Goal: Task Accomplishment & Management: Manage account settings

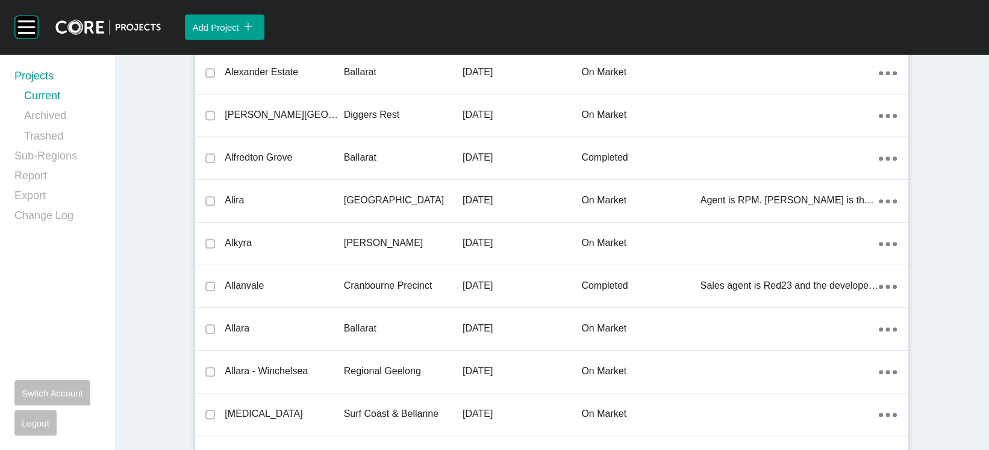
scroll to position [21601, 0]
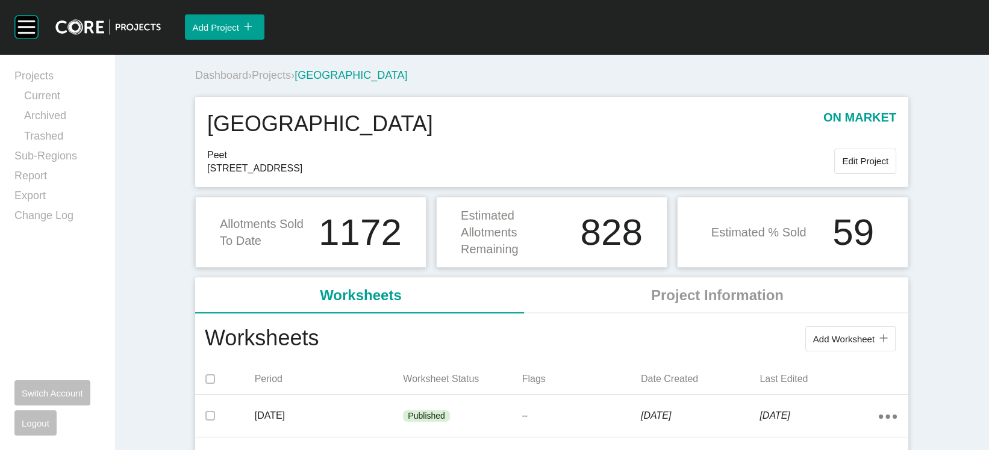
scroll to position [393, 0]
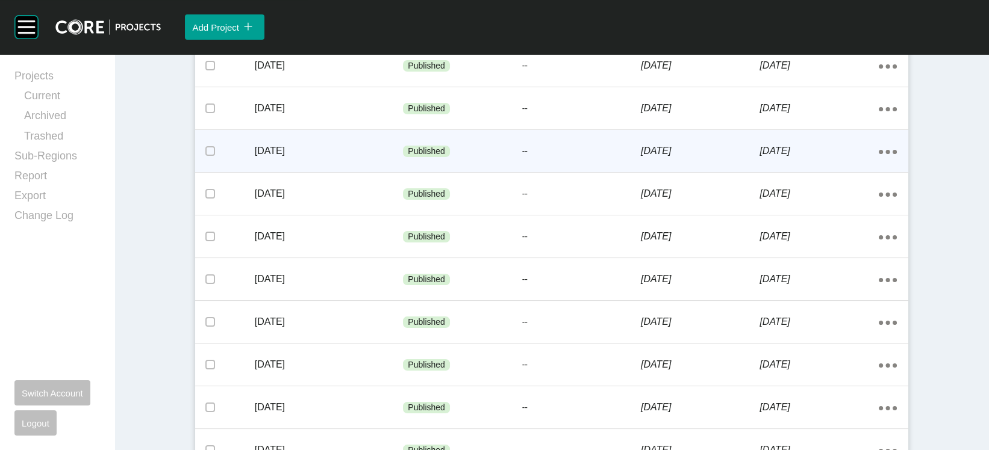
click at [626, 170] on div "--" at bounding box center [581, 152] width 119 height 36
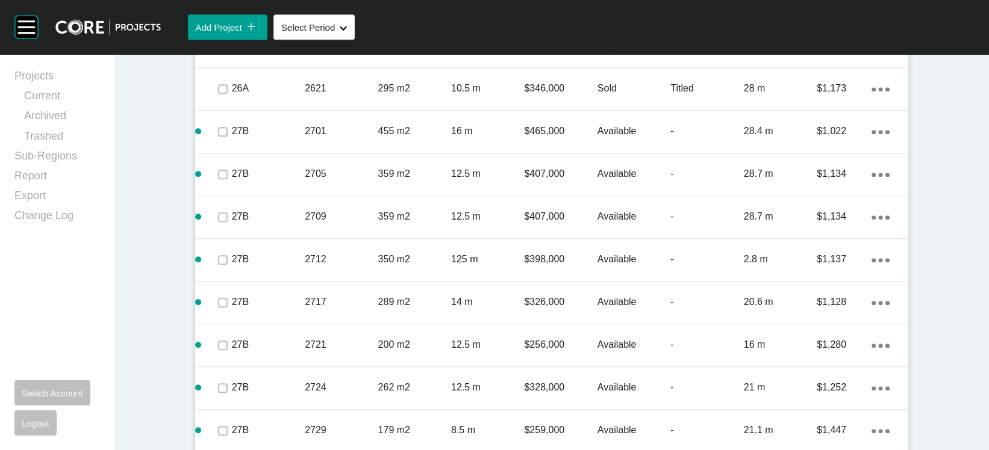
scroll to position [1969, 0]
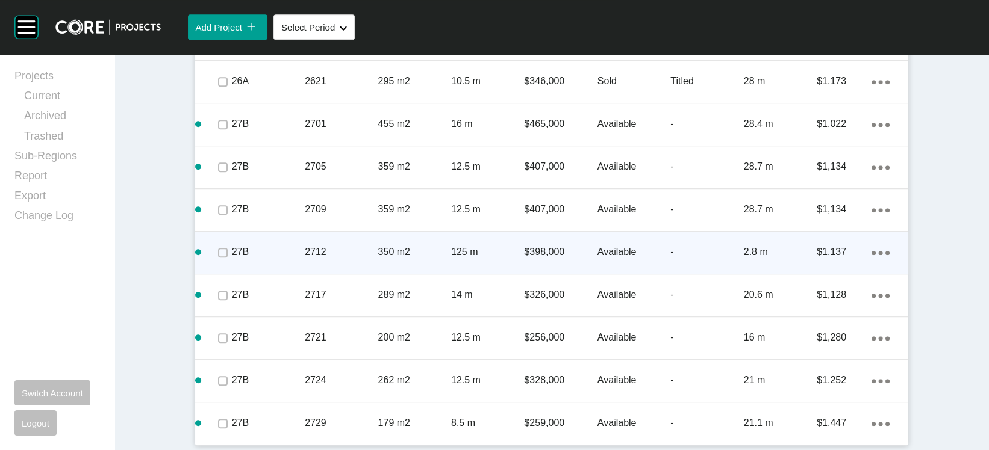
click at [484, 271] on div "125 m" at bounding box center [487, 252] width 73 height 37
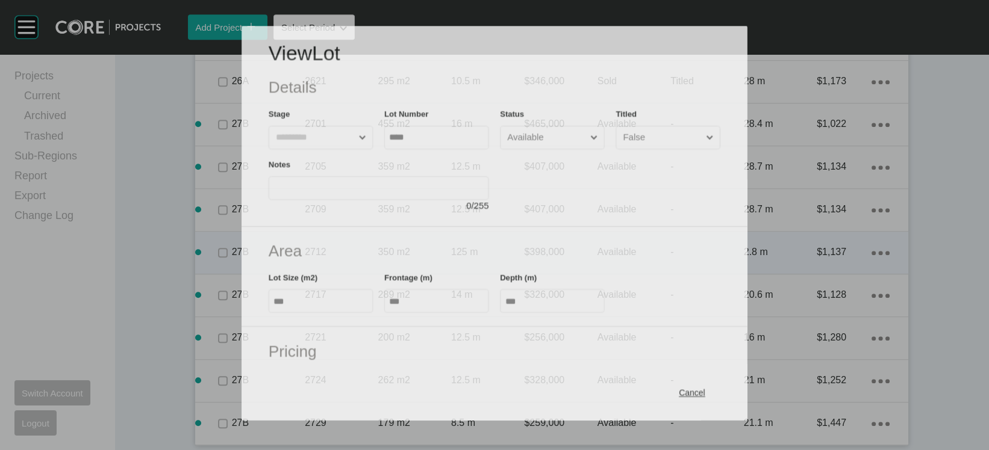
scroll to position [1922, 0]
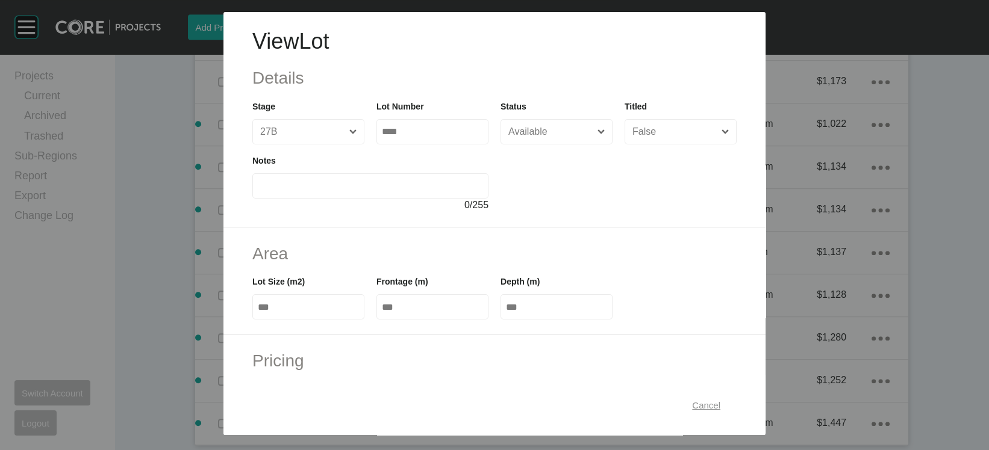
click at [726, 399] on button "Cancel" at bounding box center [706, 405] width 55 height 25
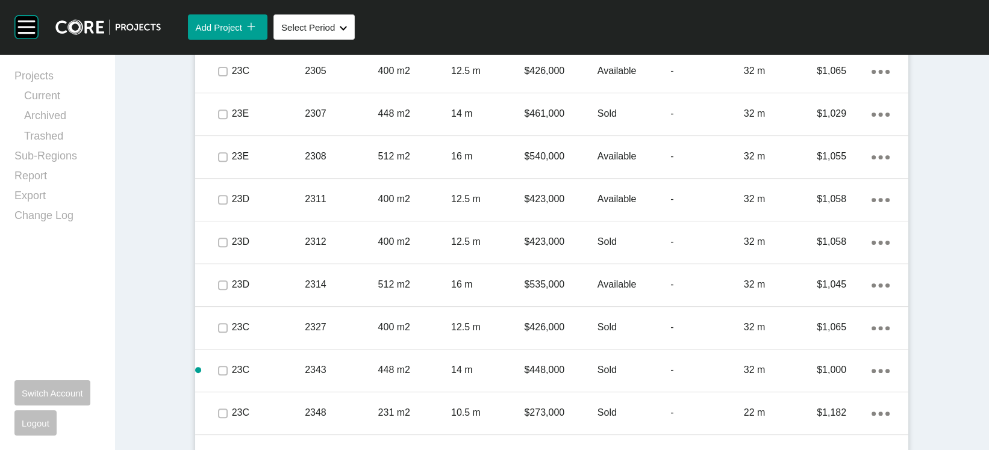
scroll to position [0, 0]
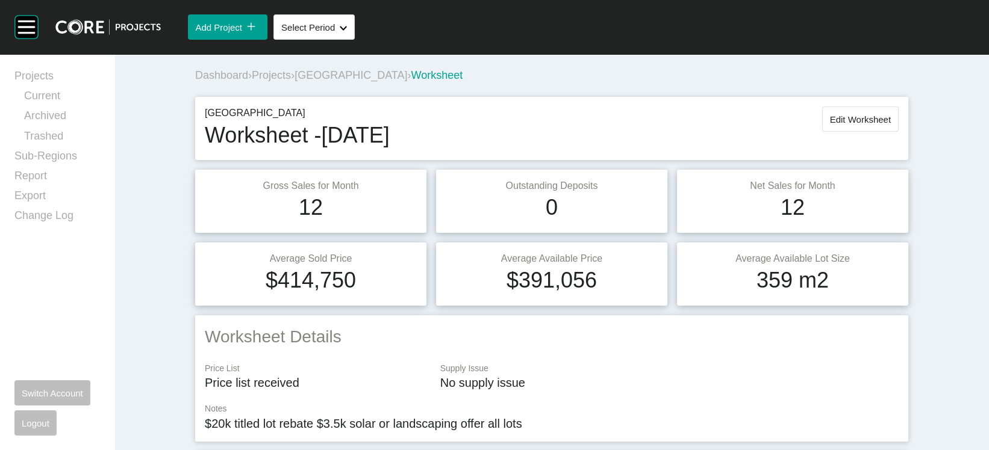
click at [899, 132] on button "Edit Worksheet" at bounding box center [860, 119] width 76 height 25
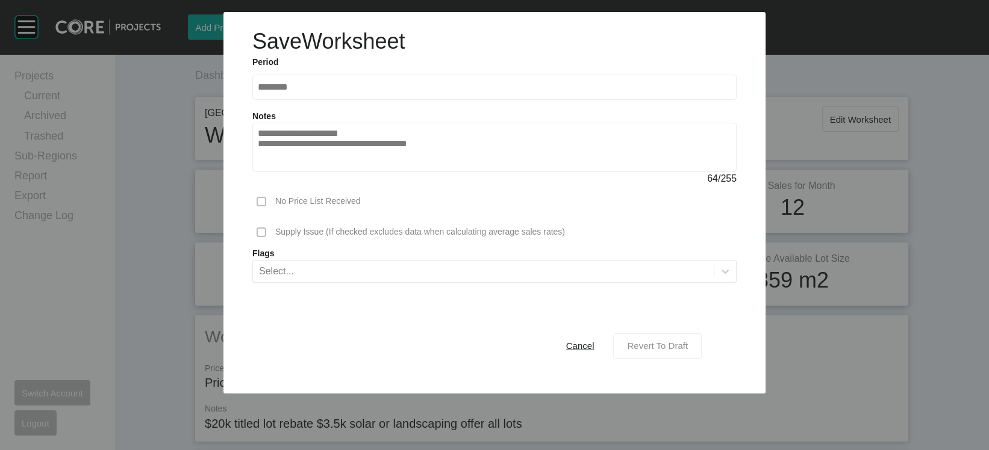
click at [688, 351] on span "Revert To Draft" at bounding box center [657, 346] width 61 height 10
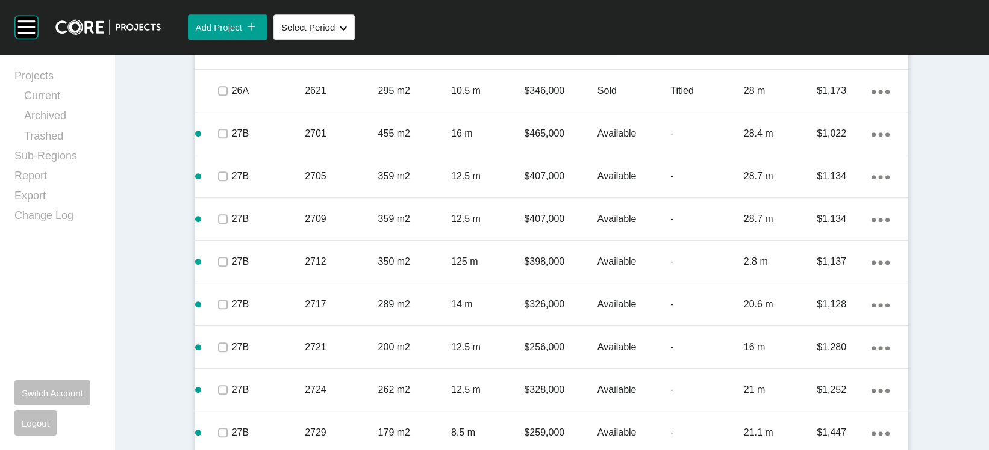
scroll to position [1969, 0]
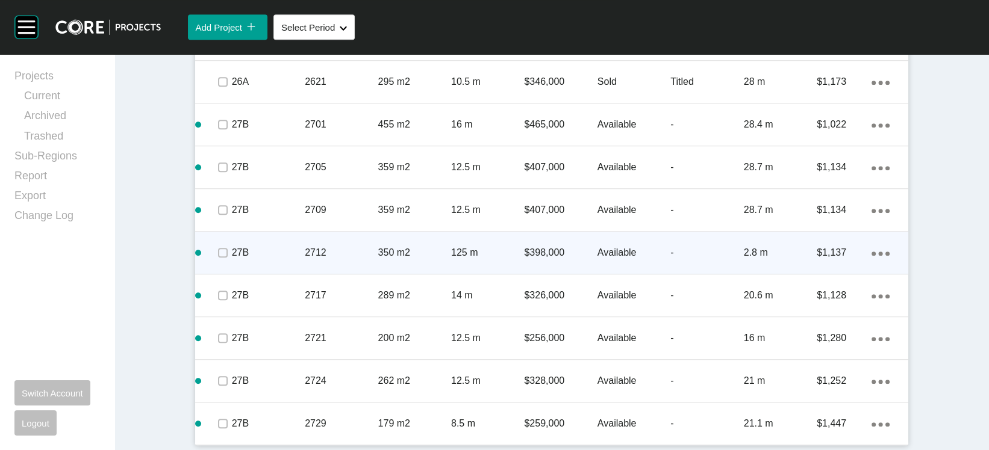
click at [741, 272] on div "-" at bounding box center [706, 252] width 73 height 37
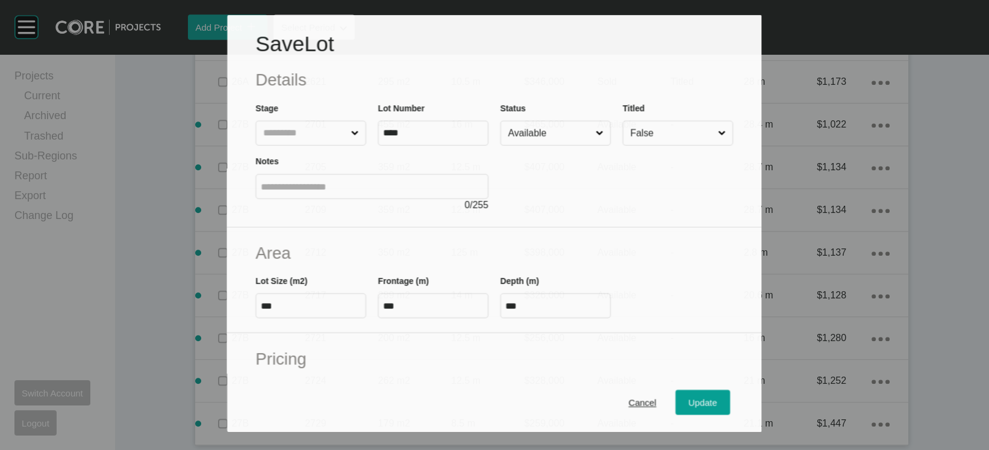
scroll to position [1922, 0]
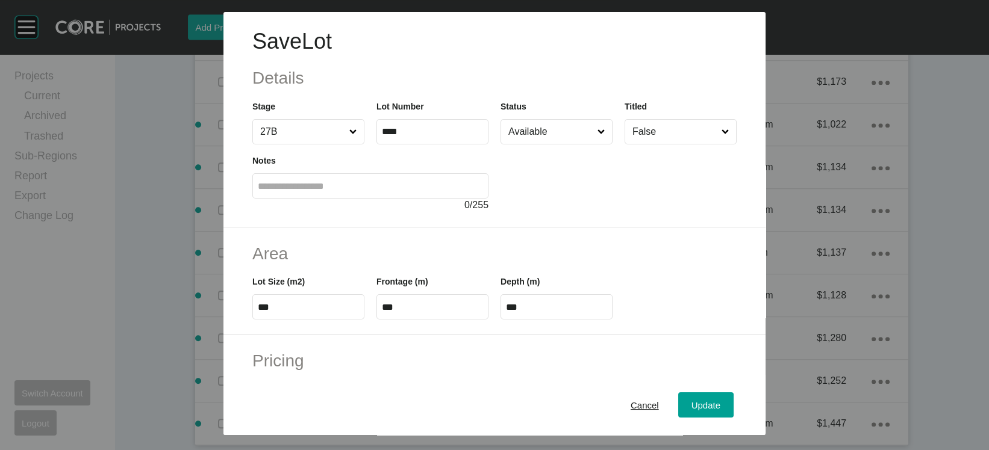
click at [765, 335] on div "Area Lot Size (m2) *** Frontage (m) *** Depth (m) ***" at bounding box center [494, 282] width 542 height 108
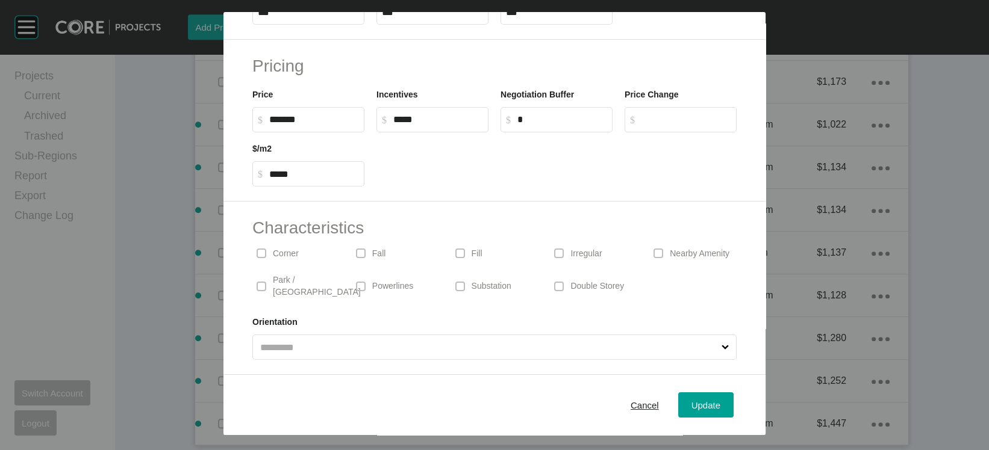
scroll to position [293, 0]
click at [382, 19] on input "***" at bounding box center [432, 14] width 101 height 10
type input "****"
type input "**"
click at [734, 402] on button "Update" at bounding box center [705, 405] width 55 height 25
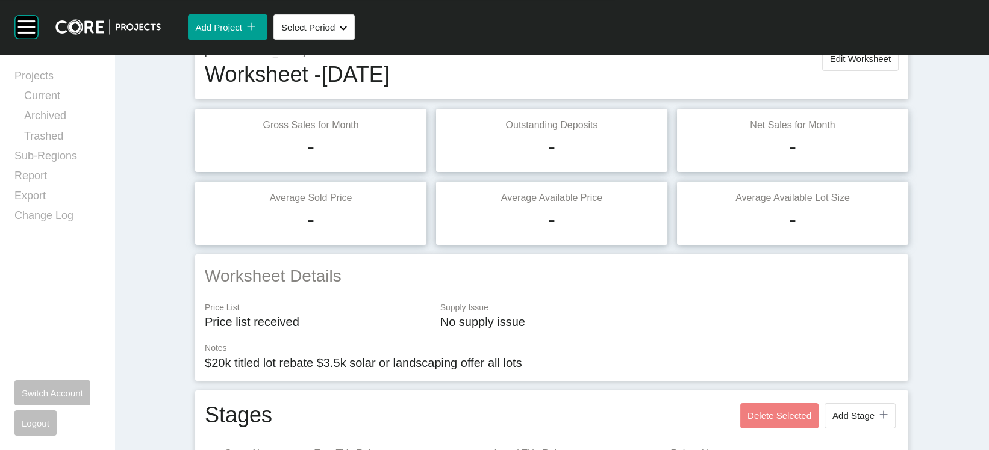
scroll to position [0, 0]
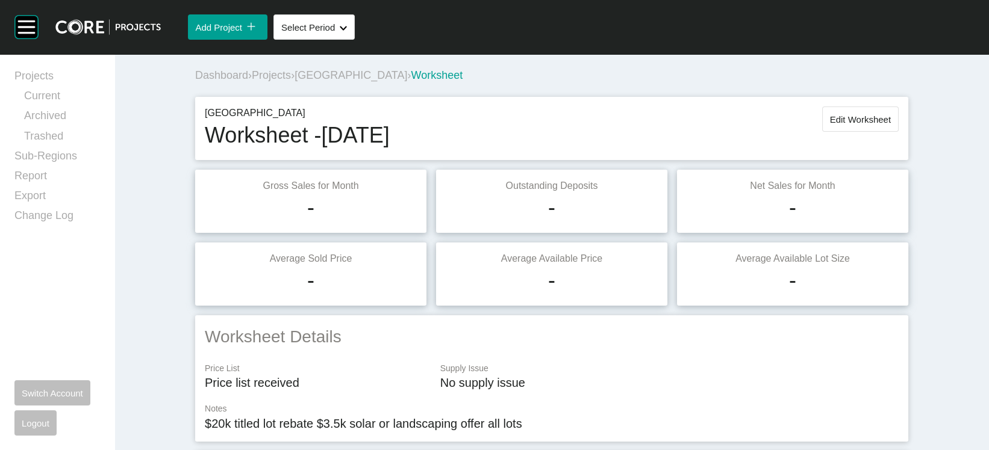
drag, startPoint x: 880, startPoint y: 145, endPoint x: 868, endPoint y: 164, distance: 22.4
click at [875, 125] on span "Edit Worksheet" at bounding box center [860, 119] width 61 height 10
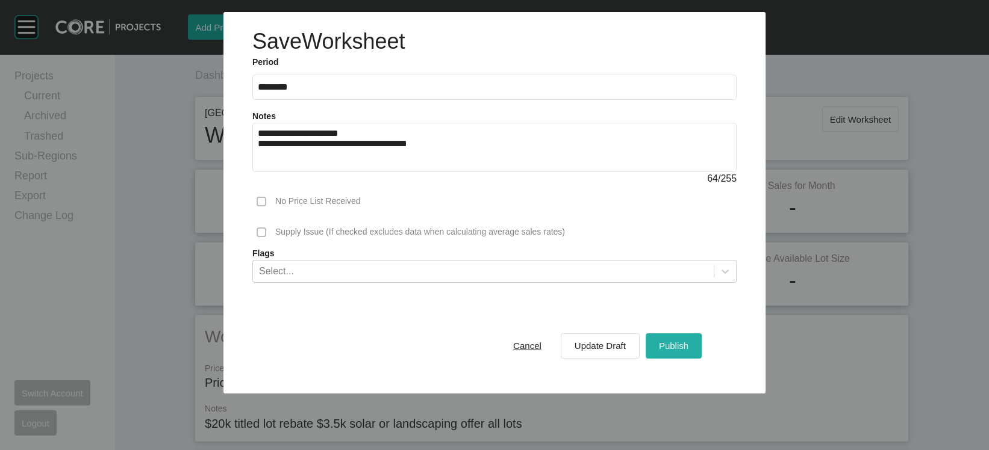
drag, startPoint x: 714, startPoint y: 402, endPoint x: 711, endPoint y: 394, distance: 8.4
click at [688, 351] on span "Publish" at bounding box center [674, 346] width 30 height 10
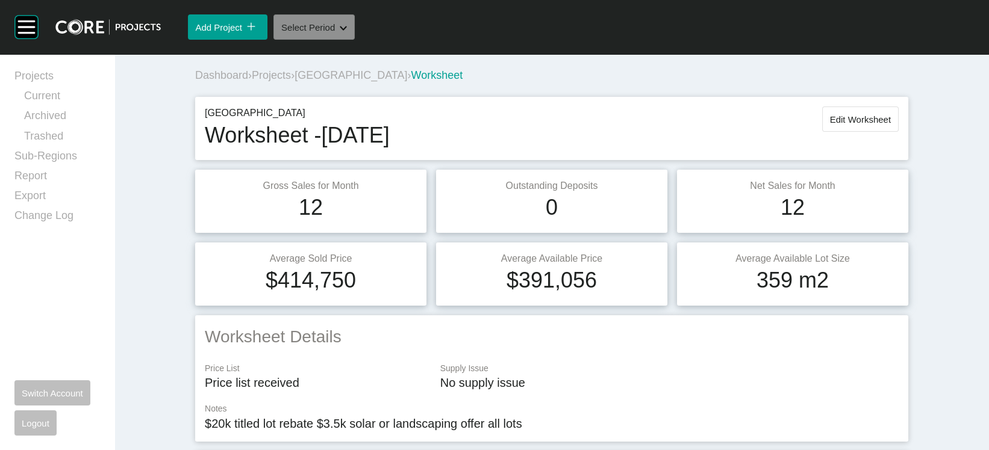
click at [355, 40] on button "Select Period Shape Created with Sketch." at bounding box center [313, 26] width 81 height 25
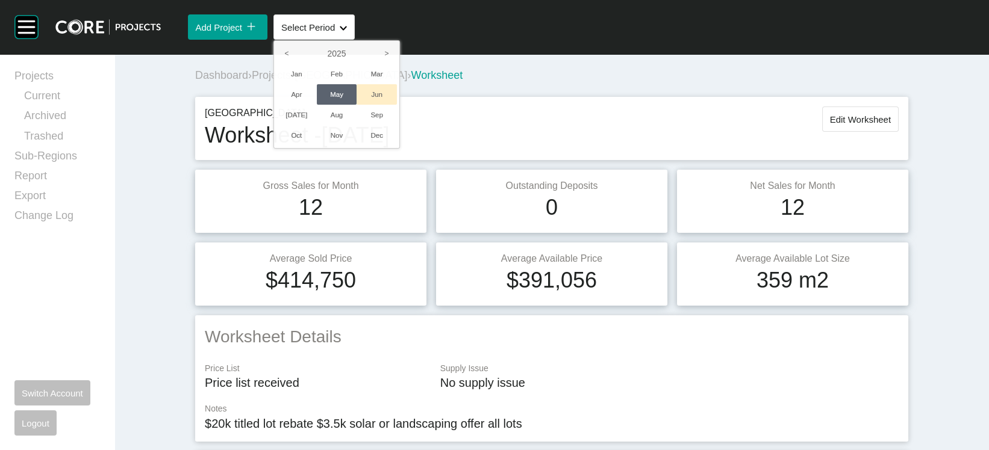
click at [397, 105] on li "Jun" at bounding box center [377, 94] width 40 height 20
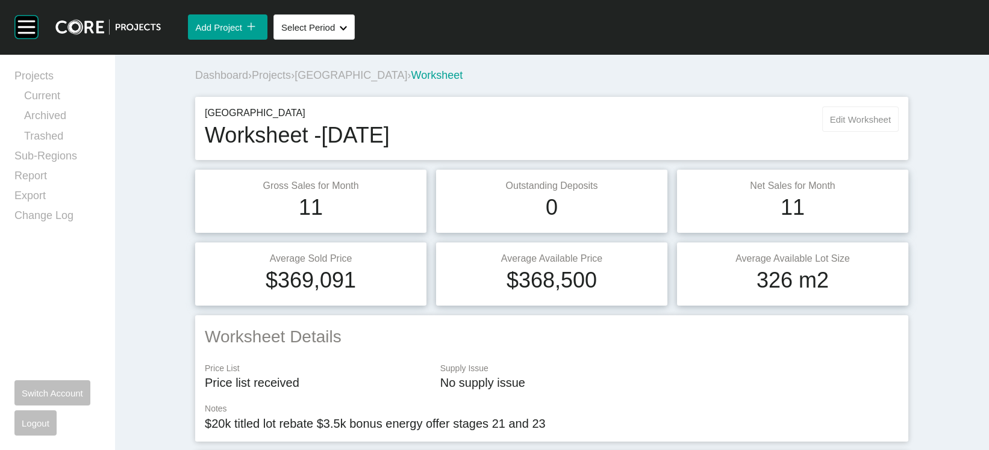
click at [891, 125] on span "Edit Worksheet" at bounding box center [860, 119] width 61 height 10
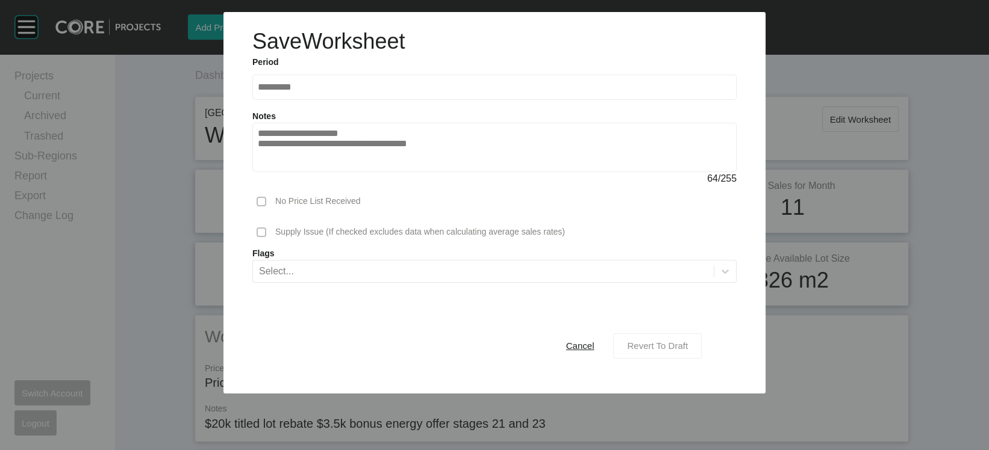
click at [682, 351] on span "Revert To Draft" at bounding box center [657, 346] width 61 height 10
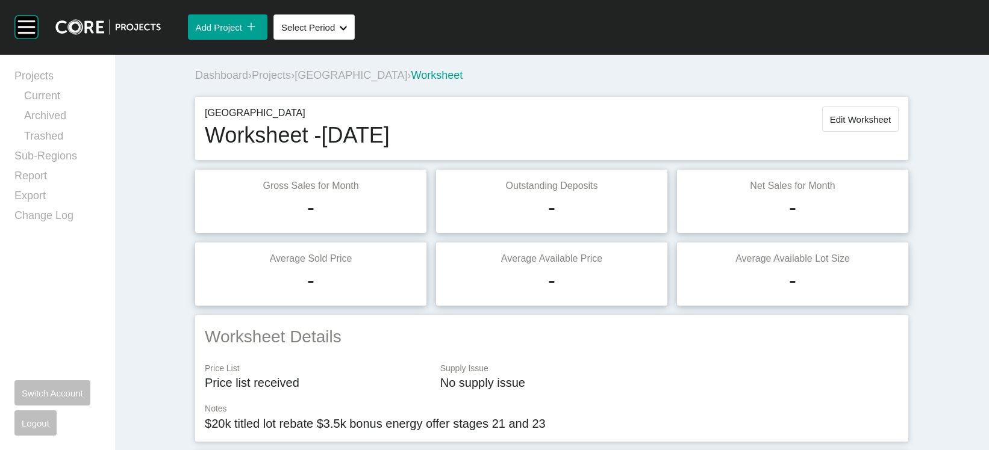
scroll to position [1745, 0]
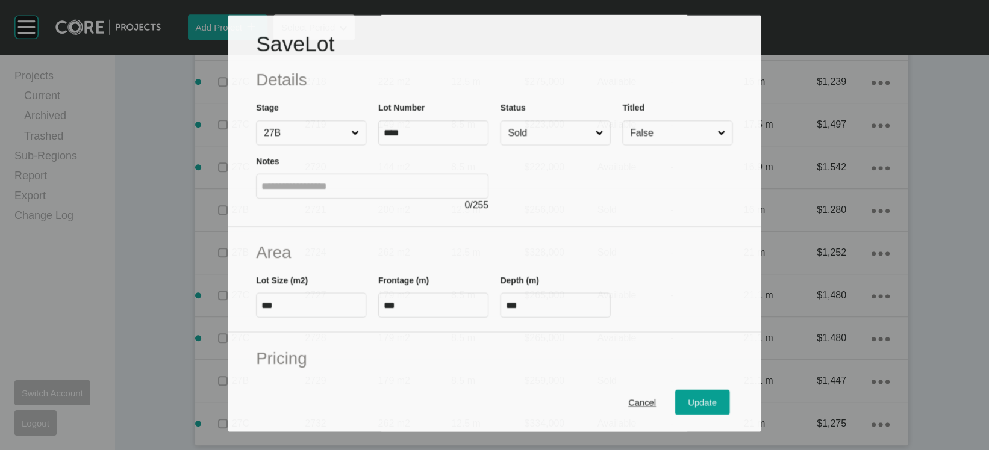
scroll to position [1699, 0]
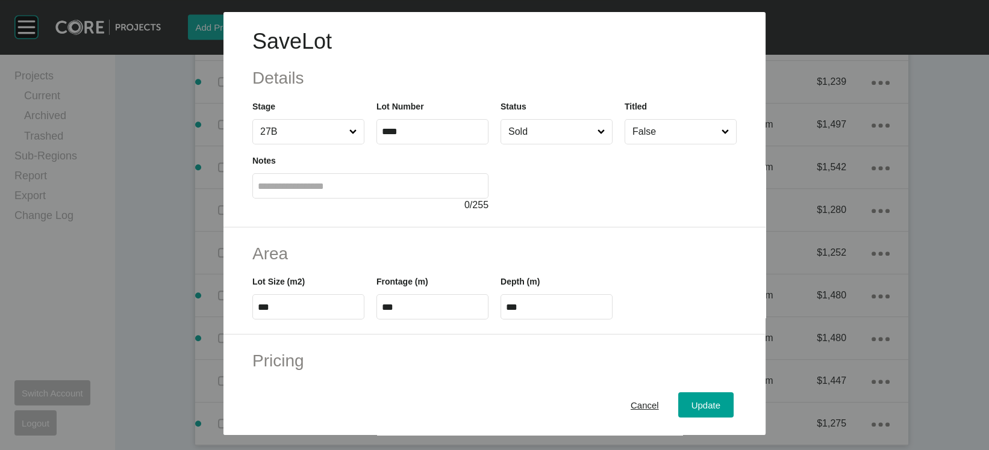
click at [765, 333] on div "Area Lot Size (m2) *** Frontage (m) *** Depth (m) ***" at bounding box center [494, 282] width 542 height 108
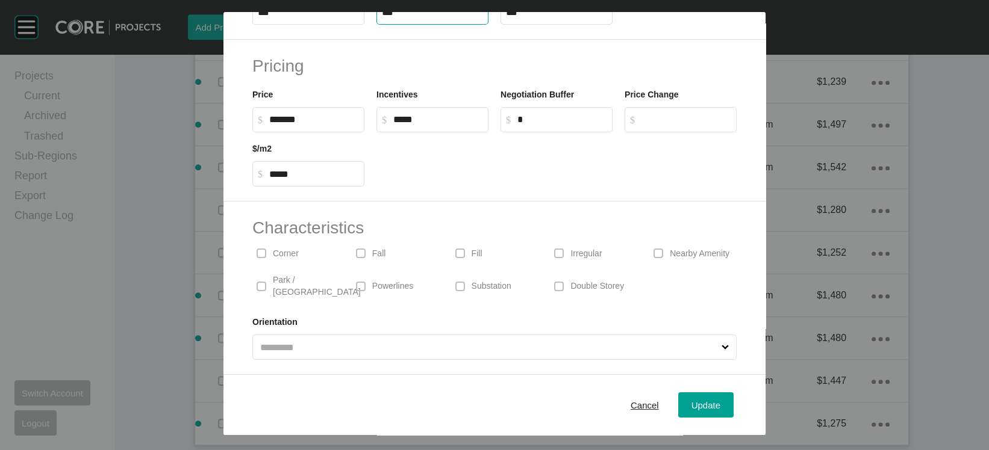
click at [382, 13] on input "***" at bounding box center [432, 12] width 101 height 10
type input "****"
type input "**"
click at [720, 400] on span "Update" at bounding box center [705, 405] width 29 height 10
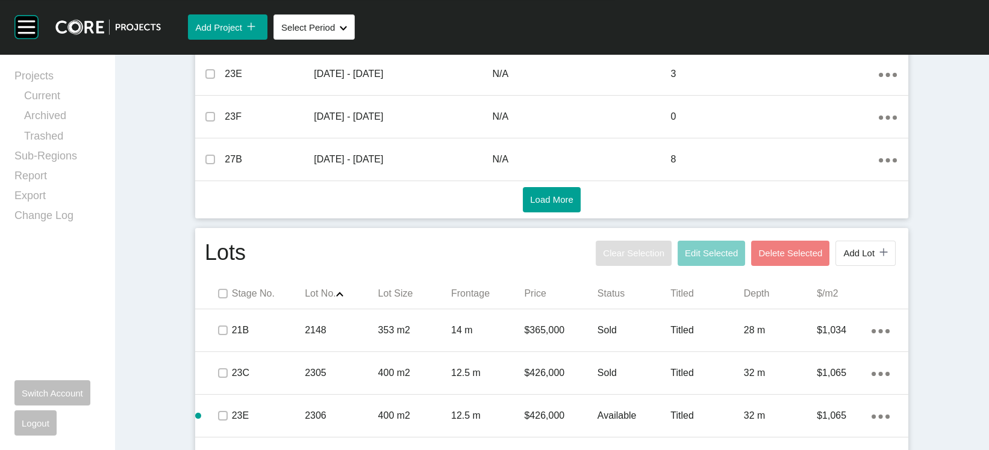
scroll to position [0, 0]
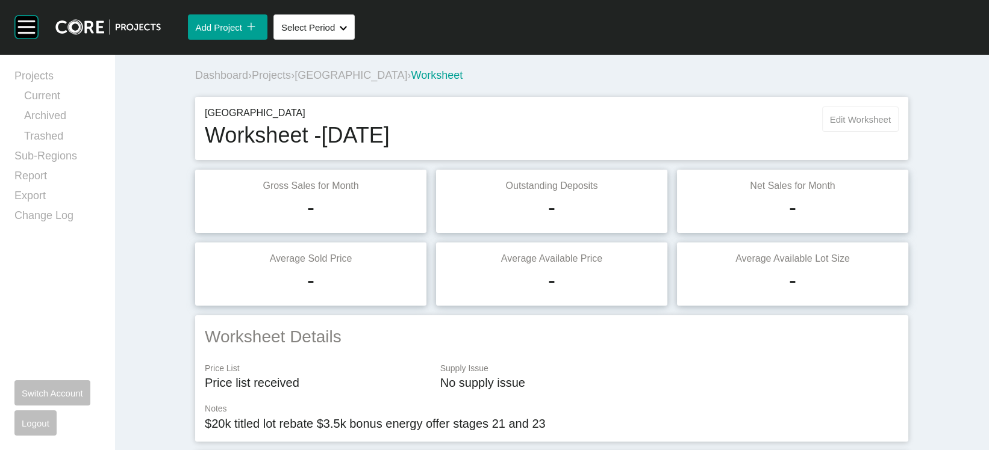
click at [887, 125] on span "Edit Worksheet" at bounding box center [860, 119] width 61 height 10
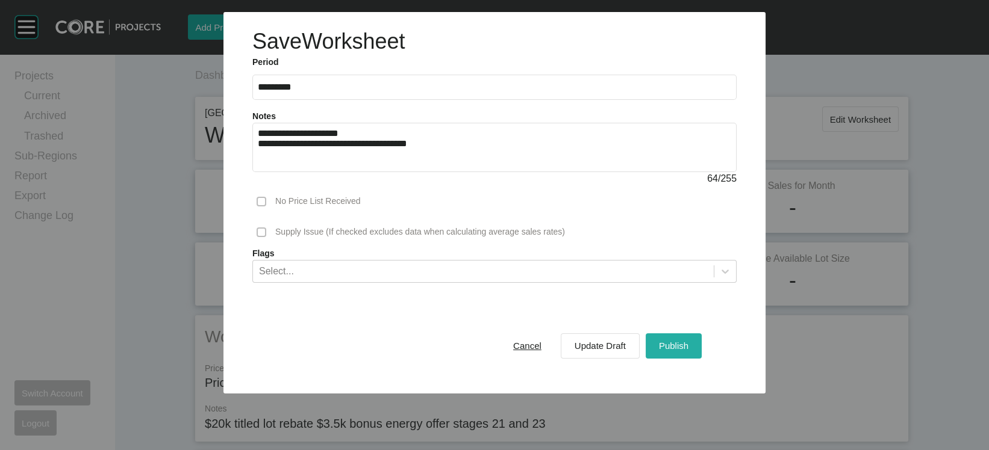
click at [689, 359] on button "Publish" at bounding box center [674, 346] width 56 height 25
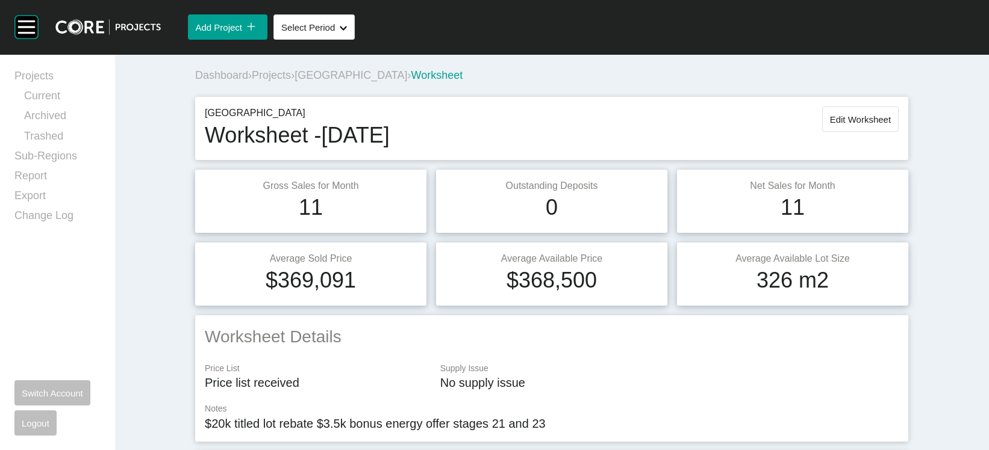
click at [252, 81] on span "Projects" at bounding box center [271, 75] width 39 height 12
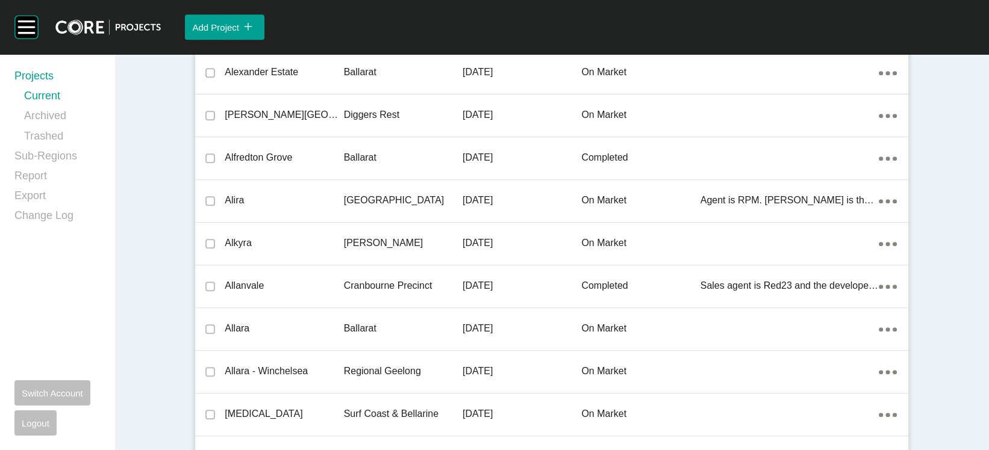
scroll to position [21601, 0]
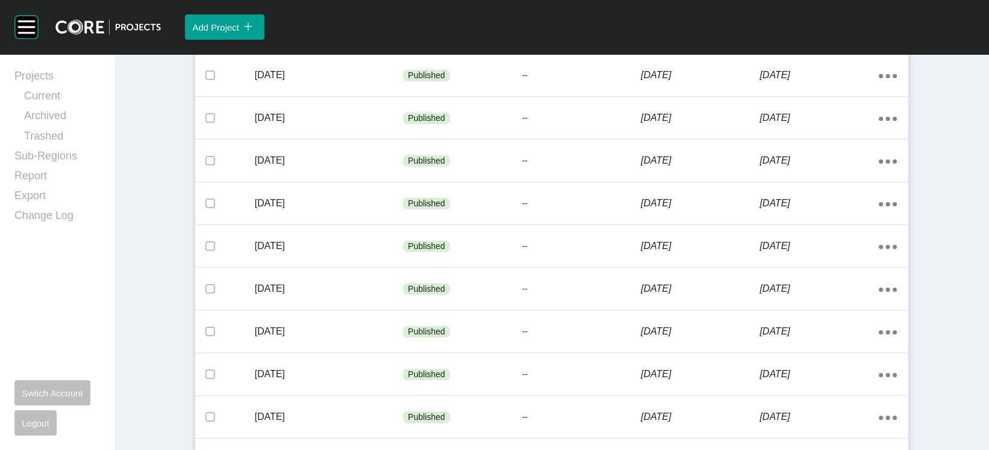
scroll to position [393, 0]
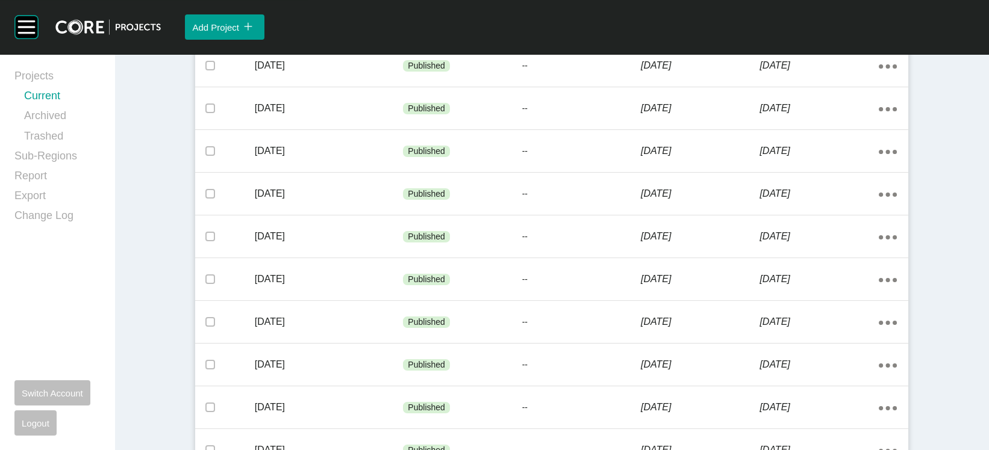
click at [49, 102] on link "Current" at bounding box center [62, 99] width 76 height 20
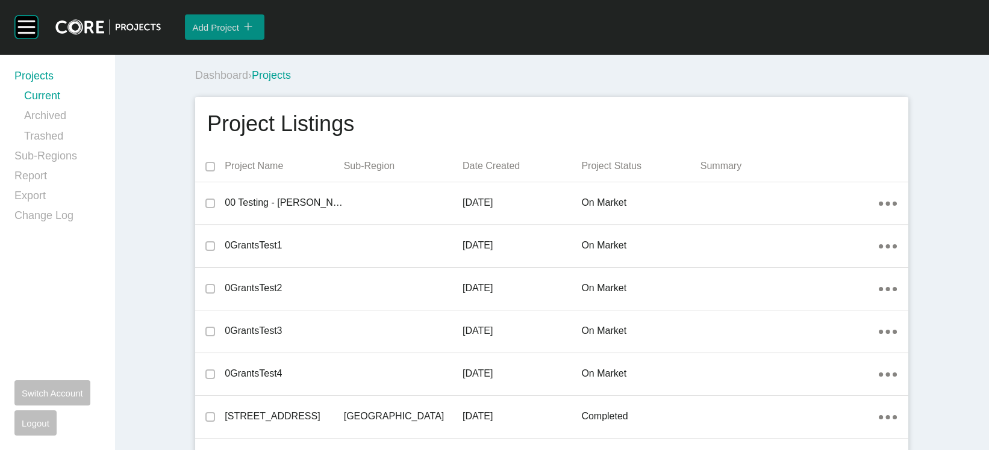
scroll to position [18992, 0]
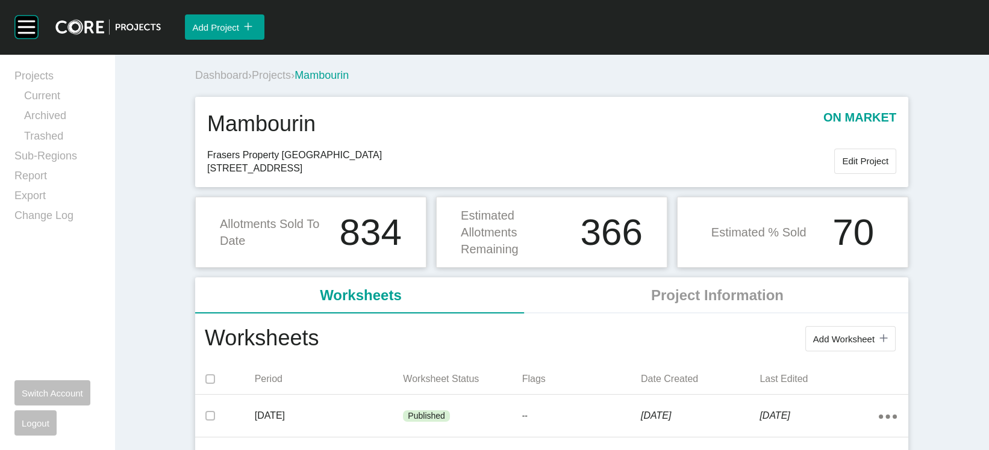
scroll to position [393, 0]
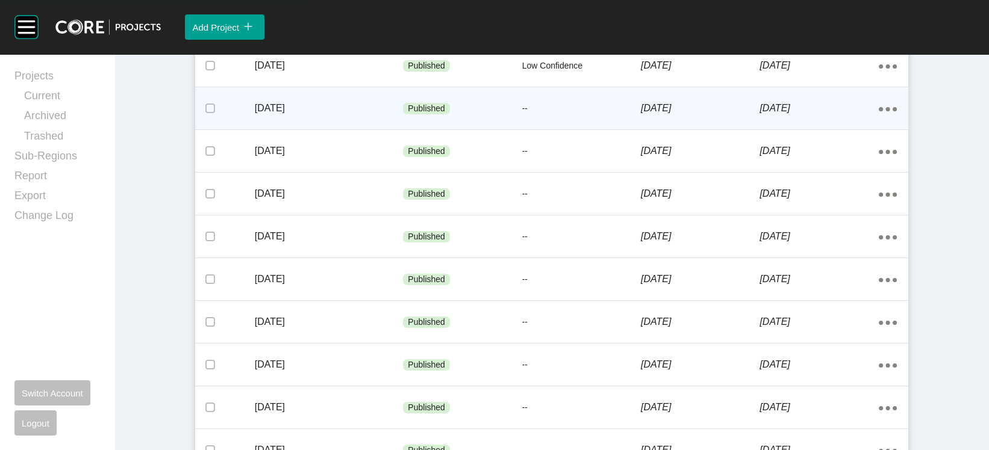
click at [579, 115] on p "--" at bounding box center [581, 109] width 119 height 12
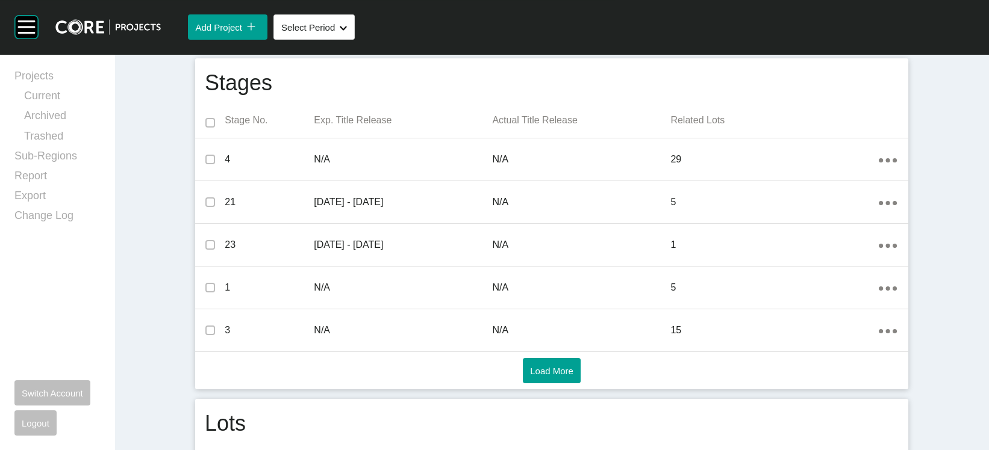
scroll to position [2541, 0]
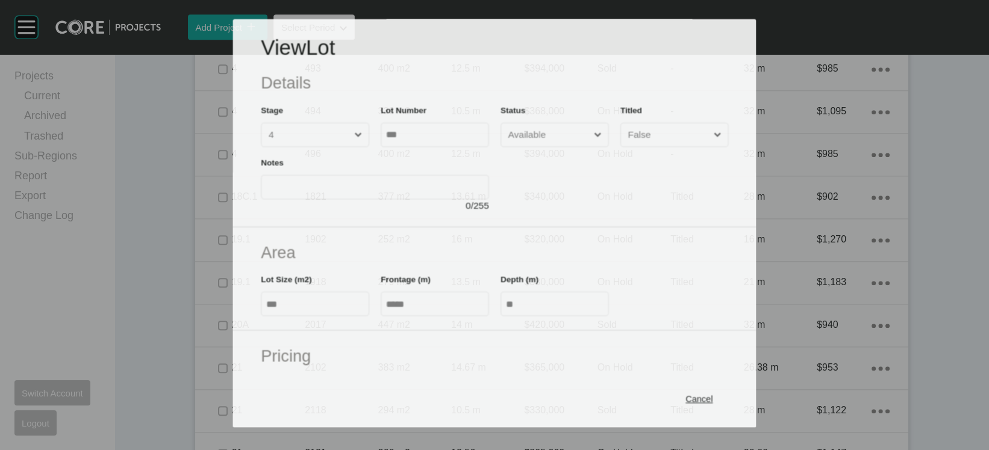
scroll to position [2494, 0]
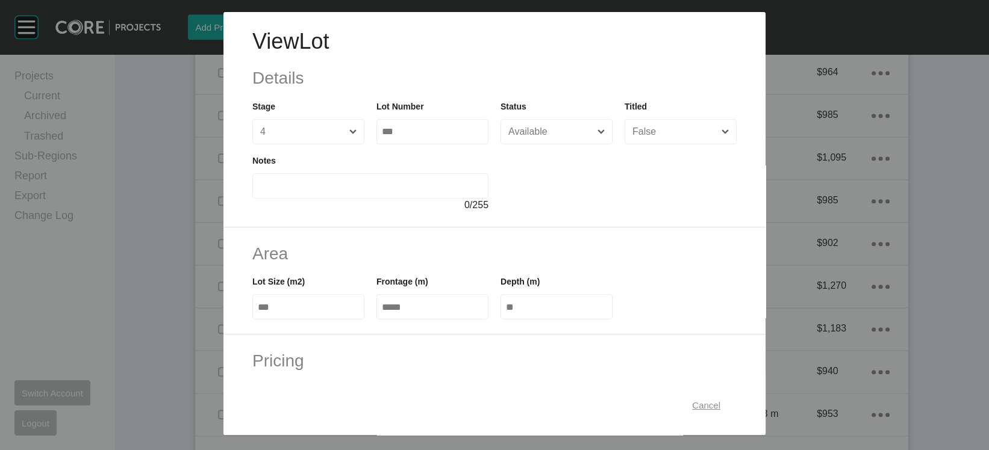
click at [720, 402] on span "Cancel" at bounding box center [706, 405] width 28 height 10
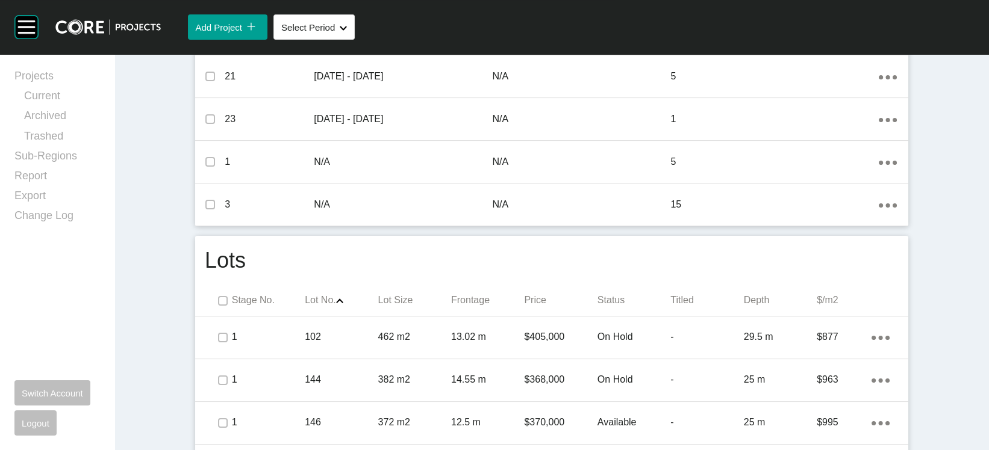
scroll to position [0, 0]
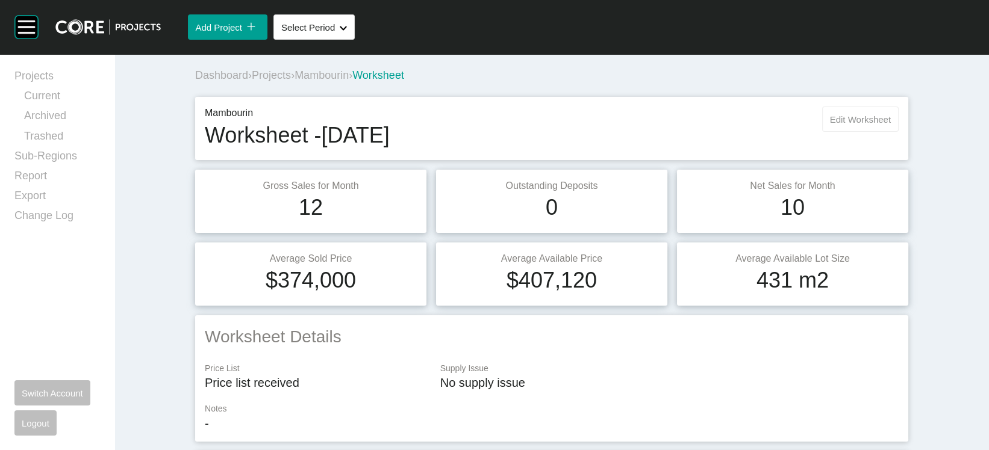
click at [899, 132] on button "Edit Worksheet" at bounding box center [860, 119] width 76 height 25
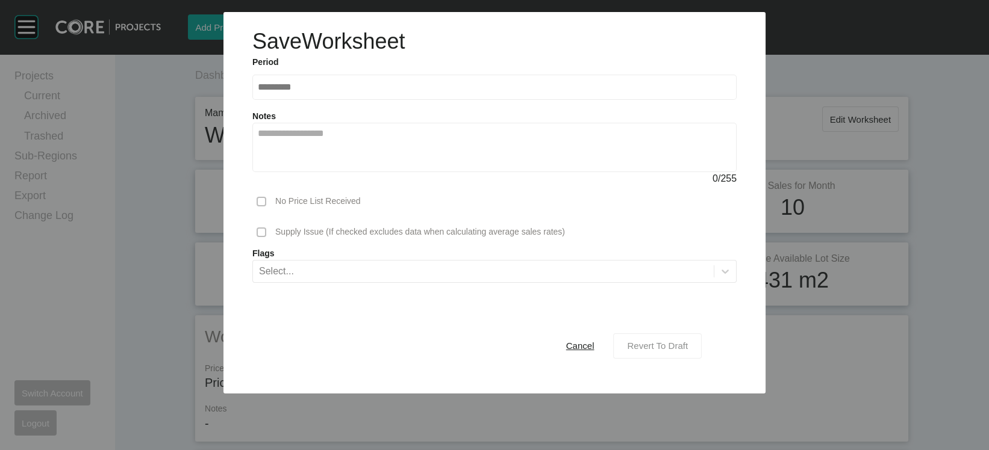
click at [688, 351] on span "Revert To Draft" at bounding box center [657, 346] width 61 height 10
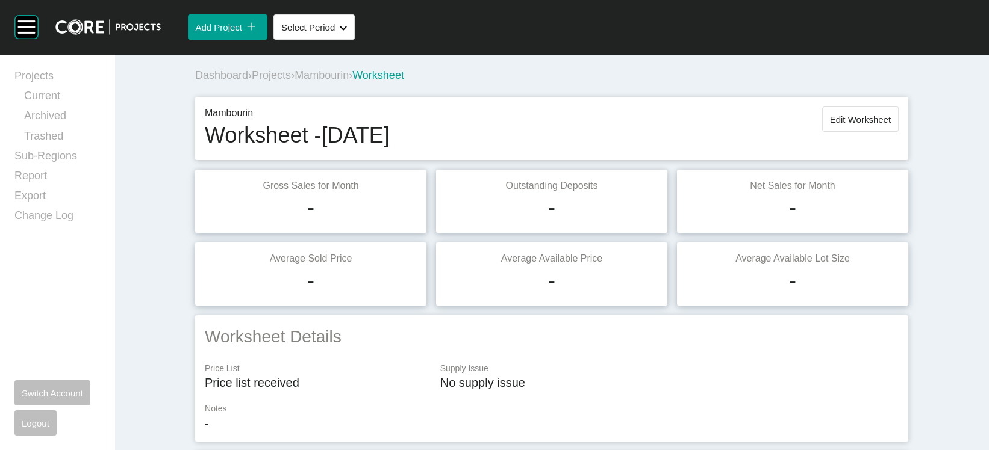
scroll to position [2544, 0]
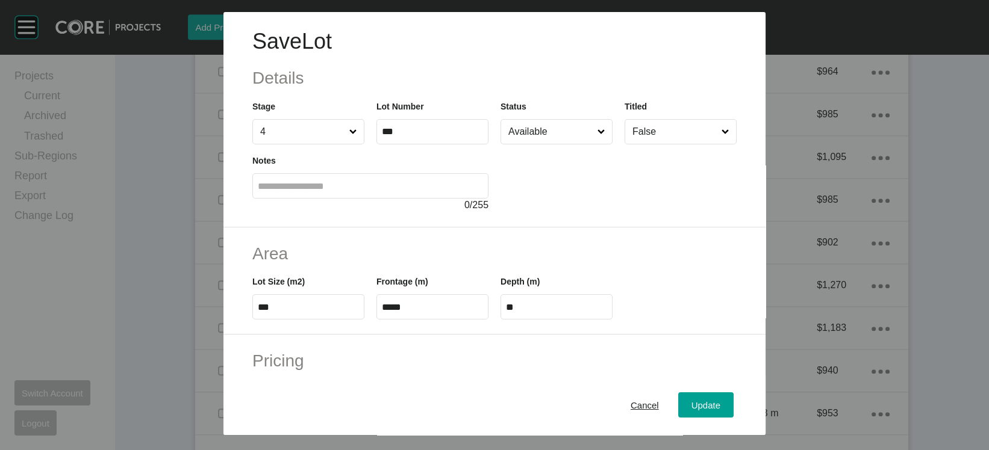
scroll to position [370, 0]
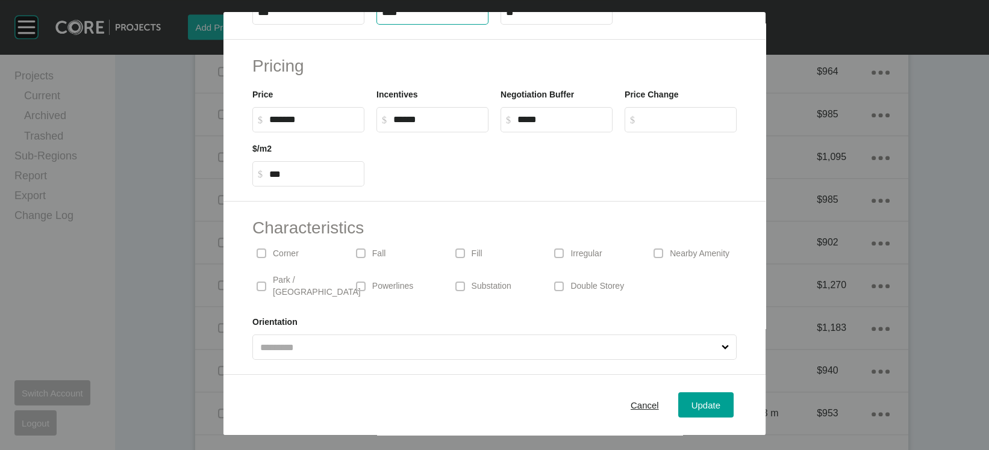
click at [382, 15] on input "****" at bounding box center [432, 12] width 101 height 10
type input "*****"
type input "****"
click at [720, 400] on span "Update" at bounding box center [705, 405] width 29 height 10
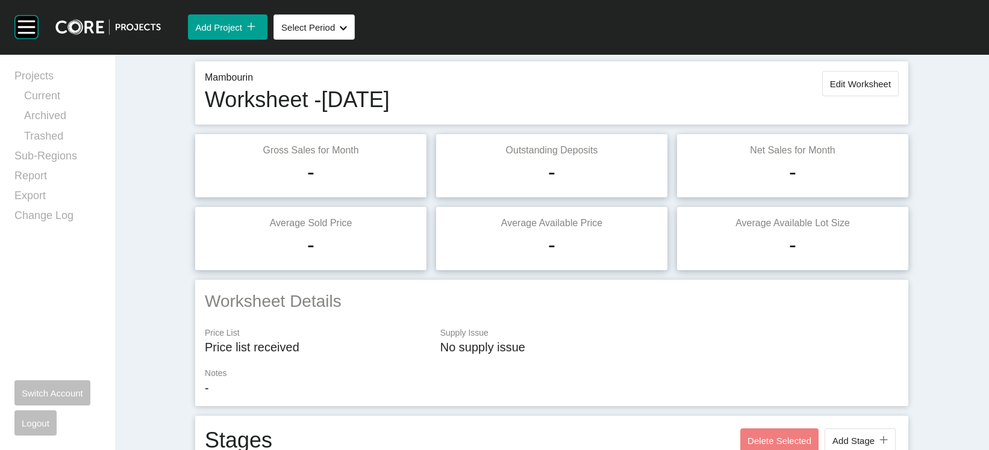
scroll to position [0, 0]
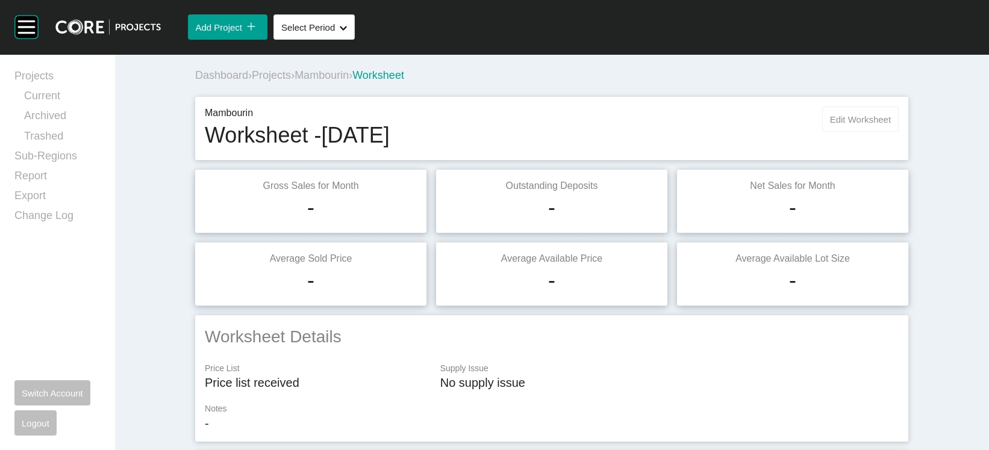
click at [896, 132] on button "Edit Worksheet" at bounding box center [860, 119] width 76 height 25
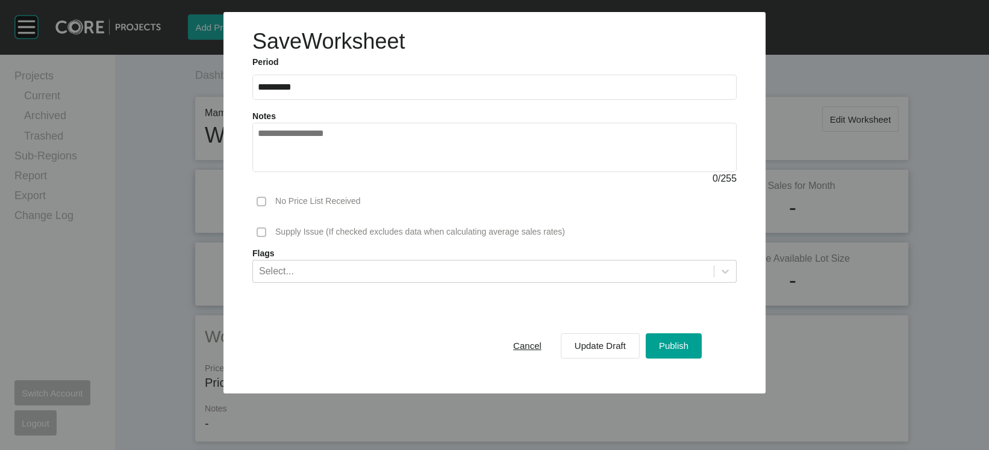
drag, startPoint x: 695, startPoint y: 399, endPoint x: 679, endPoint y: 380, distance: 24.8
click at [694, 359] on button "Publish" at bounding box center [674, 346] width 56 height 25
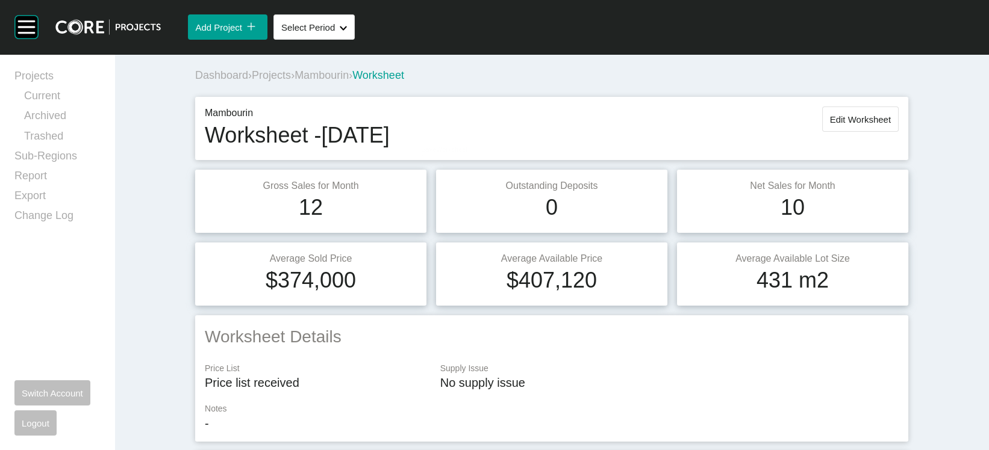
click at [355, 40] on button "Select Period Shape Created with Sketch." at bounding box center [313, 26] width 81 height 25
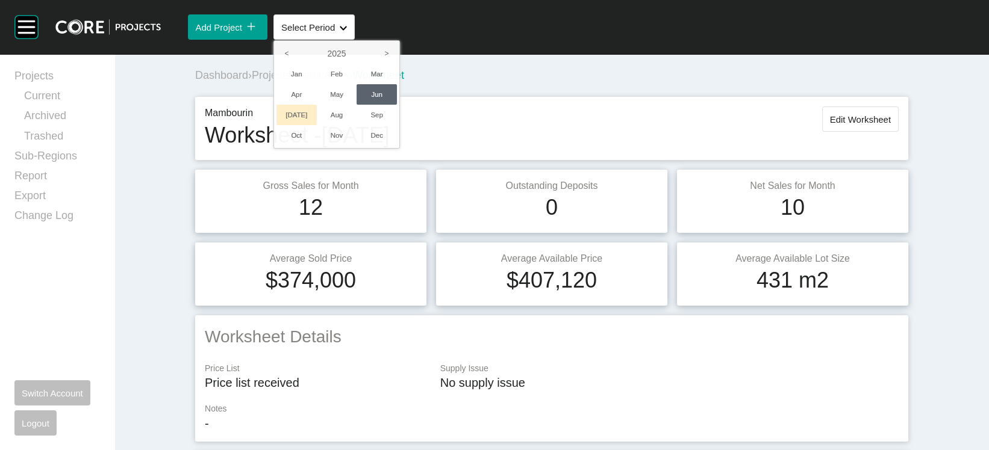
click at [317, 125] on li "[DATE]" at bounding box center [296, 115] width 40 height 20
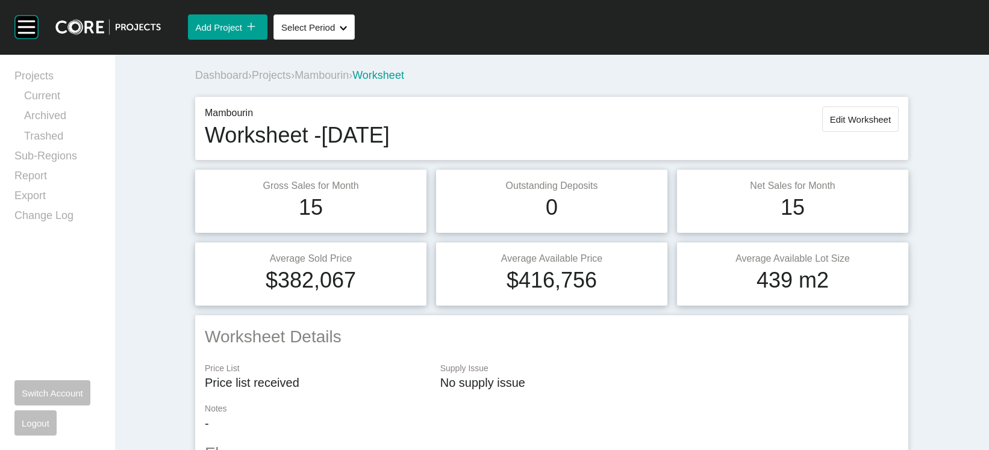
scroll to position [2352, 0]
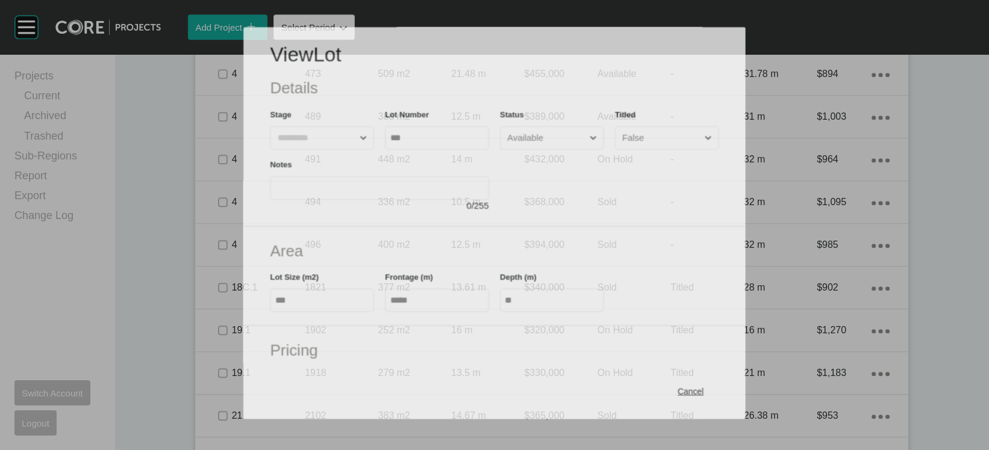
scroll to position [2305, 0]
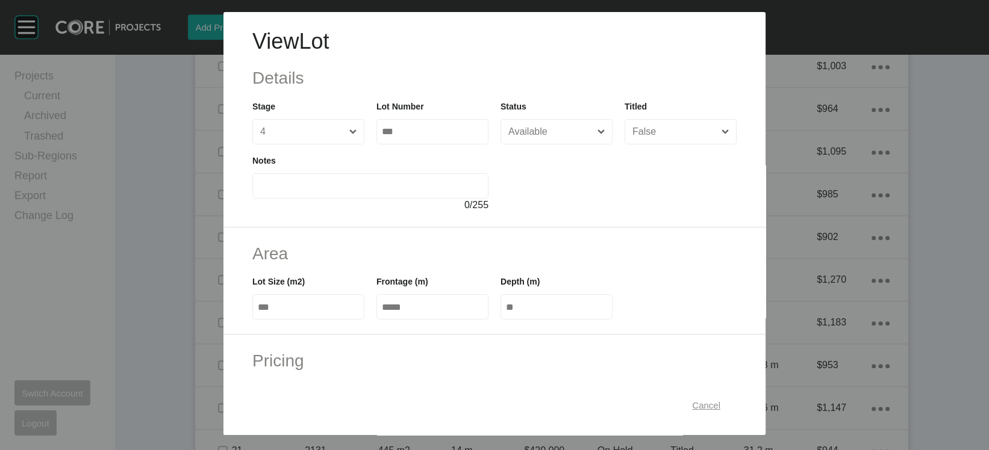
click at [720, 400] on span "Cancel" at bounding box center [706, 405] width 28 height 10
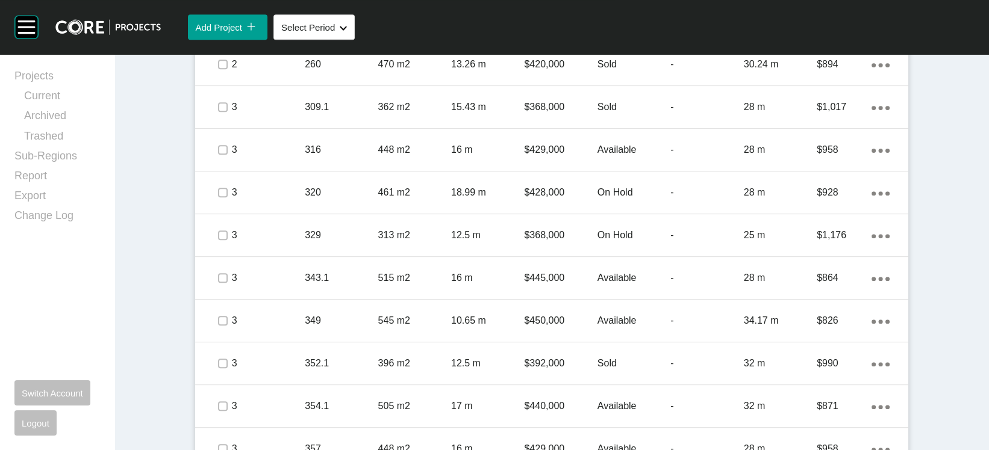
scroll to position [0, 0]
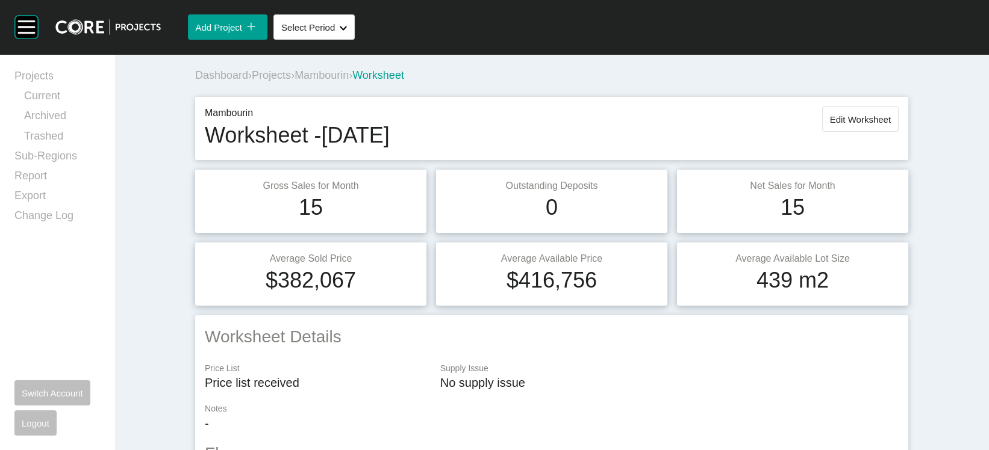
drag, startPoint x: 903, startPoint y: 146, endPoint x: 901, endPoint y: 155, distance: 8.6
click at [891, 125] on span "Edit Worksheet" at bounding box center [860, 119] width 61 height 10
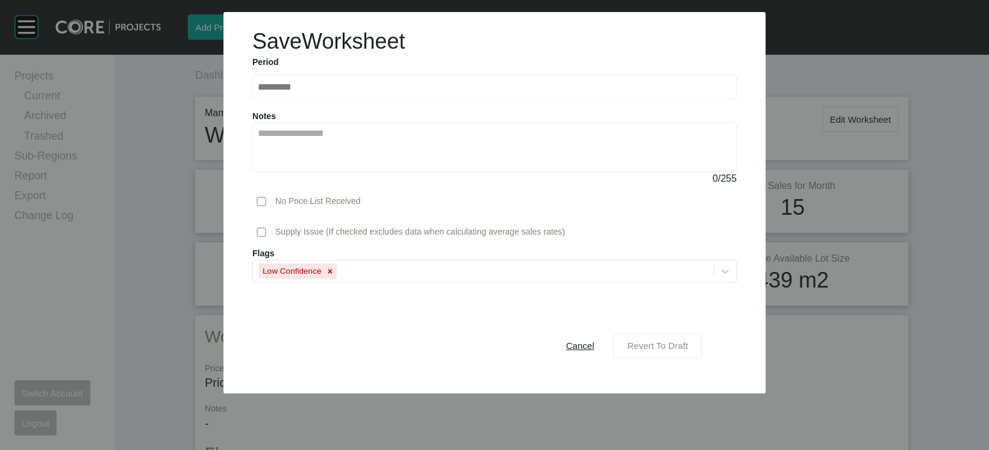
click at [668, 354] on div "Revert To Draft" at bounding box center [657, 346] width 67 height 16
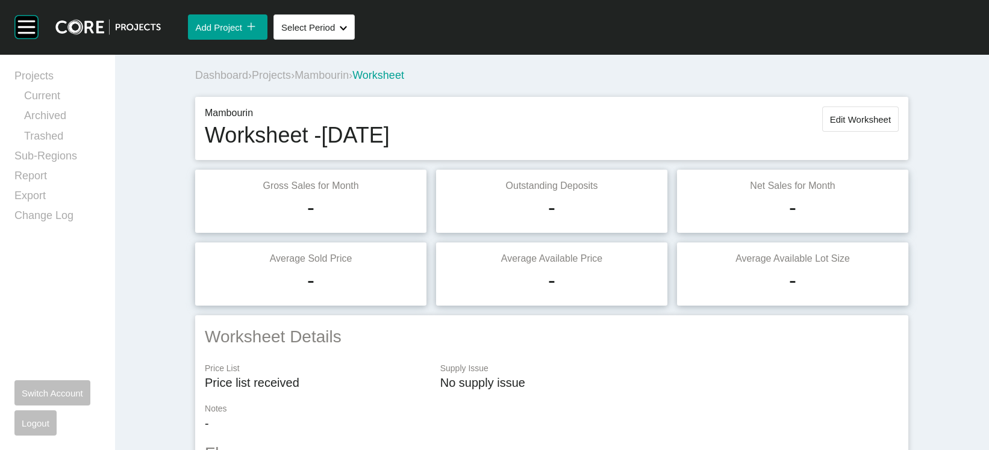
scroll to position [2354, 0]
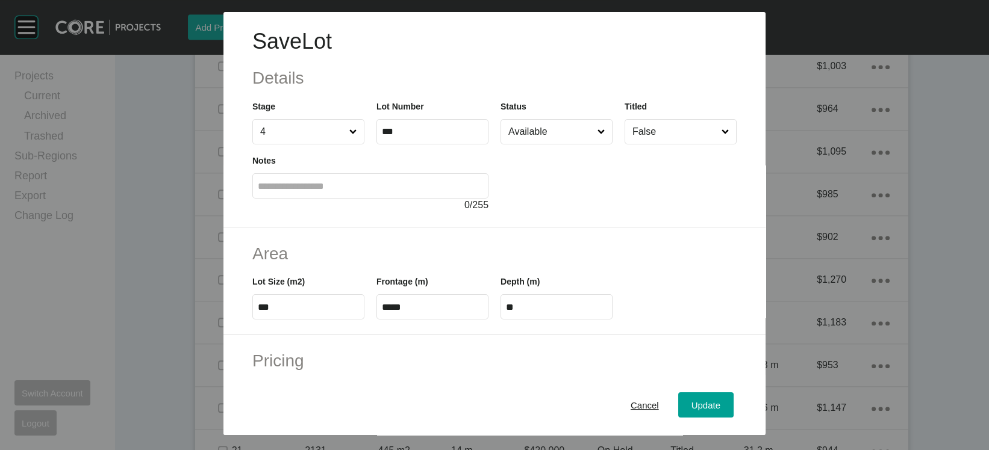
scroll to position [370, 0]
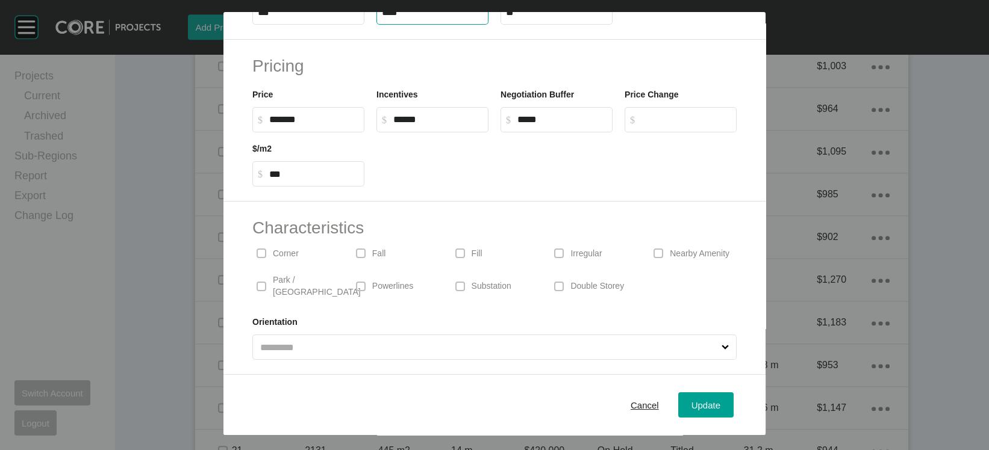
drag, startPoint x: 368, startPoint y: 16, endPoint x: 374, endPoint y: 17, distance: 6.1
click at [376, 17] on label "****" at bounding box center [432, 11] width 112 height 25
click at [382, 17] on input "****" at bounding box center [432, 12] width 101 height 10
type input "*****"
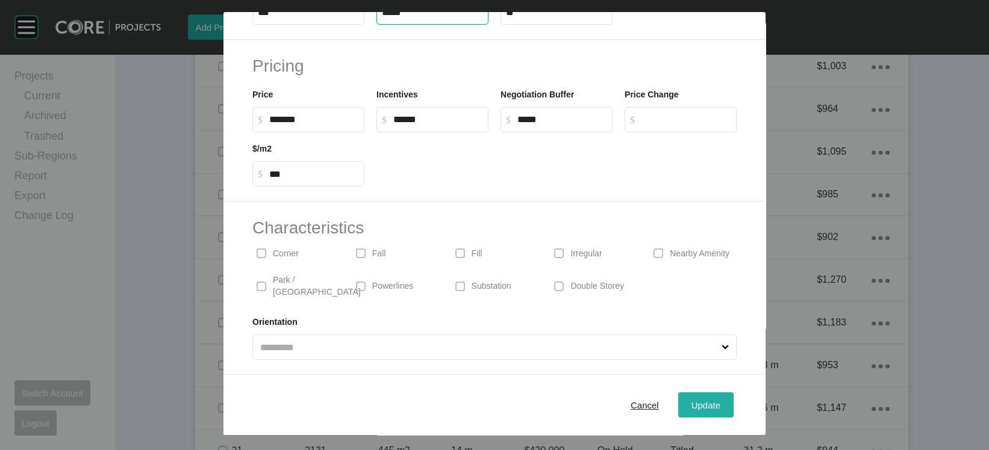
type input "****"
click at [723, 397] on div "Update" at bounding box center [705, 405] width 35 height 16
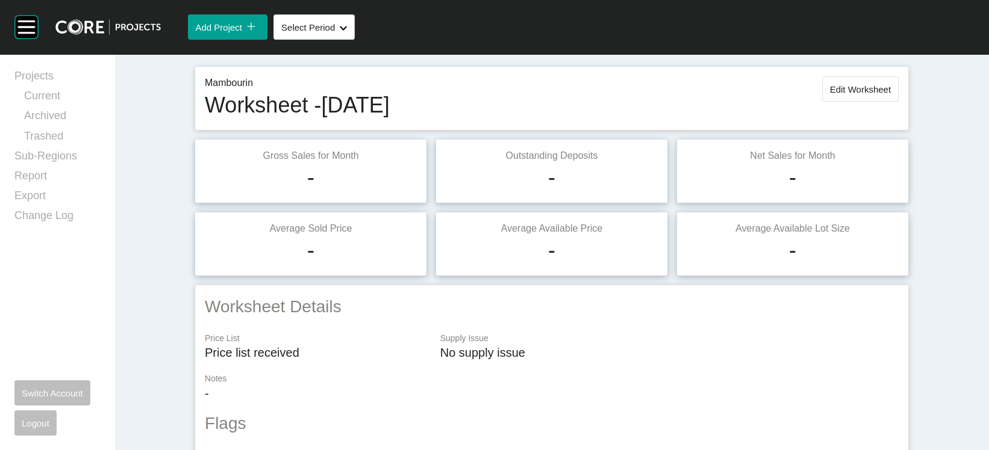
scroll to position [0, 0]
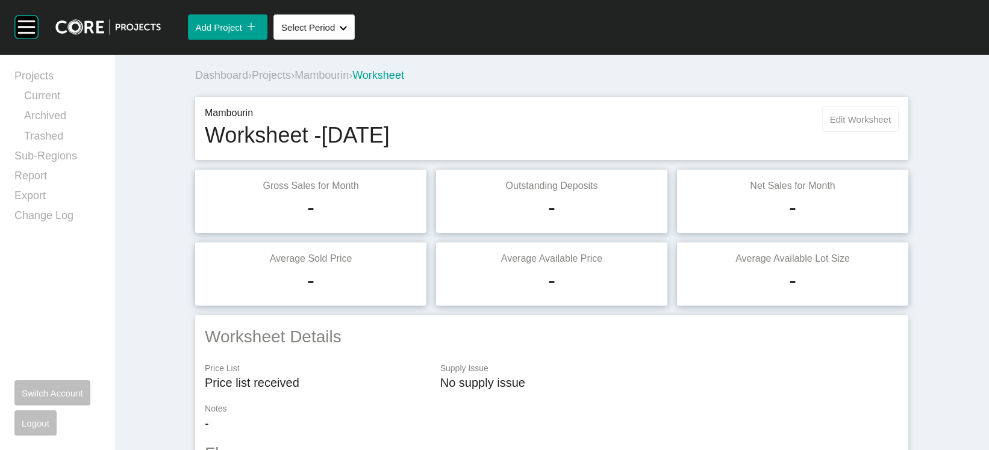
click at [899, 132] on button "Edit Worksheet" at bounding box center [860, 119] width 76 height 25
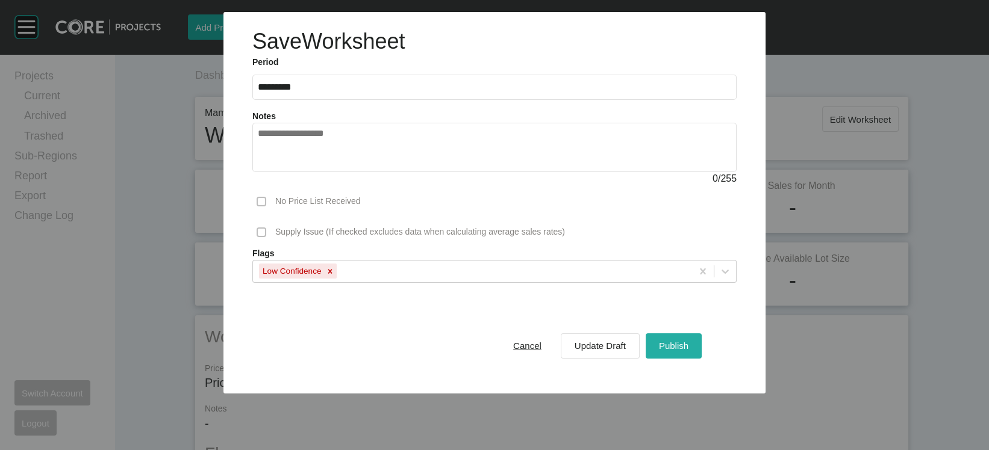
click at [691, 354] on div "Publish" at bounding box center [674, 346] width 36 height 16
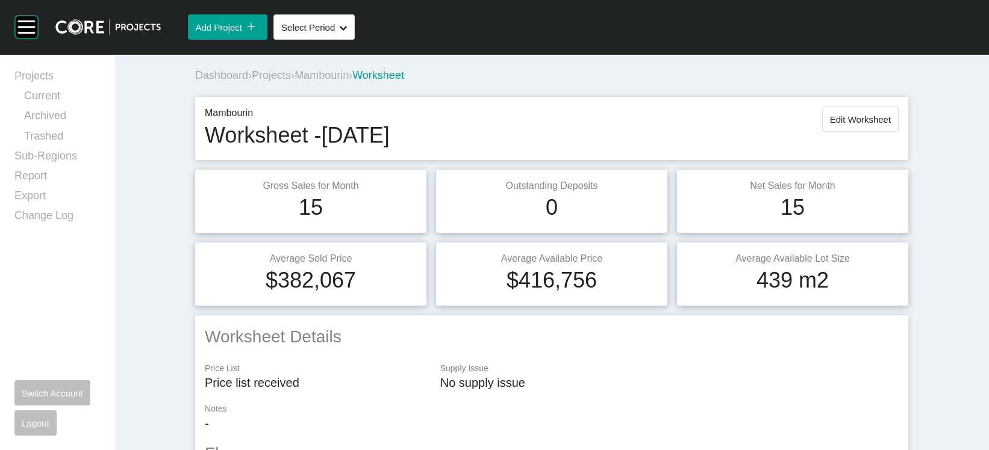
scroll to position [2352, 0]
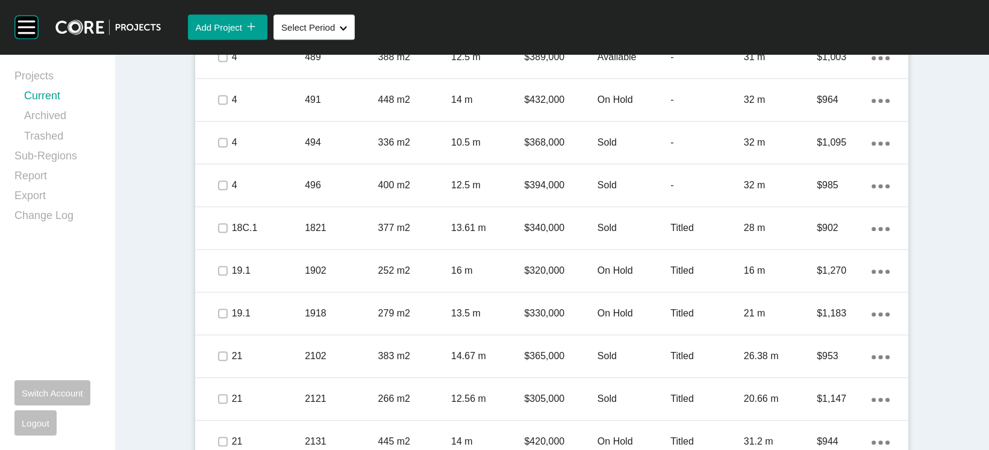
click at [64, 101] on link "Current" at bounding box center [62, 99] width 76 height 20
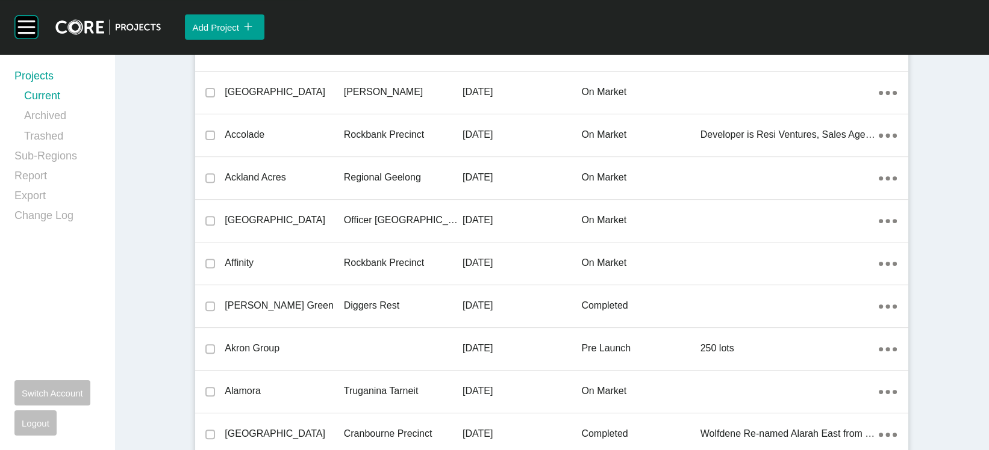
scroll to position [28260, 0]
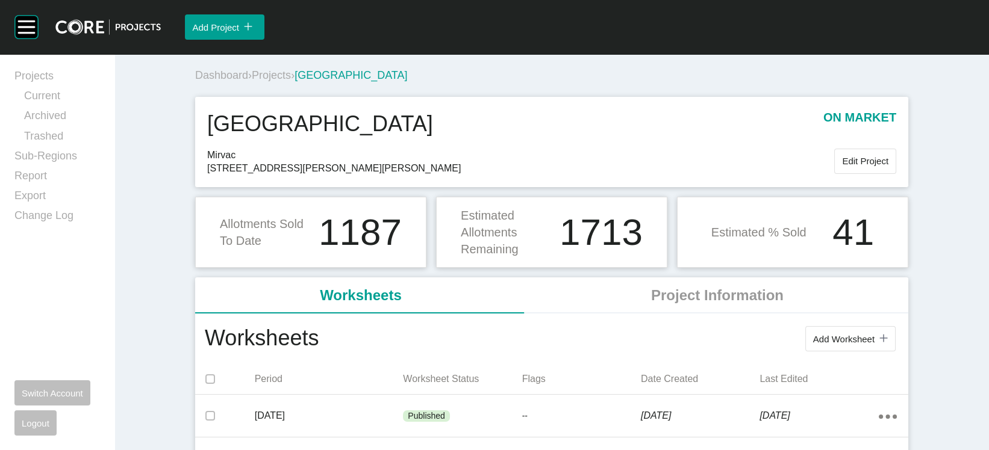
scroll to position [393, 0]
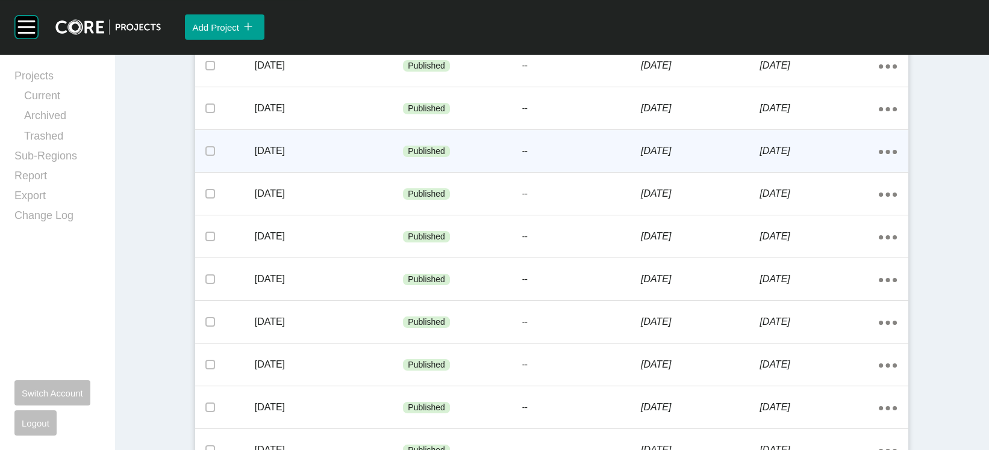
click at [446, 170] on div "Published" at bounding box center [462, 152] width 119 height 36
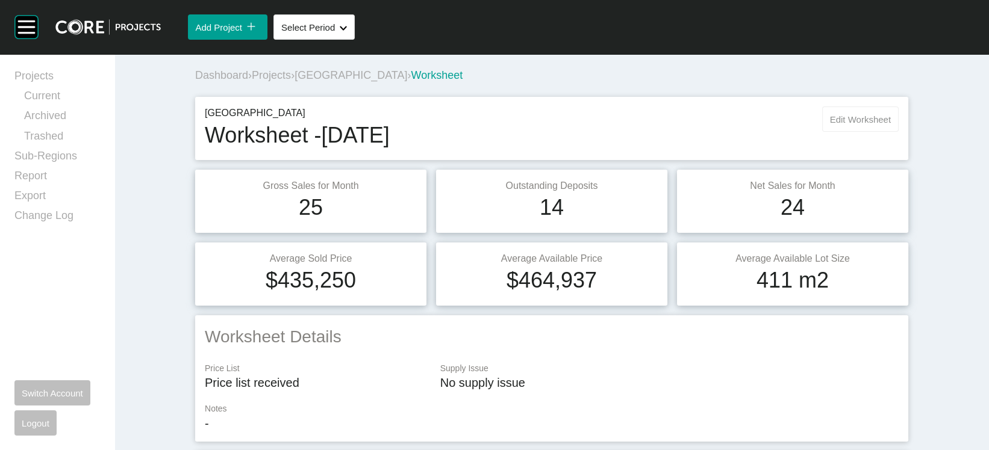
click at [885, 132] on button "Edit Worksheet" at bounding box center [860, 119] width 76 height 25
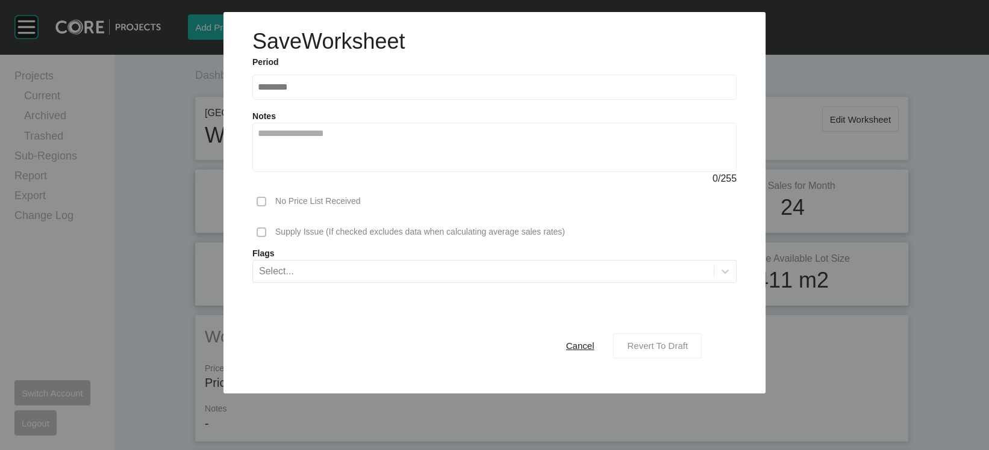
click at [688, 351] on span "Revert To Draft" at bounding box center [657, 346] width 61 height 10
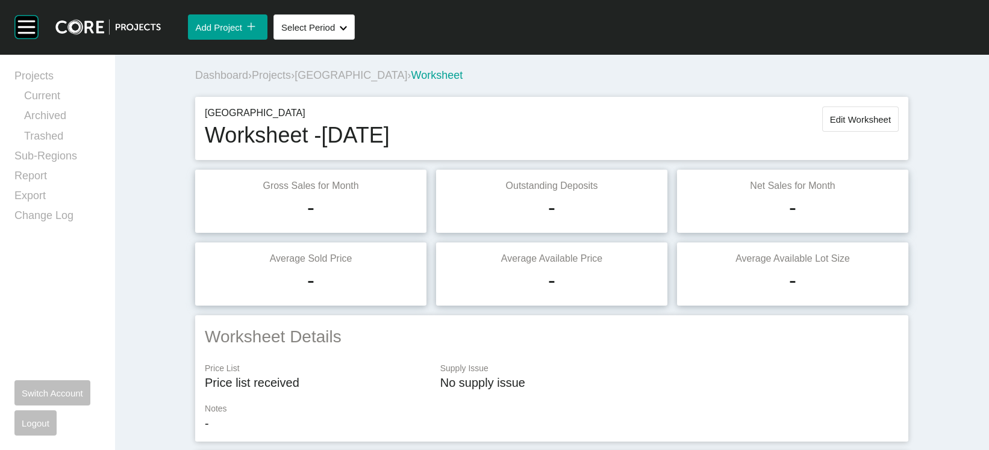
scroll to position [1958, 0]
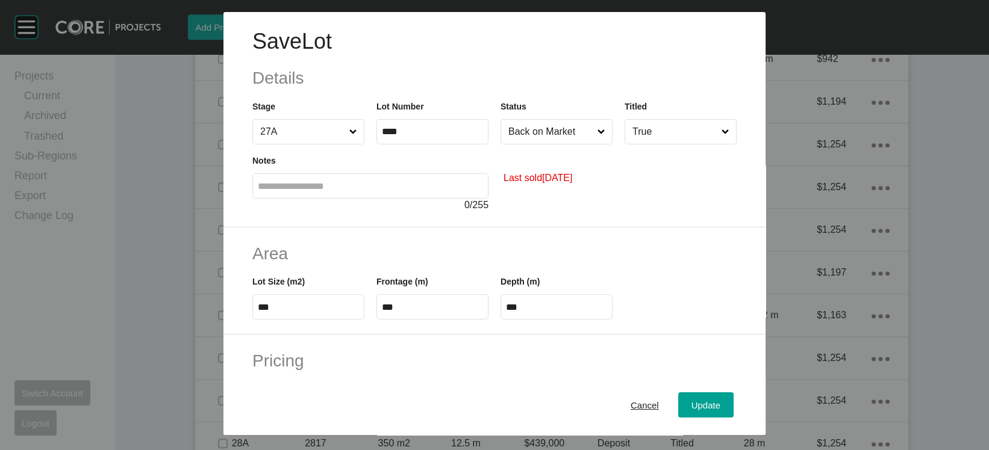
scroll to position [370, 0]
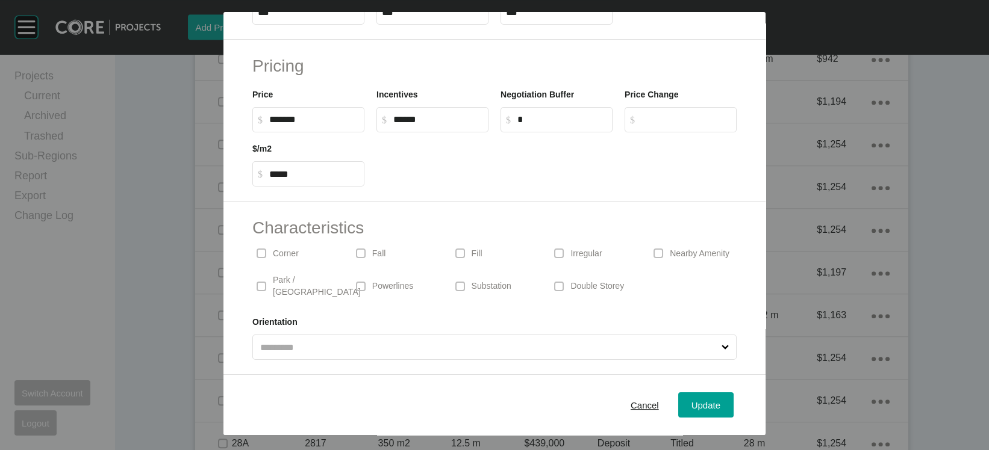
drag, startPoint x: 377, startPoint y: 20, endPoint x: 340, endPoint y: 16, distance: 37.5
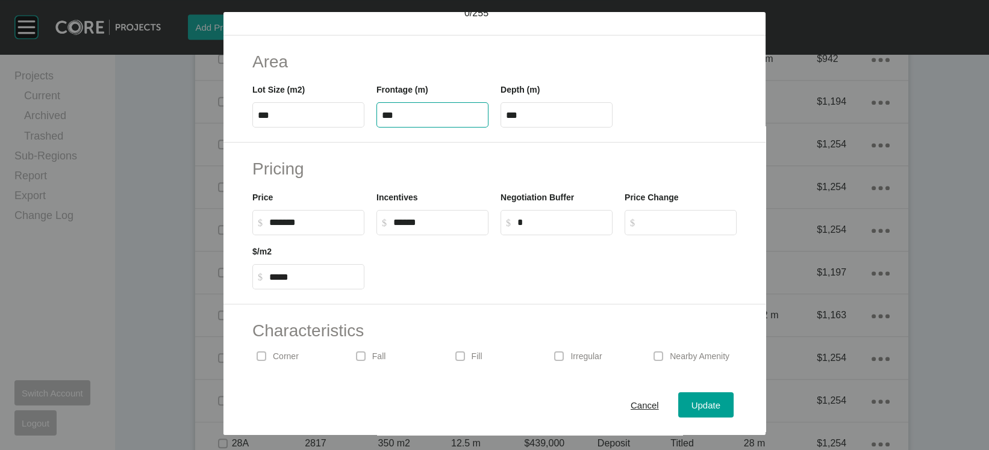
drag, startPoint x: 382, startPoint y: 12, endPoint x: 294, endPoint y: 13, distance: 87.9
click at [294, 13] on form "Save Lot Details Stage 27A Lot Number **** Status Back on Market Titled True No…" at bounding box center [494, 179] width 542 height 718
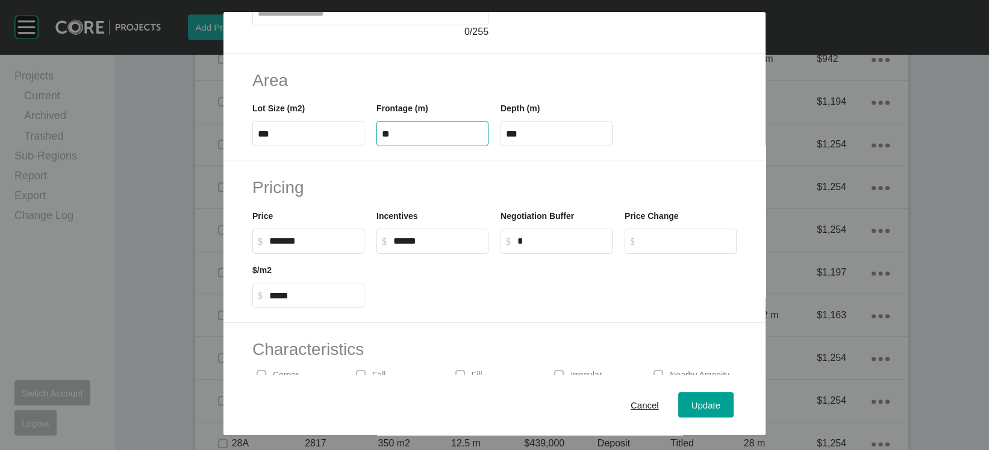
type input "**"
click at [537, 146] on label "**" at bounding box center [556, 133] width 112 height 25
click at [537, 139] on input "**" at bounding box center [556, 134] width 101 height 10
click at [720, 402] on span "Update" at bounding box center [705, 405] width 29 height 10
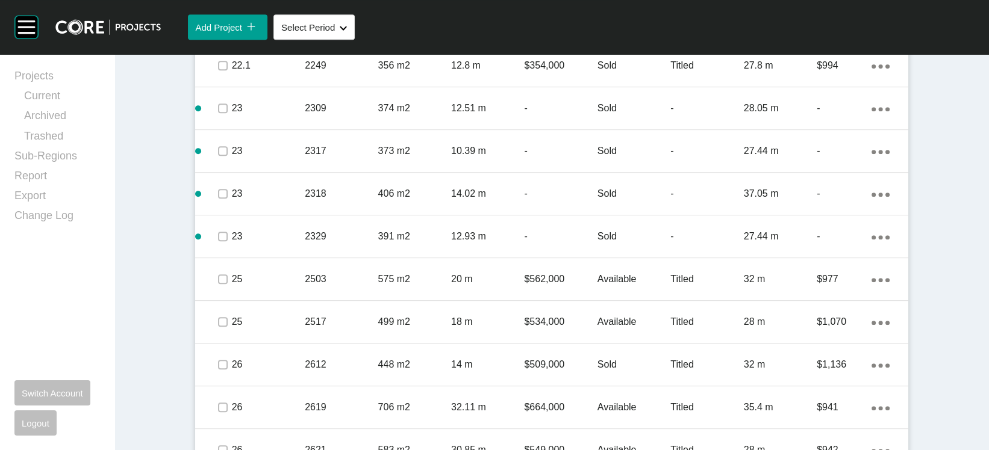
scroll to position [0, 0]
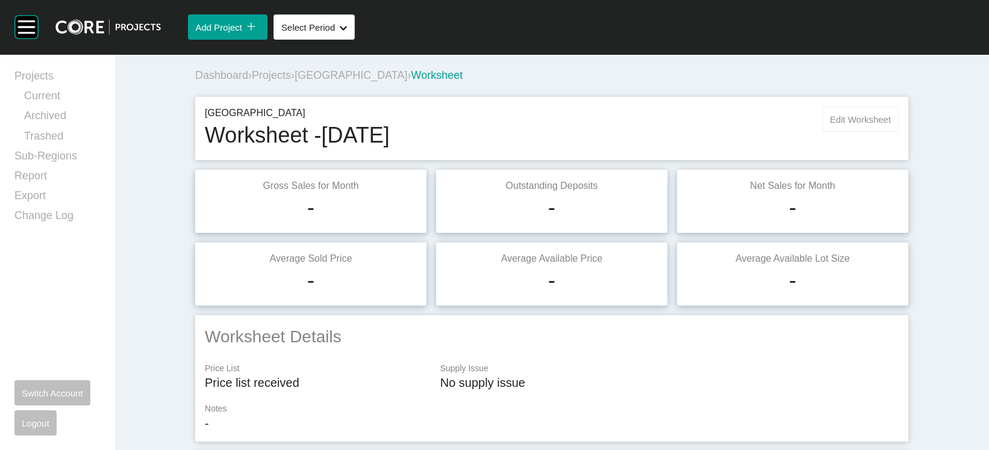
click at [888, 132] on button "Edit Worksheet" at bounding box center [860, 119] width 76 height 25
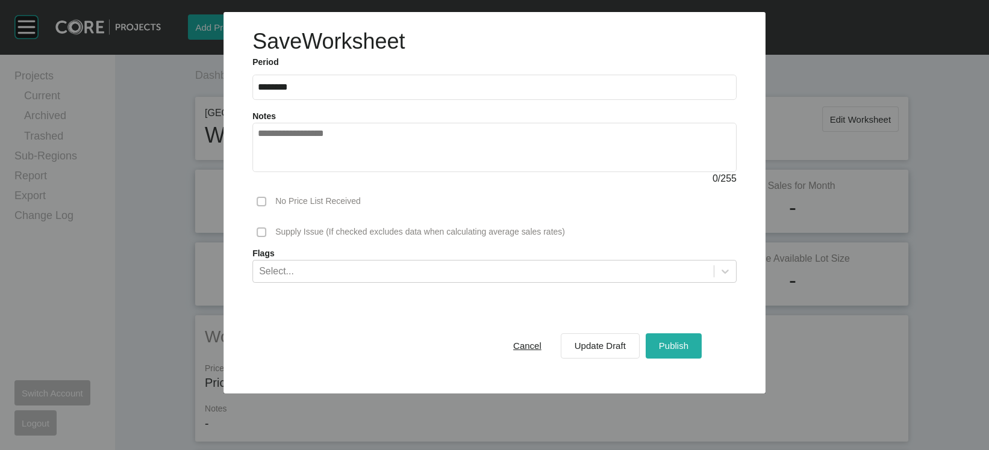
click at [690, 358] on button "Publish" at bounding box center [674, 345] width 56 height 25
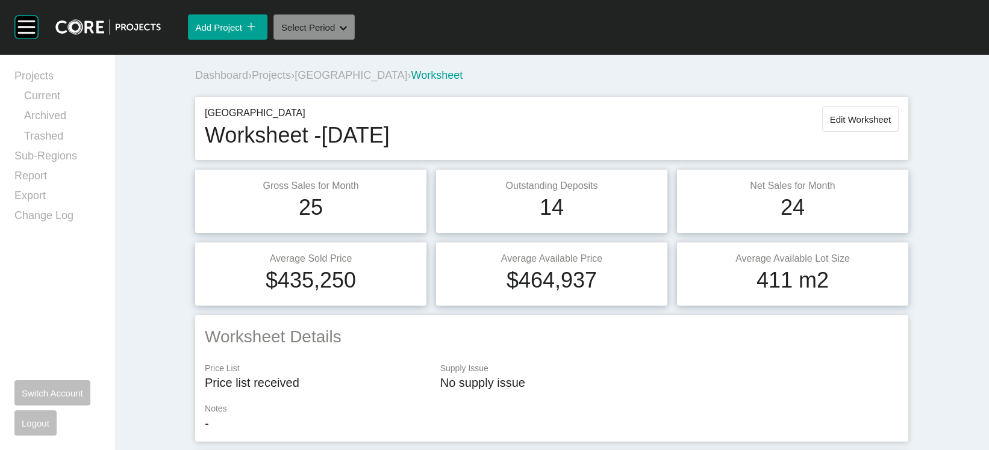
click at [352, 40] on button "Select Period Shape Created with Sketch." at bounding box center [313, 26] width 81 height 25
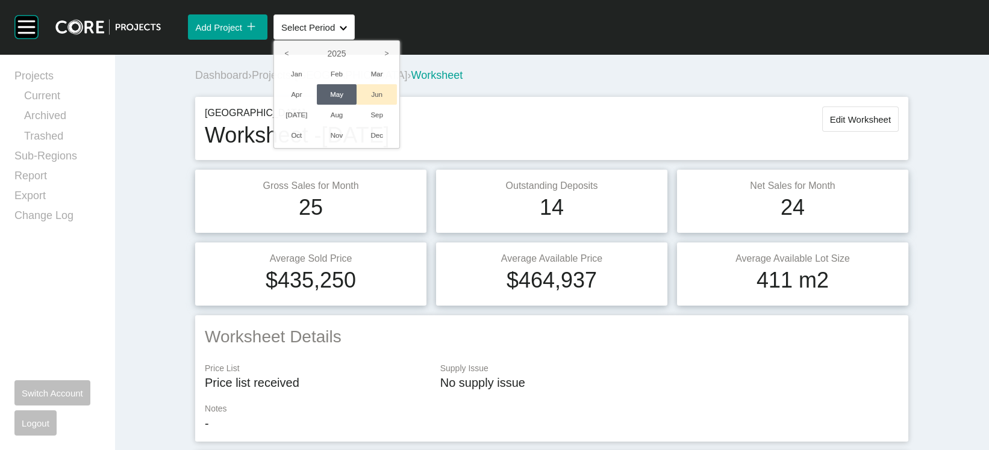
click at [397, 105] on li "Jun" at bounding box center [377, 94] width 40 height 20
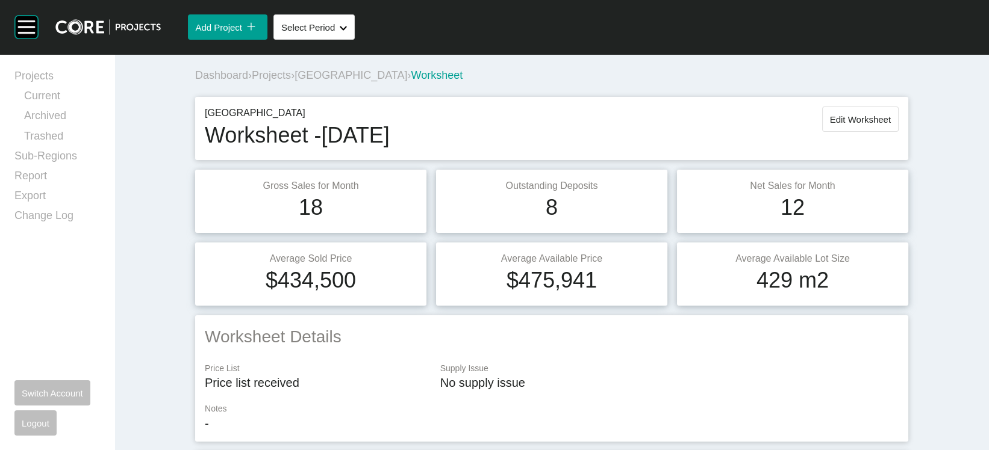
click at [876, 125] on span "Edit Worksheet" at bounding box center [860, 119] width 61 height 10
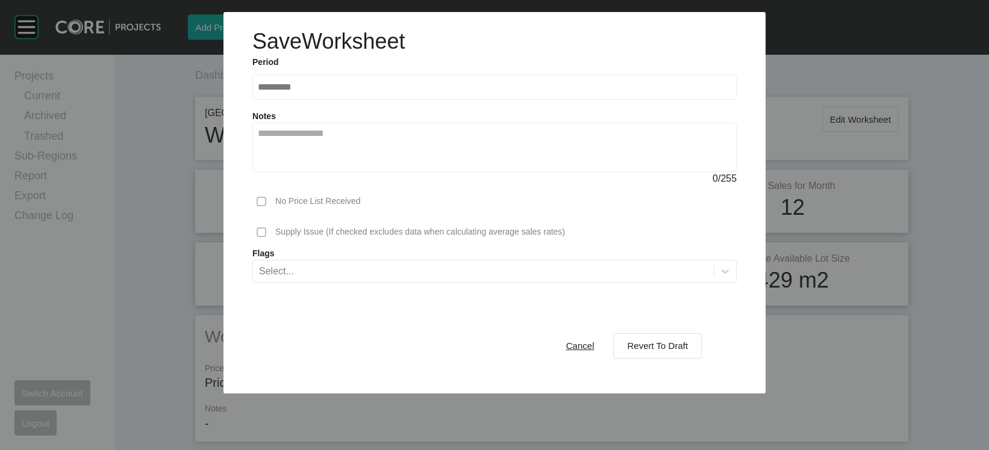
click at [688, 351] on span "Revert To Draft" at bounding box center [657, 346] width 61 height 10
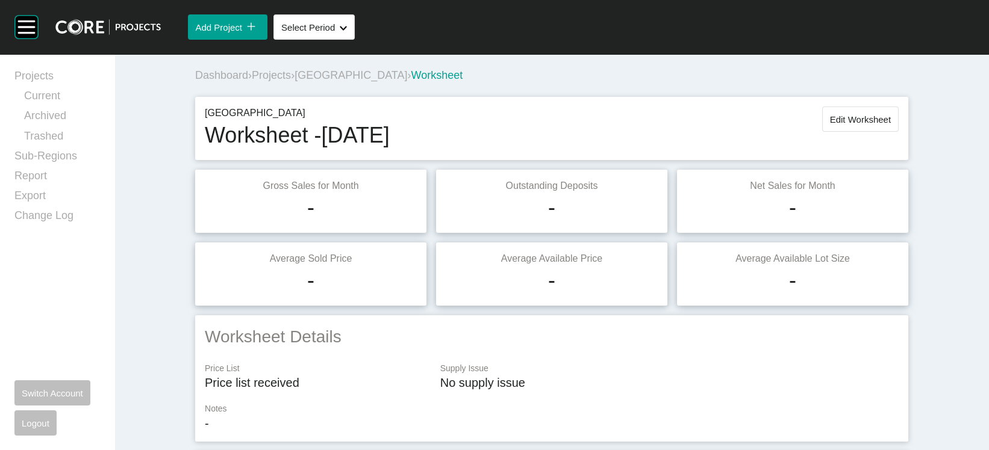
scroll to position [1585, 0]
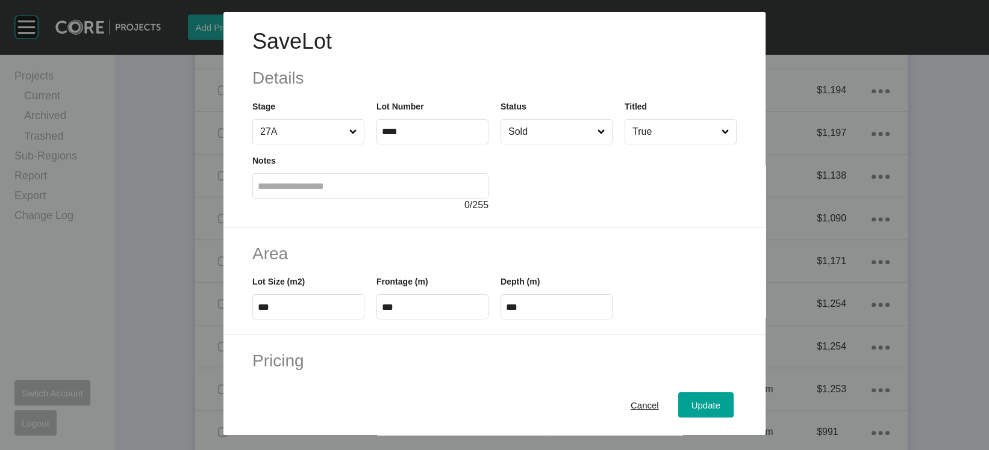
scroll to position [370, 0]
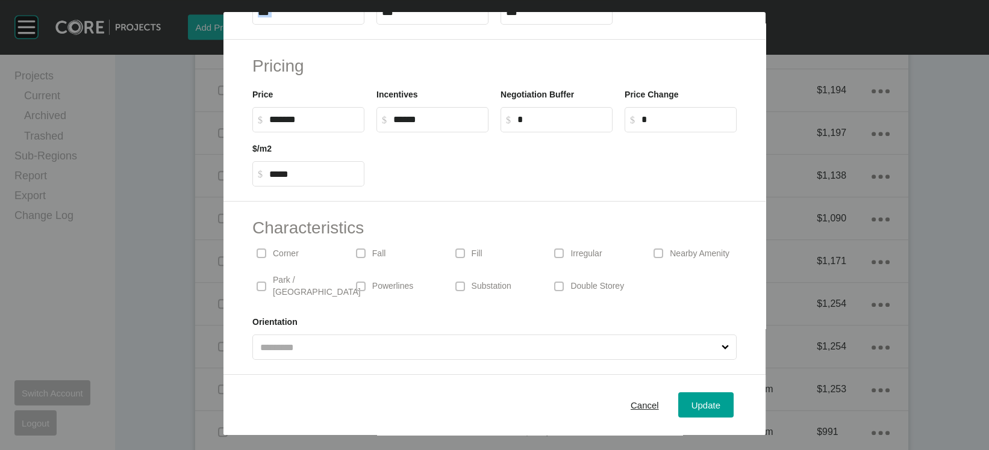
drag, startPoint x: 376, startPoint y: 17, endPoint x: 334, endPoint y: 20, distance: 42.2
drag, startPoint x: 384, startPoint y: 93, endPoint x: 284, endPoint y: 75, distance: 100.9
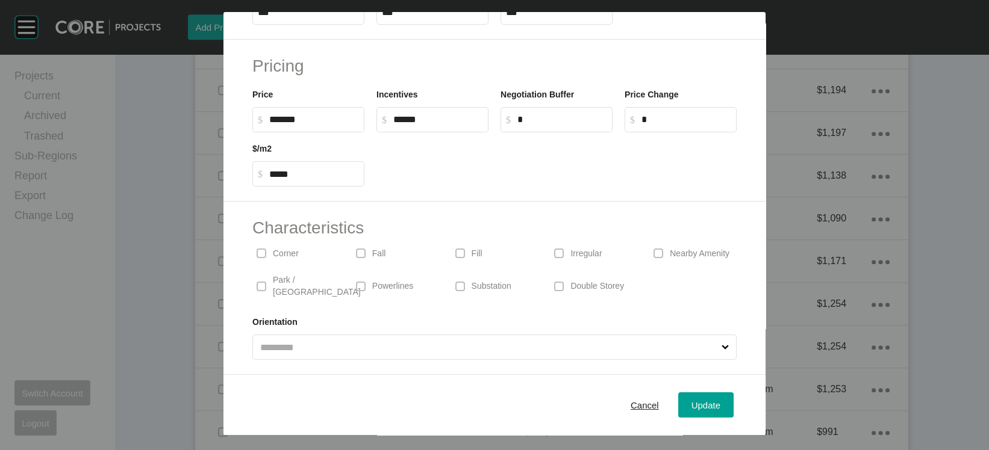
click at [382, 17] on input "***" at bounding box center [432, 12] width 101 height 10
drag, startPoint x: 377, startPoint y: 87, endPoint x: 230, endPoint y: 91, distance: 147.0
type input "**"
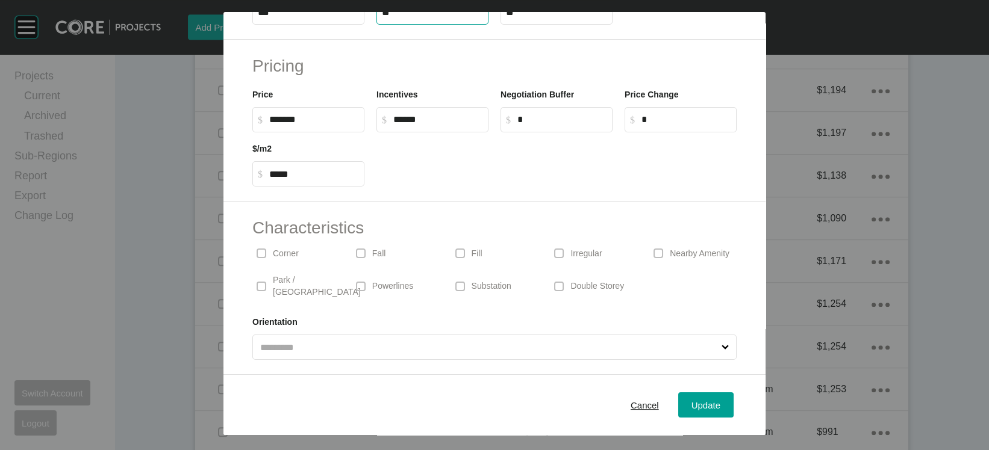
click at [520, 25] on label "**" at bounding box center [556, 11] width 112 height 25
click at [520, 17] on input "**" at bounding box center [556, 12] width 101 height 10
click at [711, 410] on div "Cancel Update" at bounding box center [494, 405] width 542 height 60
click at [719, 408] on button "Update" at bounding box center [705, 405] width 55 height 25
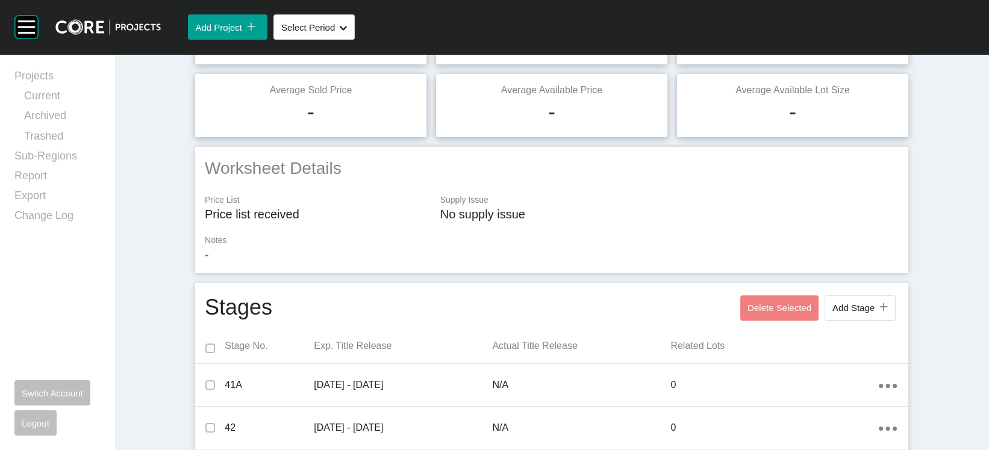
scroll to position [0, 0]
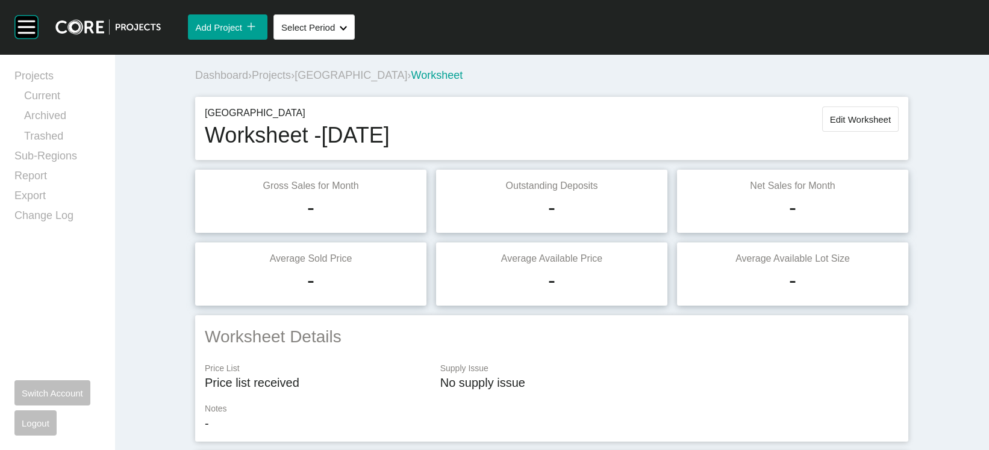
click at [899, 132] on button "Edit Worksheet" at bounding box center [860, 119] width 76 height 25
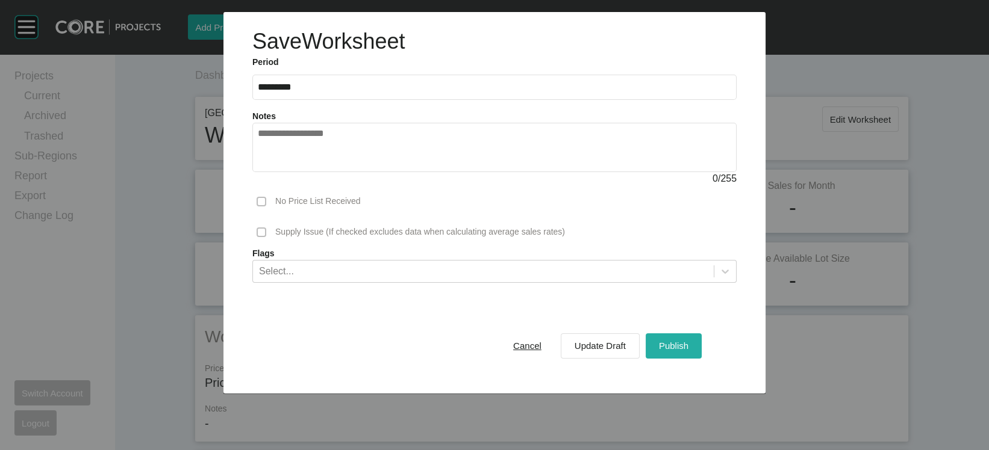
click at [688, 351] on span "Publish" at bounding box center [674, 346] width 30 height 10
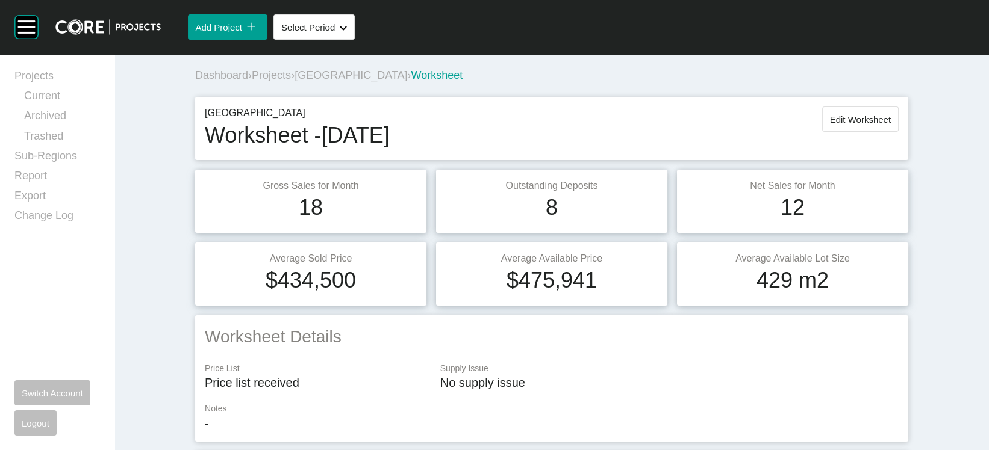
click at [329, 81] on span "[GEOGRAPHIC_DATA]" at bounding box center [350, 75] width 113 height 12
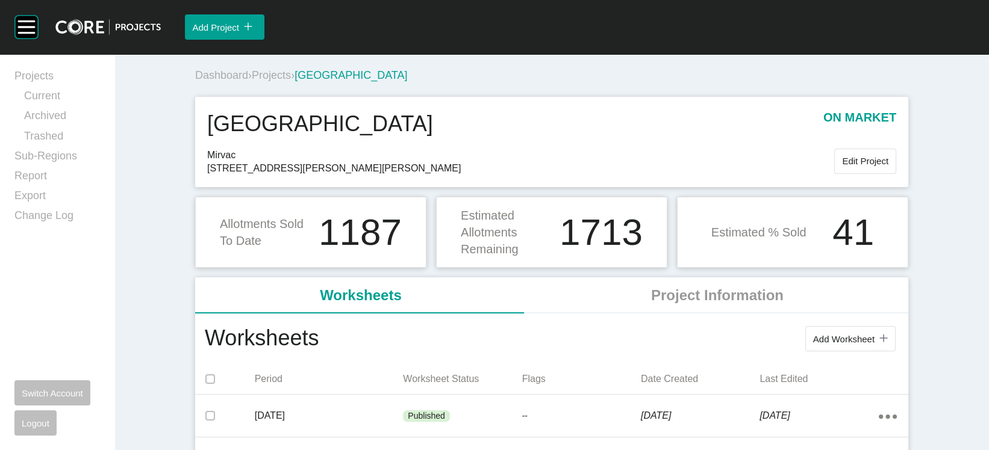
scroll to position [393, 0]
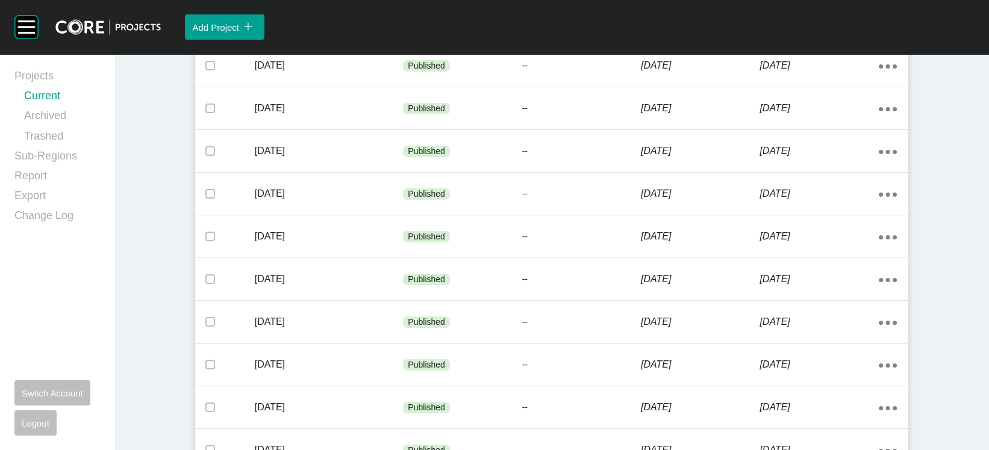
click at [31, 105] on link "Current" at bounding box center [62, 99] width 76 height 20
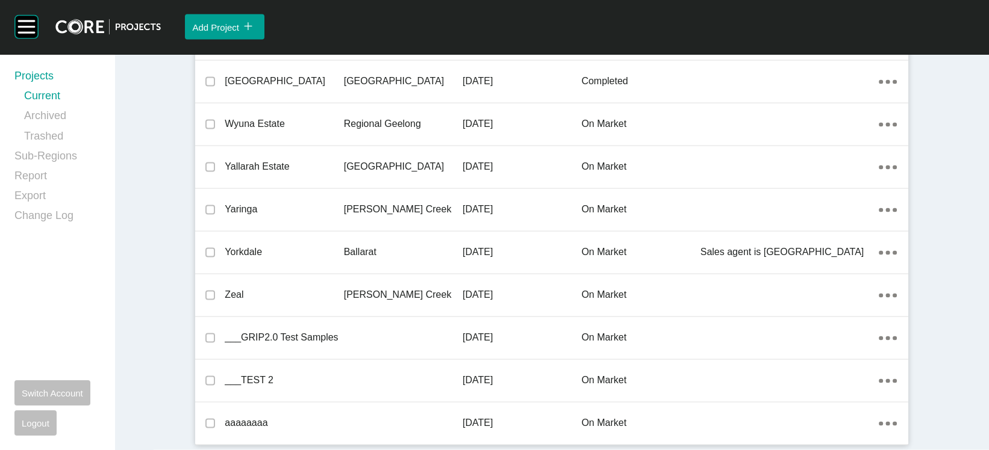
scroll to position [35931, 0]
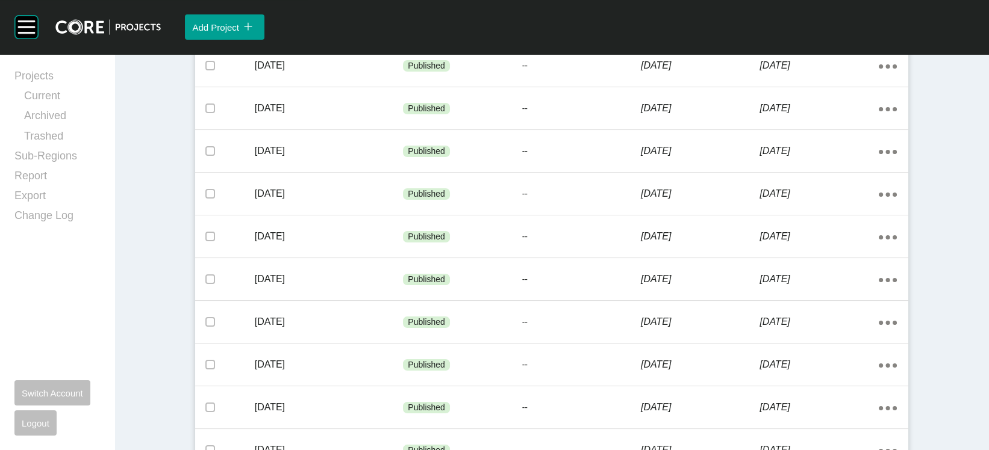
scroll to position [787, 0]
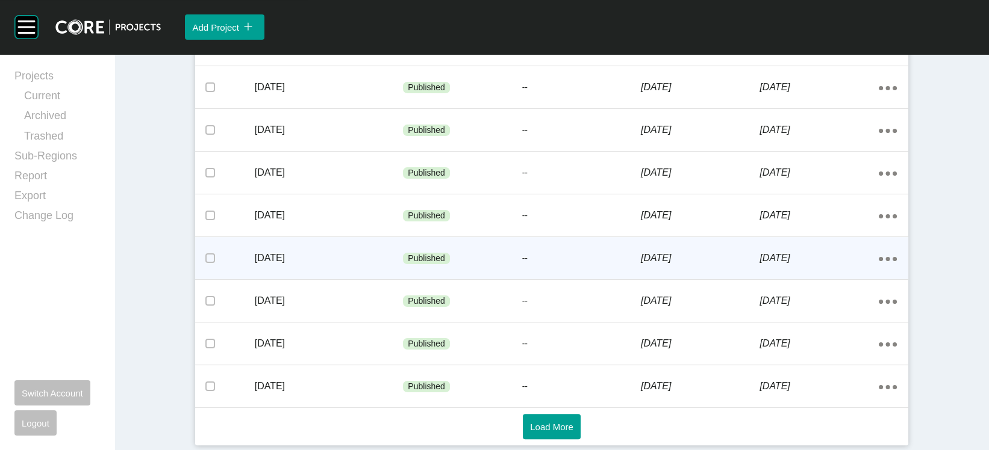
click at [671, 277] on div "[DATE]" at bounding box center [700, 258] width 119 height 37
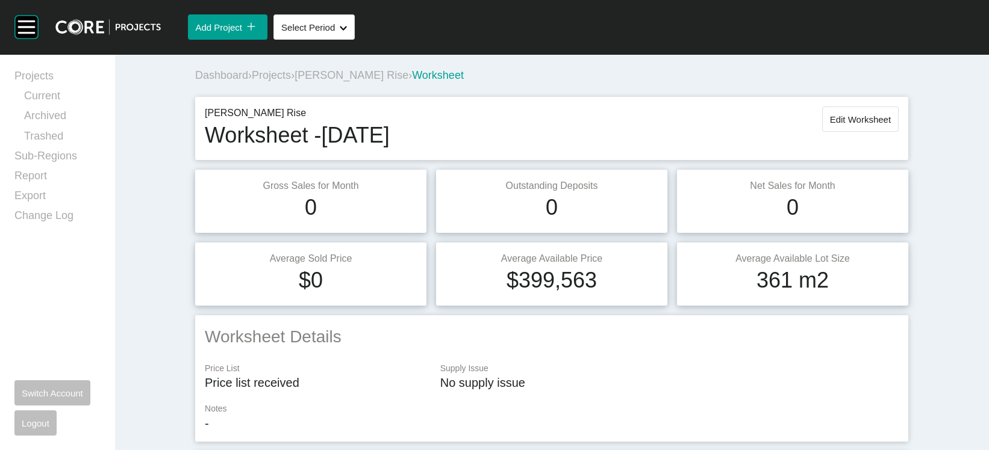
click at [891, 125] on span "Edit Worksheet" at bounding box center [860, 119] width 61 height 10
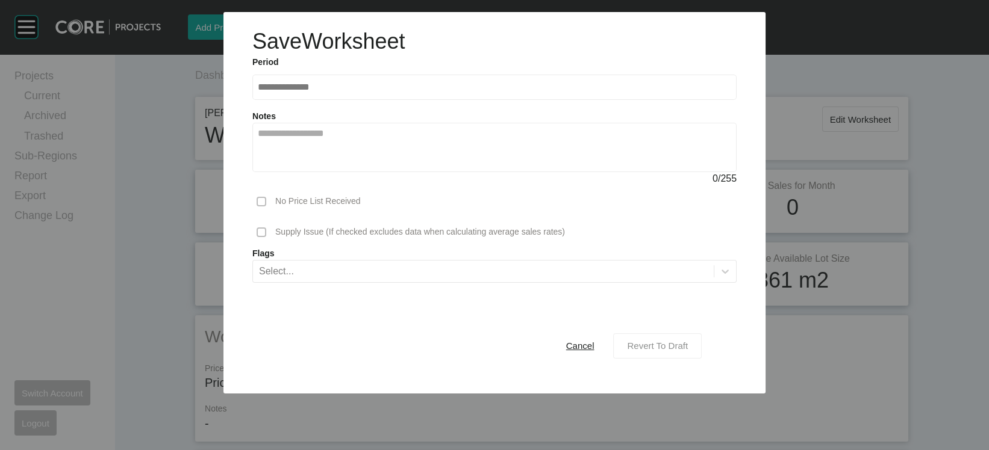
click at [688, 351] on span "Revert To Draft" at bounding box center [657, 346] width 61 height 10
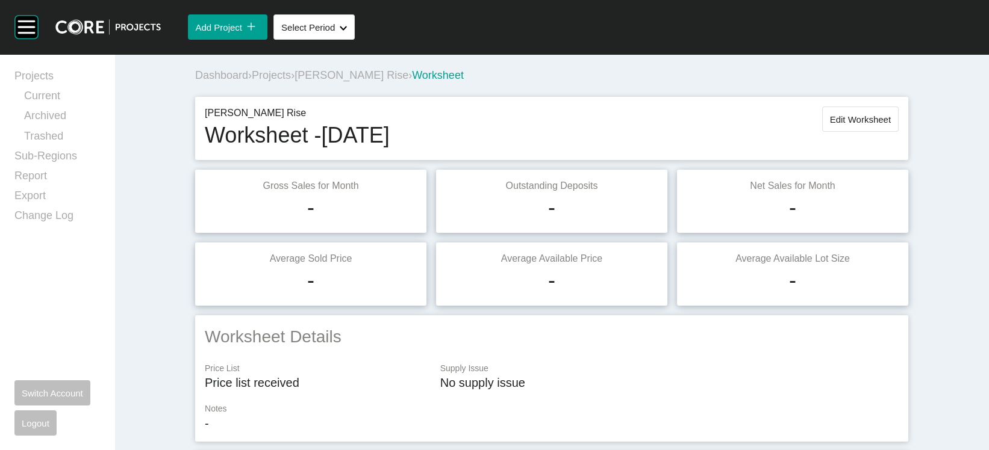
scroll to position [1262, 0]
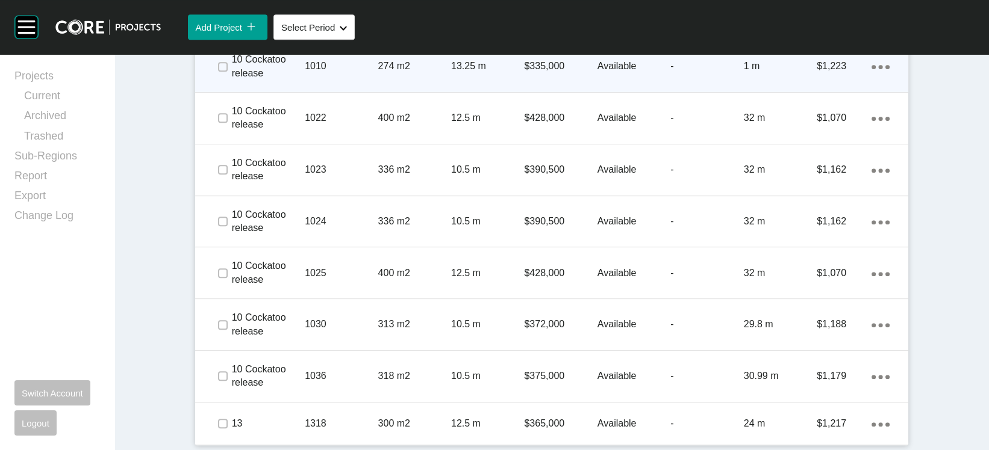
click at [510, 85] on div "13.25 m" at bounding box center [487, 66] width 73 height 37
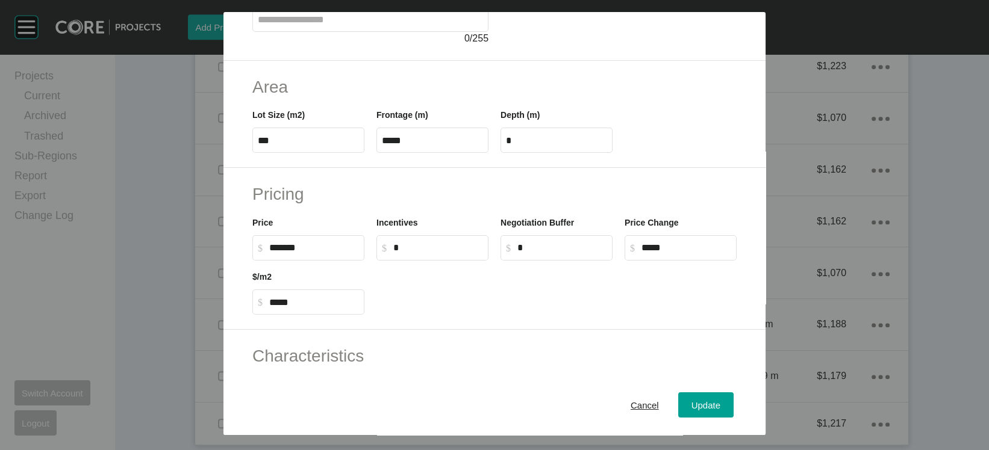
scroll to position [165, 0]
drag, startPoint x: 534, startPoint y: 222, endPoint x: 420, endPoint y: 211, distance: 113.7
click at [420, 155] on div "Lot Size (m2) *** Frontage (m) ***** Depth (m) *" at bounding box center [494, 128] width 496 height 54
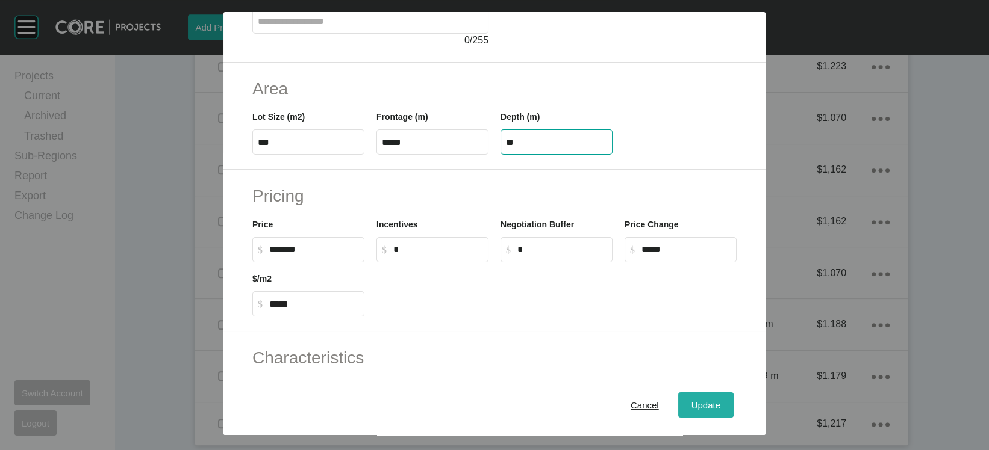
type input "**"
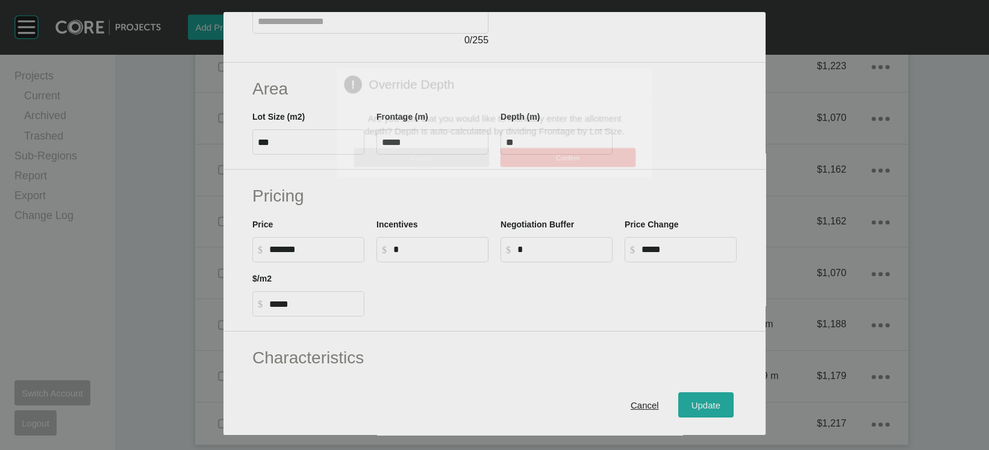
click at [754, 399] on div "Save Lot Details Stage 10 Cockatoo release Lot Number **** Status Available Tit…" at bounding box center [494, 225] width 989 height 450
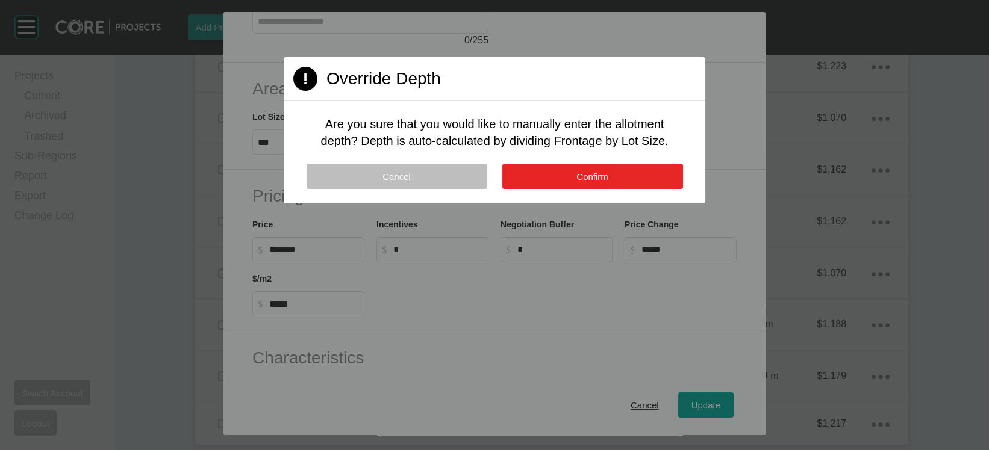
click at [633, 189] on button "Confirm" at bounding box center [592, 176] width 181 height 25
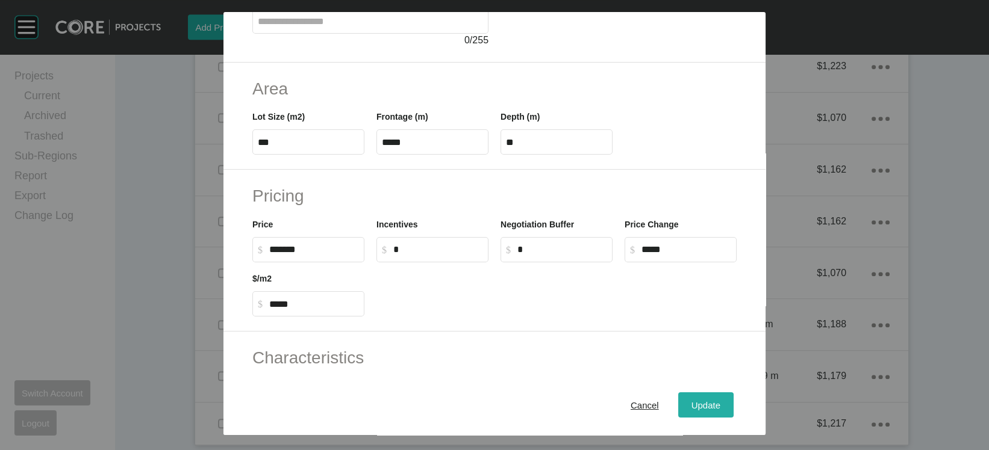
click at [723, 397] on div "Update" at bounding box center [705, 405] width 35 height 16
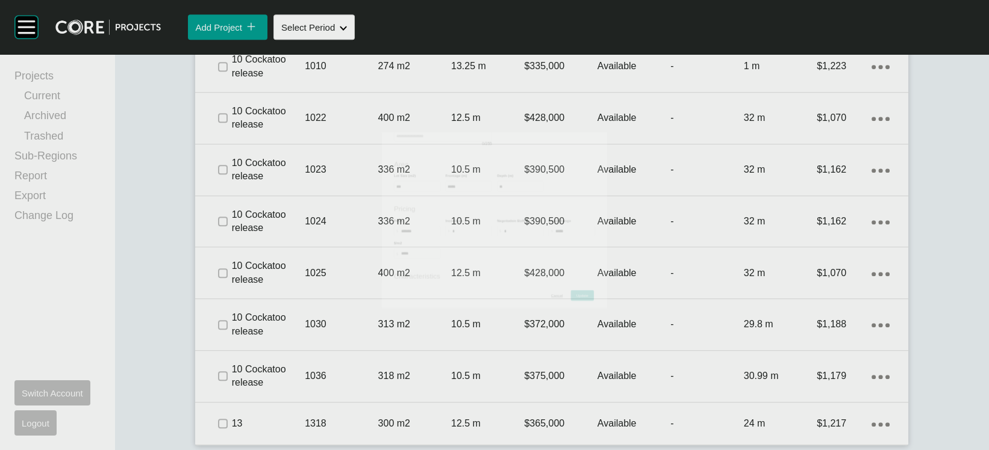
scroll to position [1262, 0]
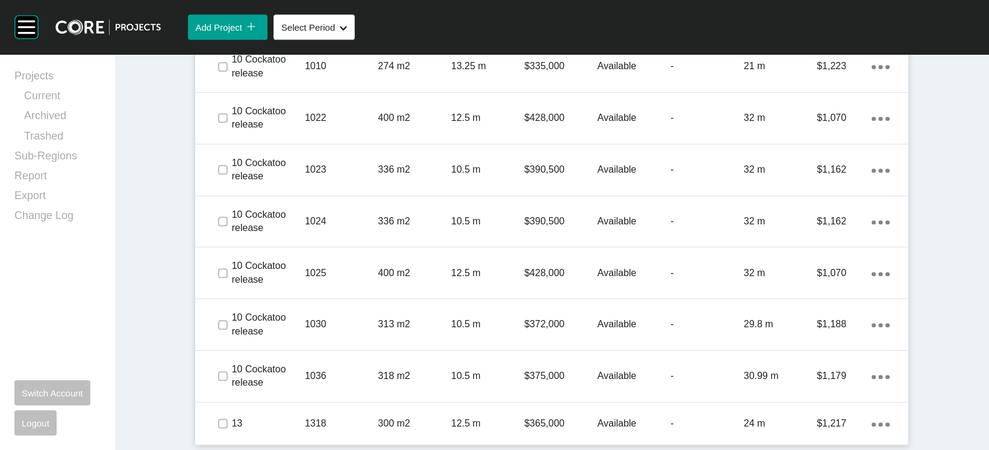
click at [389, 49] on div "Add Project icon/tick copy 11 Created with Sketch. Select Period Shape Created …" at bounding box center [575, 27] width 828 height 54
click at [355, 40] on button "Select Period Shape Created with Sketch." at bounding box center [313, 26] width 81 height 25
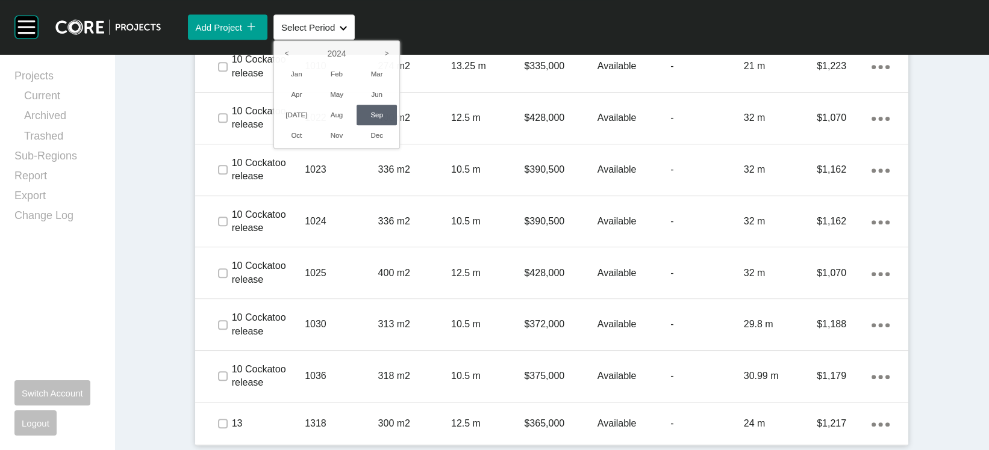
click at [528, 33] on div at bounding box center [494, 225] width 989 height 450
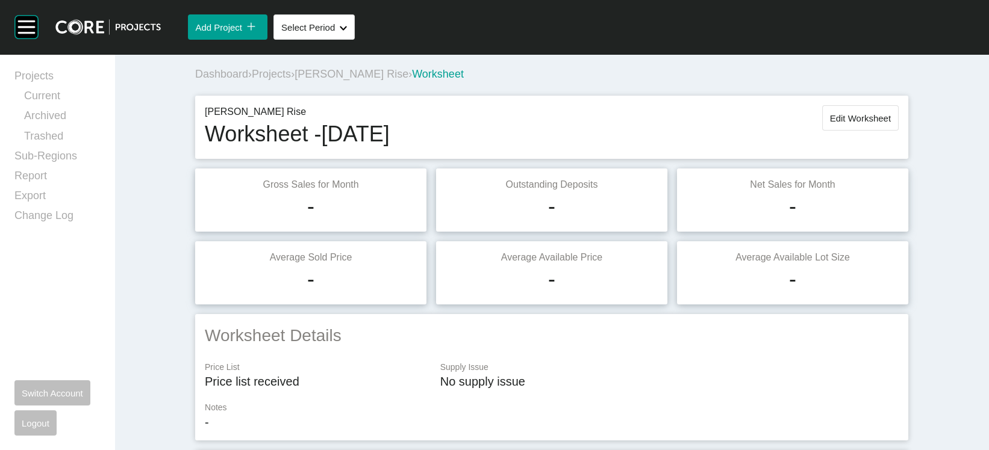
scroll to position [3, 0]
click at [891, 122] on span "Edit Worksheet" at bounding box center [860, 116] width 61 height 10
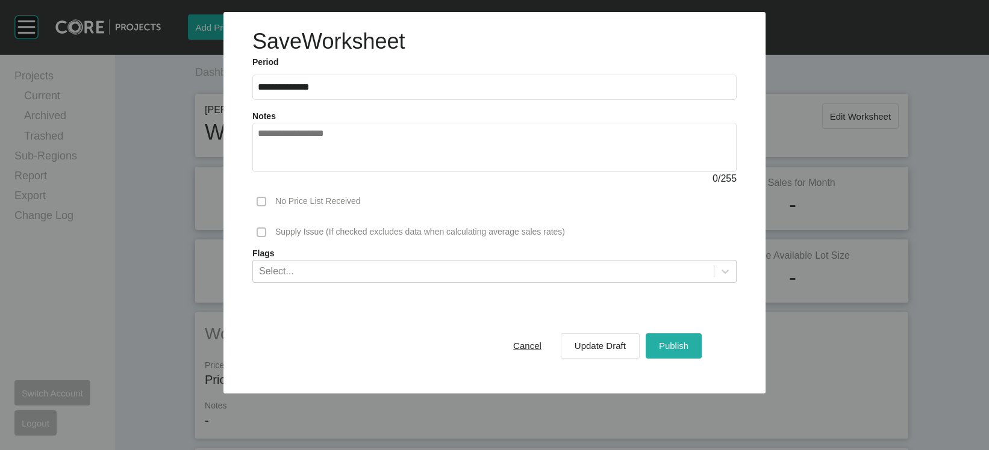
click at [688, 351] on span "Publish" at bounding box center [674, 346] width 30 height 10
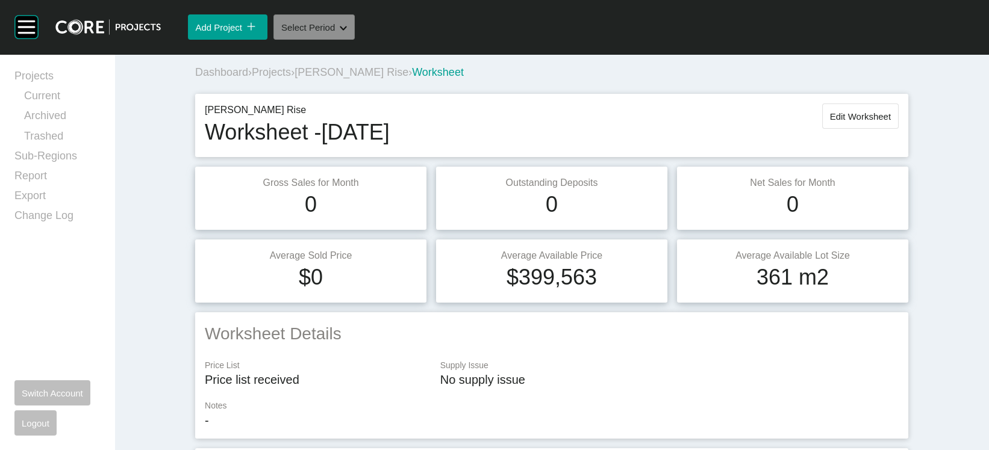
click at [355, 40] on button "Select Period Shape Created with Sketch." at bounding box center [313, 26] width 81 height 25
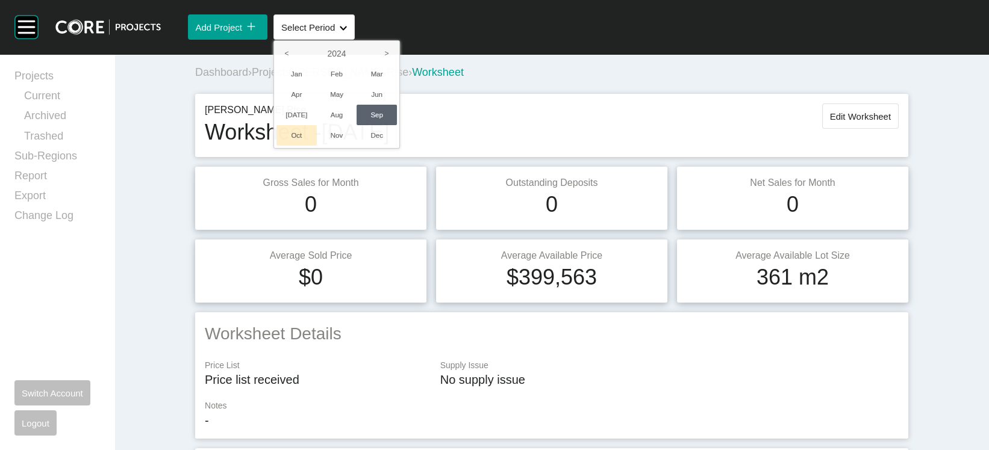
click at [317, 146] on li "Oct" at bounding box center [296, 135] width 40 height 20
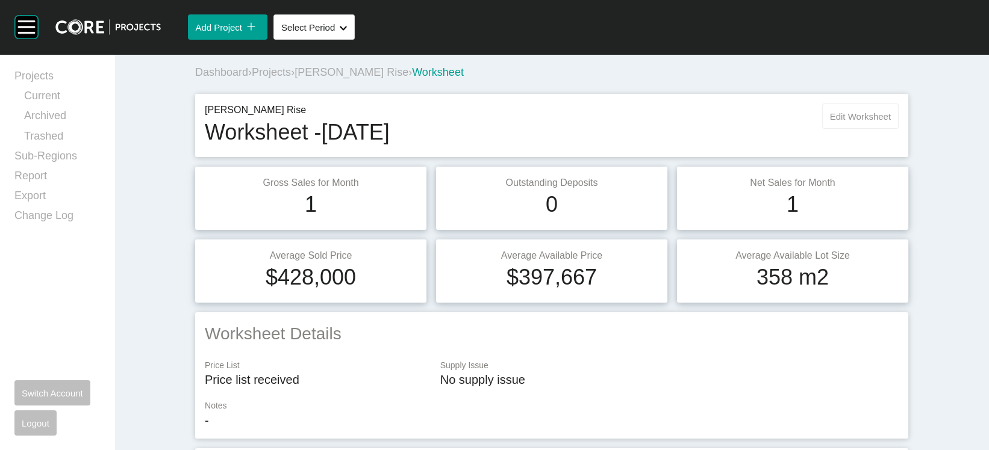
click at [861, 122] on span "Edit Worksheet" at bounding box center [860, 116] width 61 height 10
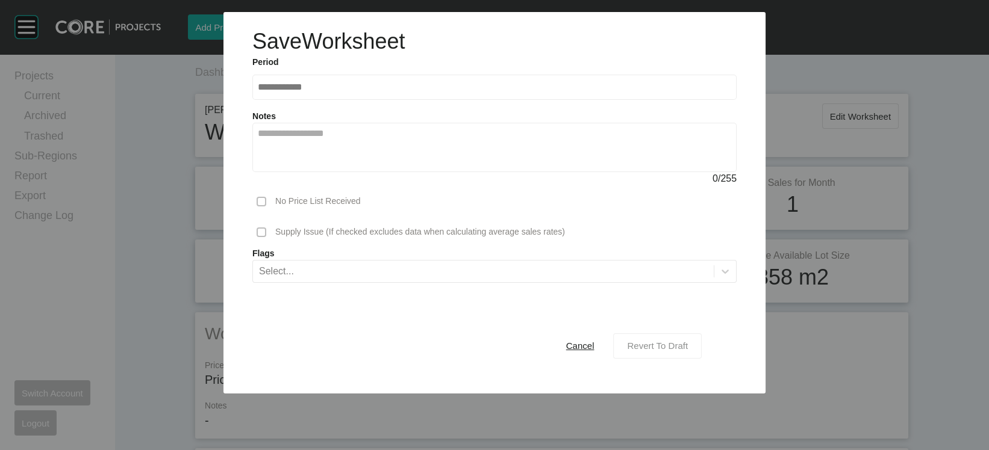
click at [681, 351] on span "Revert To Draft" at bounding box center [657, 346] width 61 height 10
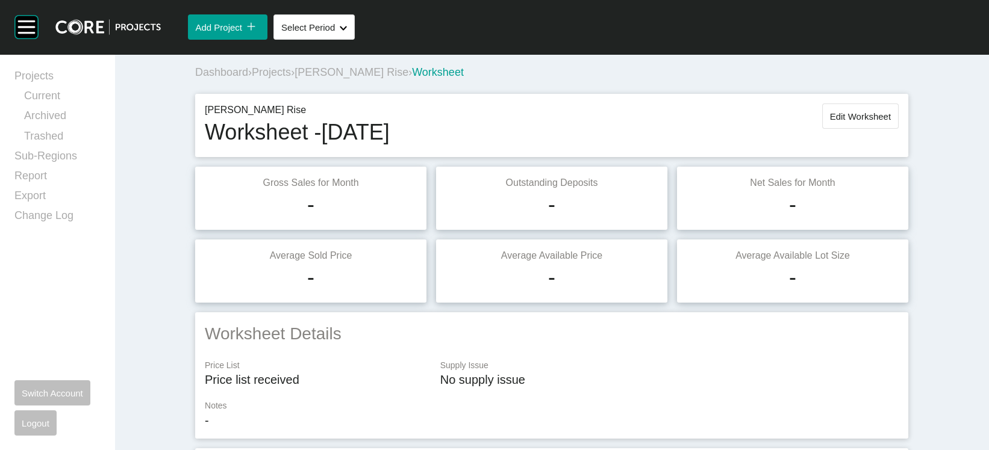
scroll to position [1262, 0]
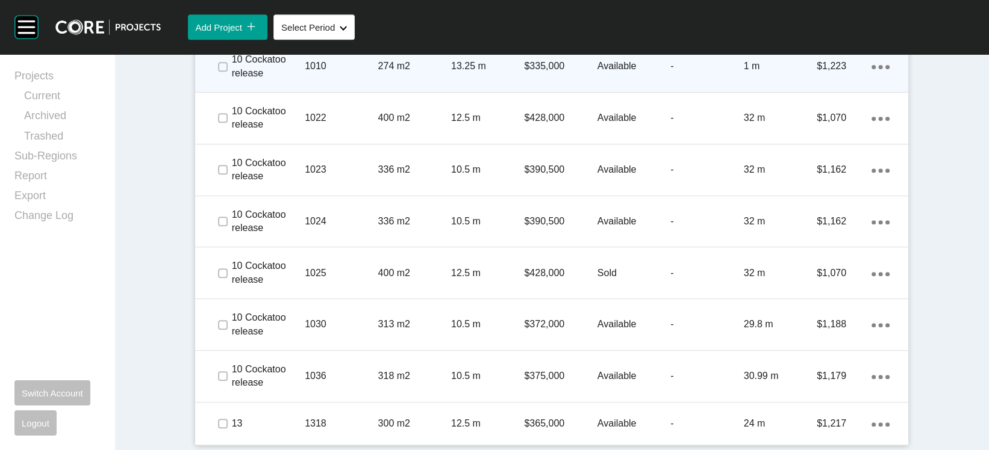
click at [871, 73] on p "$1,223" at bounding box center [844, 66] width 55 height 13
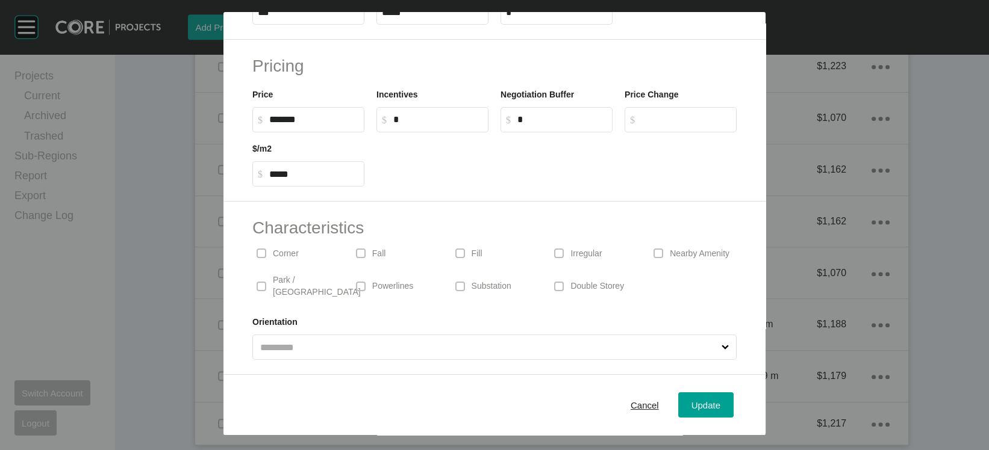
scroll to position [246, 0]
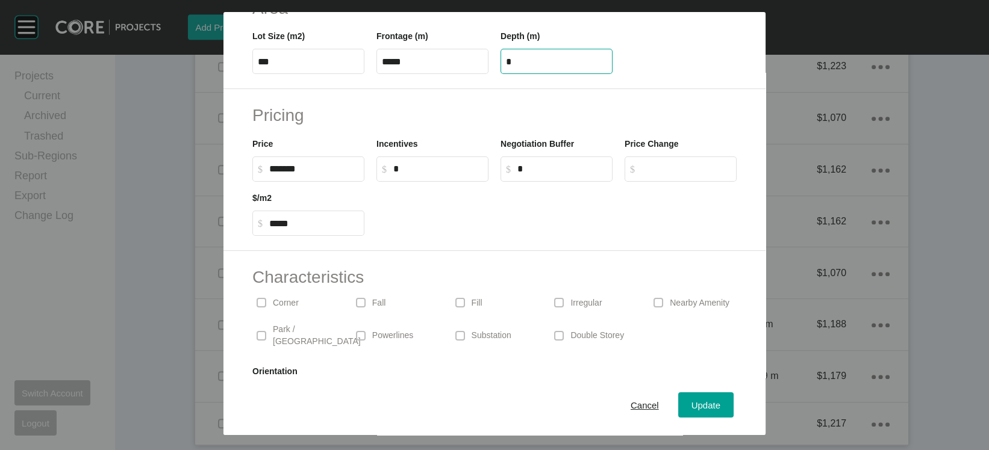
drag, startPoint x: 512, startPoint y: 133, endPoint x: 453, endPoint y: 129, distance: 59.1
click at [473, 74] on div "Lot Size (m2) *** Frontage (m) ***** Depth (m) *" at bounding box center [494, 47] width 496 height 54
type input "**"
click at [583, 271] on div "Save Lot Details Stage 10 Cockatoo release Lot Number **** Status Available Tit…" at bounding box center [494, 225] width 989 height 450
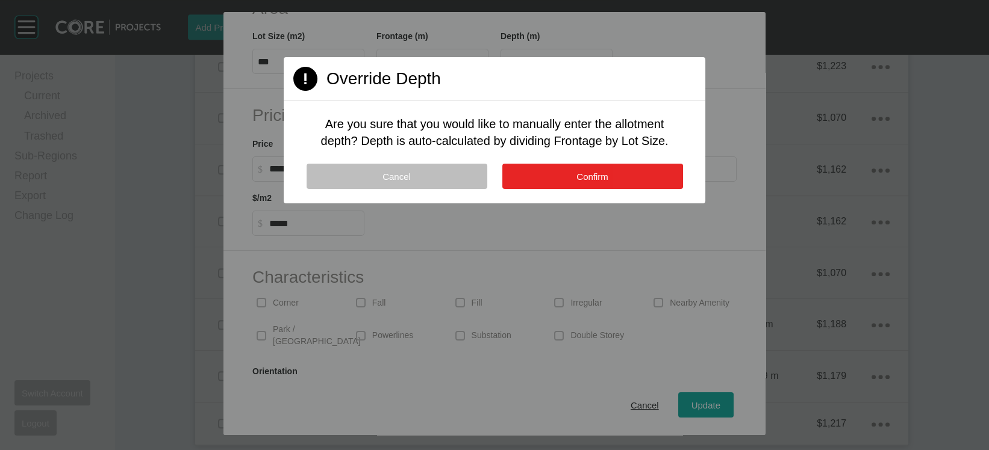
click at [615, 189] on button "Confirm" at bounding box center [592, 176] width 181 height 25
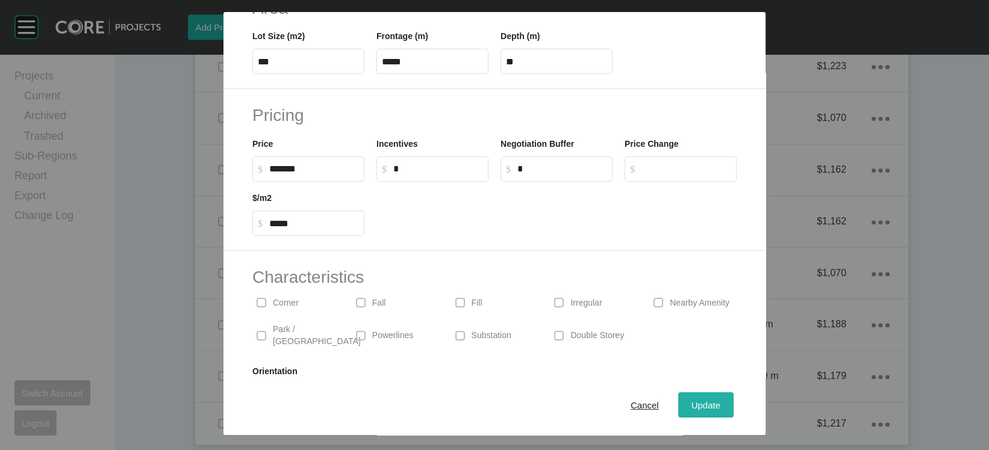
click at [734, 405] on button "Update" at bounding box center [705, 405] width 55 height 25
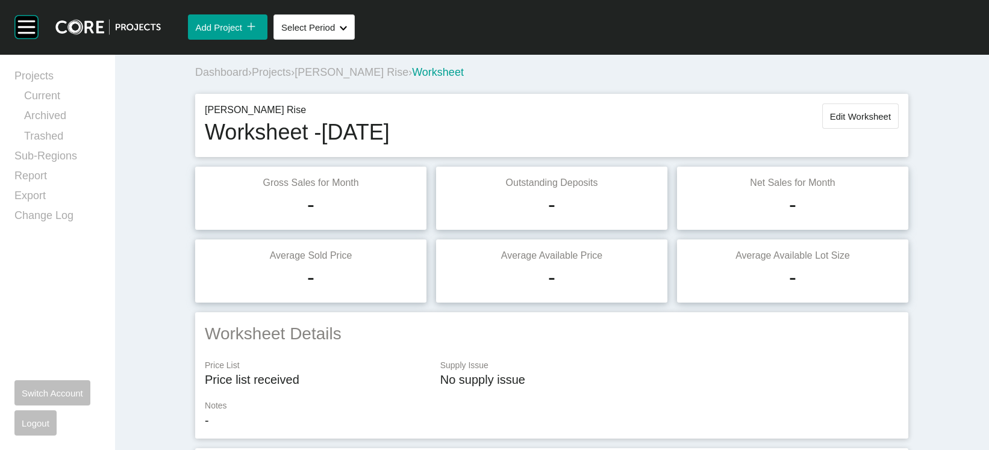
scroll to position [0, 0]
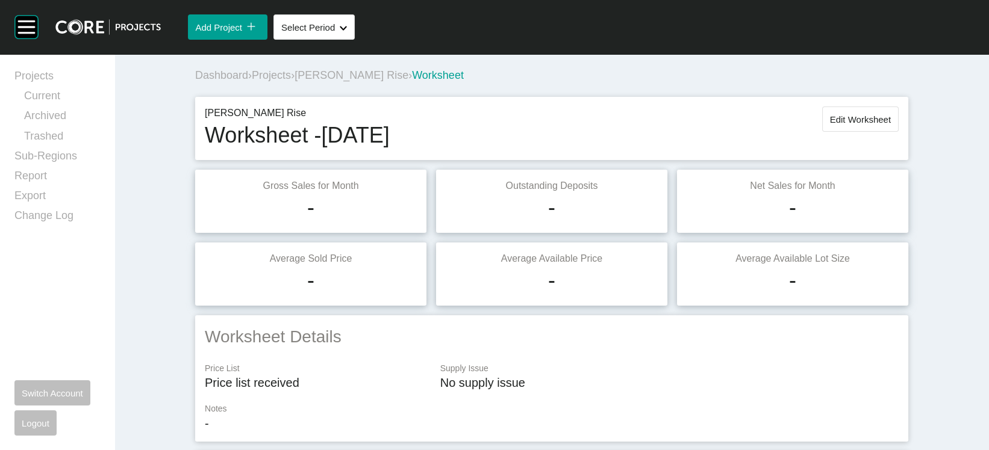
click at [899, 132] on button "Edit Worksheet" at bounding box center [860, 119] width 76 height 25
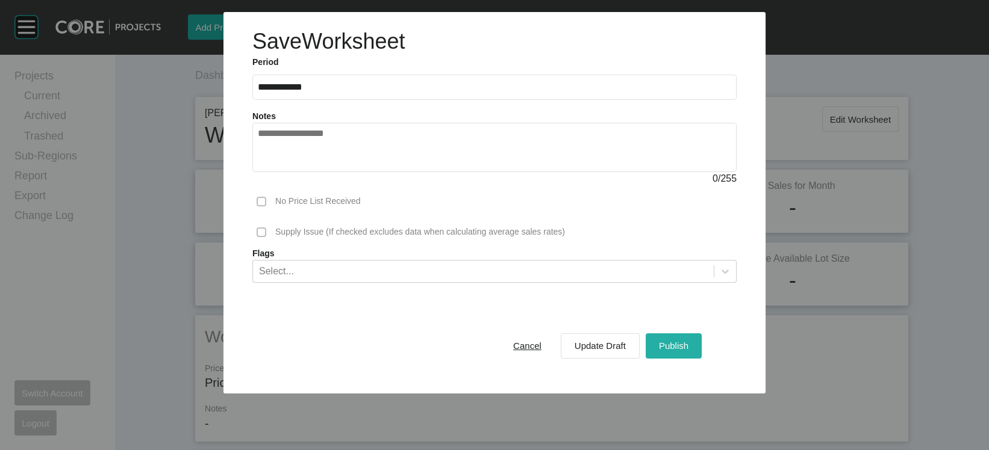
click at [688, 351] on span "Publish" at bounding box center [674, 346] width 30 height 10
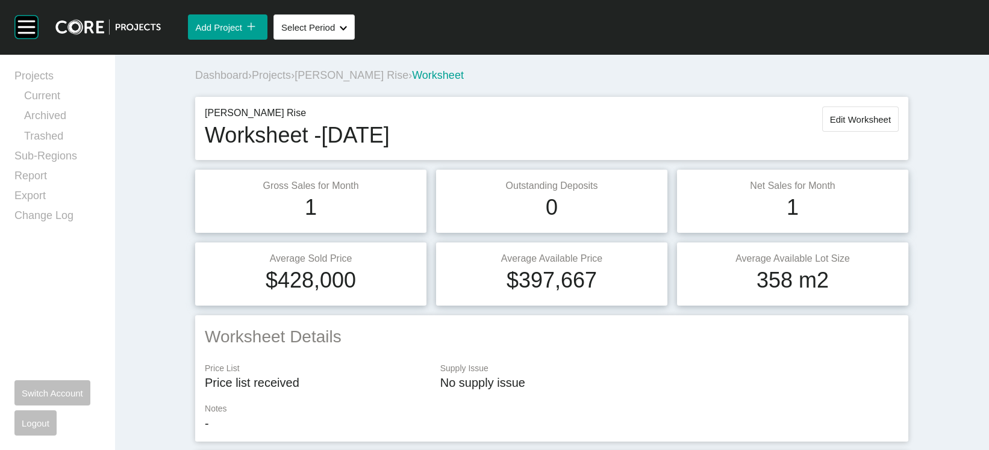
click at [305, 81] on span "[PERSON_NAME] Rise" at bounding box center [351, 75] width 114 height 12
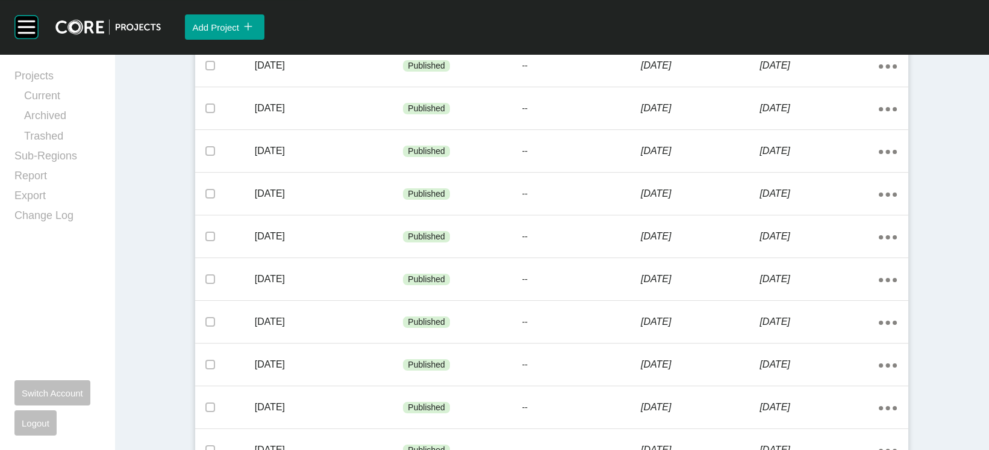
scroll to position [787, 0]
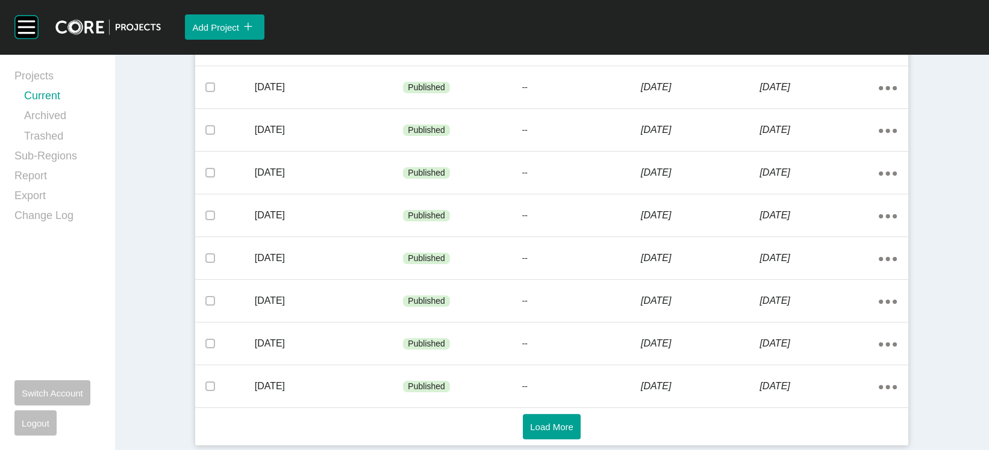
click at [72, 106] on link "Current" at bounding box center [62, 99] width 76 height 20
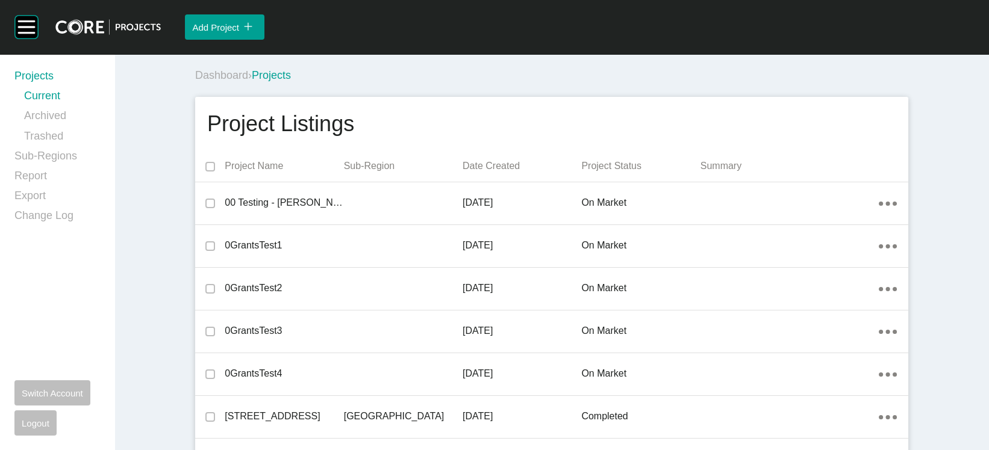
scroll to position [17979, 0]
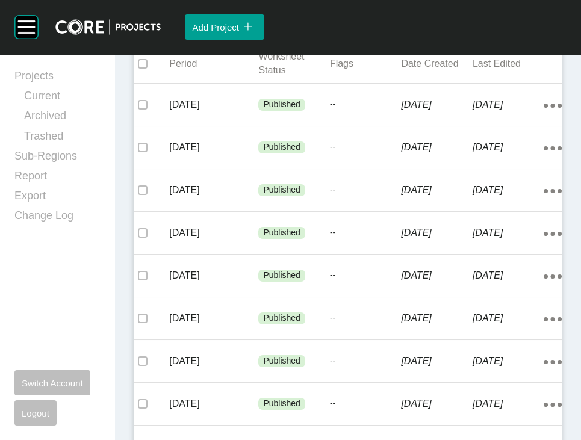
scroll to position [410, 0]
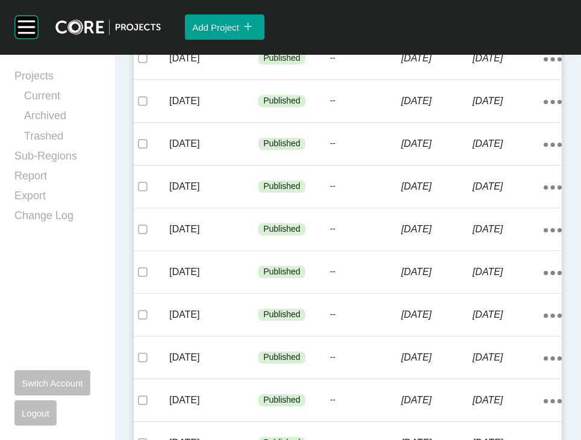
click at [369, 34] on div "--" at bounding box center [366, 16] width 72 height 36
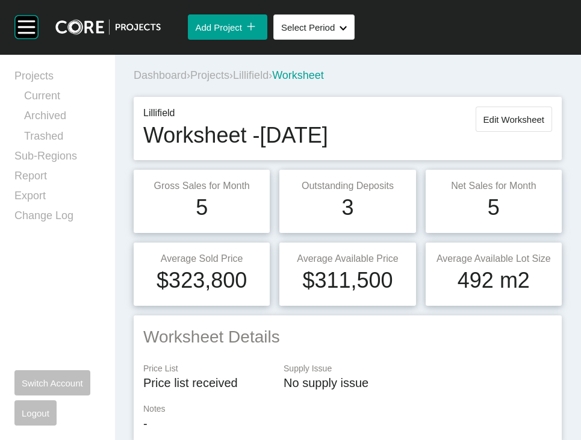
click at [229, 81] on span "Projects" at bounding box center [209, 75] width 39 height 12
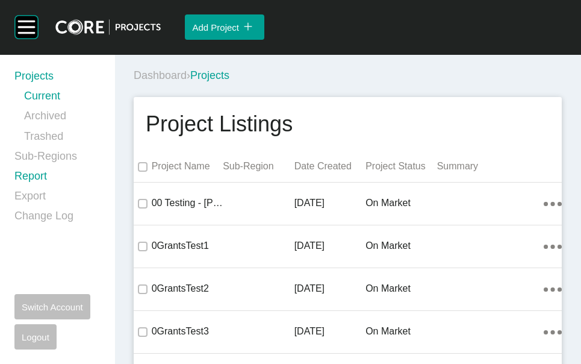
click at [51, 189] on link "Report" at bounding box center [57, 179] width 86 height 20
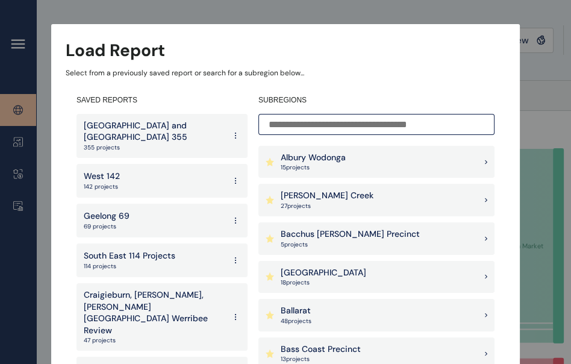
click at [107, 143] on p "355 projects" at bounding box center [154, 147] width 141 height 8
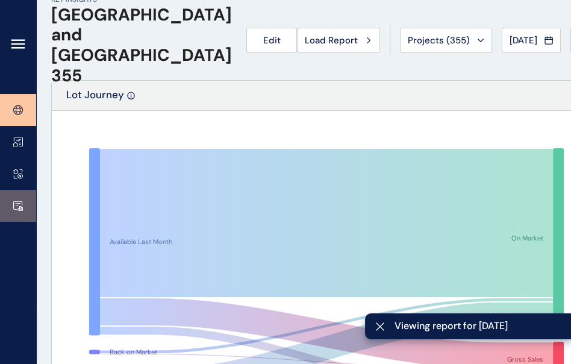
click at [19, 205] on icon at bounding box center [18, 206] width 10 height 10
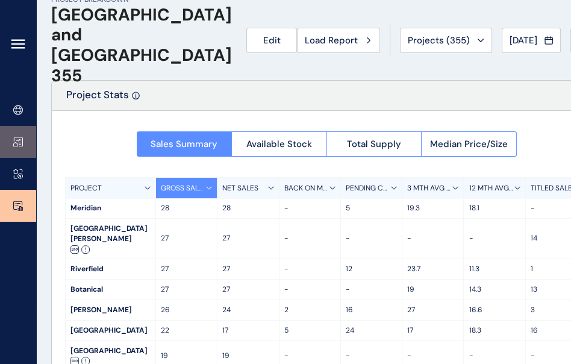
click at [13, 148] on link at bounding box center [18, 142] width 36 height 32
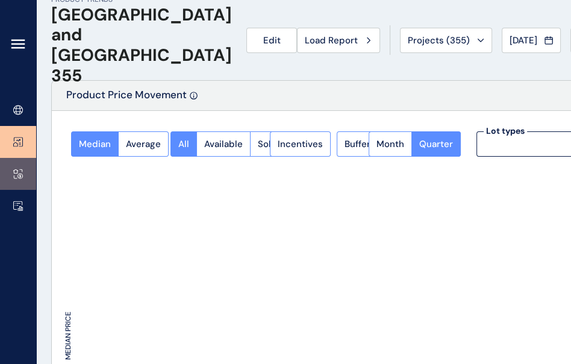
type input "**********"
click at [12, 175] on link at bounding box center [18, 174] width 36 height 32
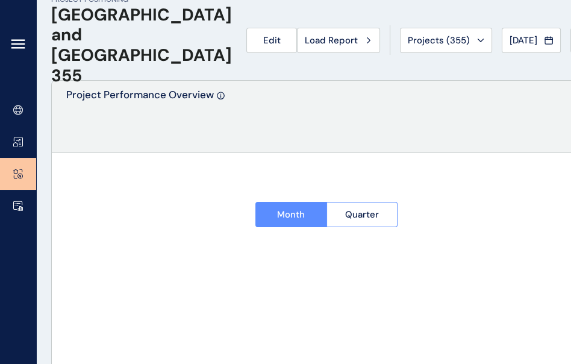
type input "********"
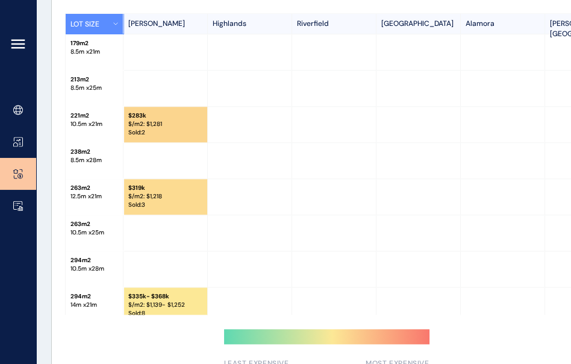
scroll to position [1291, 0]
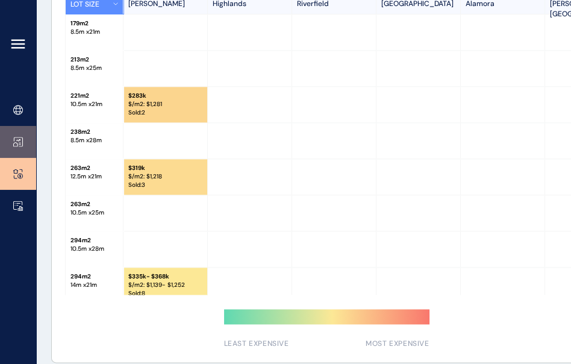
click at [16, 140] on icon at bounding box center [18, 142] width 10 height 10
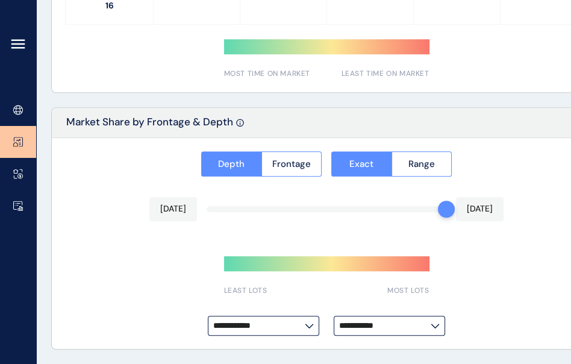
type input "**********"
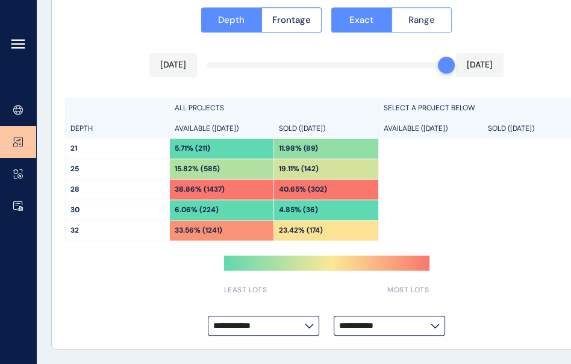
click at [412, 22] on span "Range" at bounding box center [421, 20] width 26 height 12
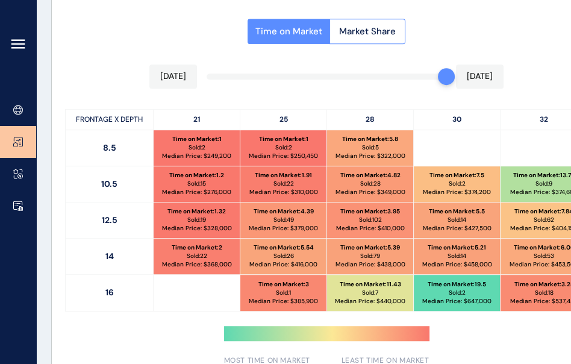
scroll to position [606, 0]
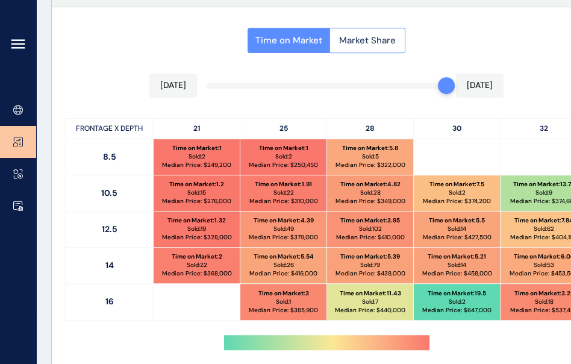
click at [378, 46] on span "Market Share" at bounding box center [367, 40] width 57 height 12
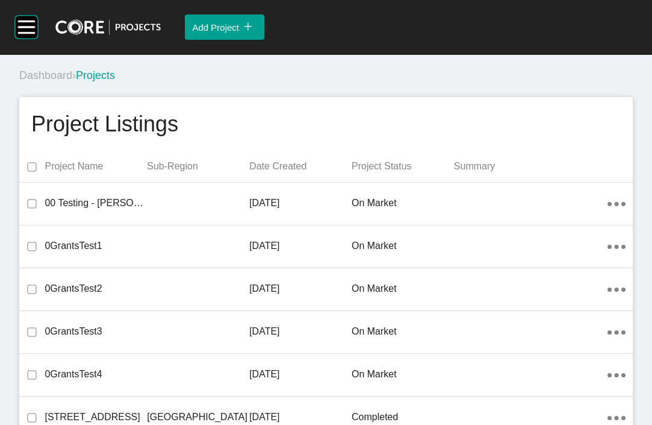
scroll to position [8742, 0]
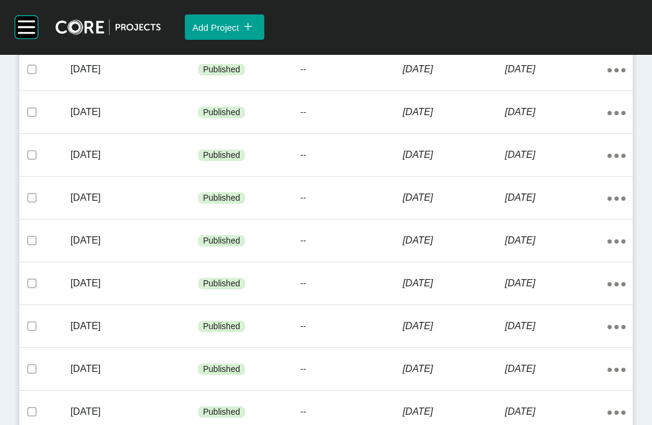
scroll to position [356, 0]
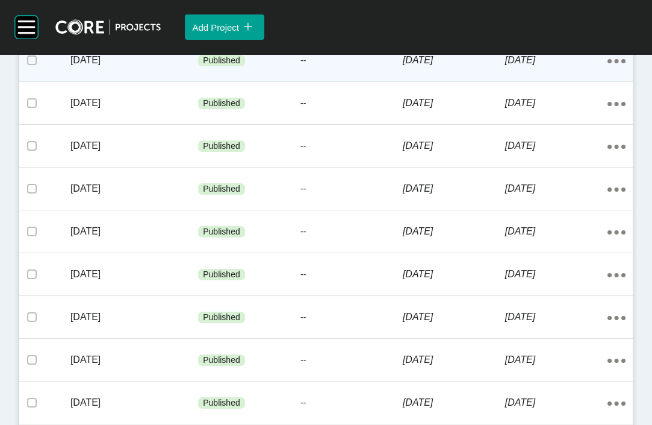
click at [551, 79] on div "[DATE]" at bounding box center [556, 60] width 102 height 37
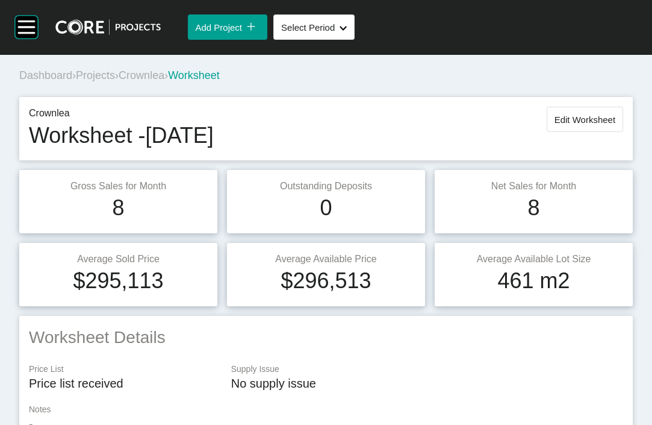
click at [115, 81] on span "Projects" at bounding box center [95, 75] width 39 height 12
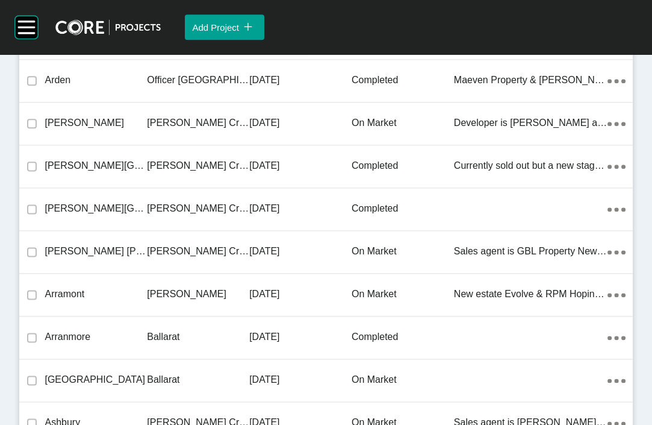
scroll to position [9521, 0]
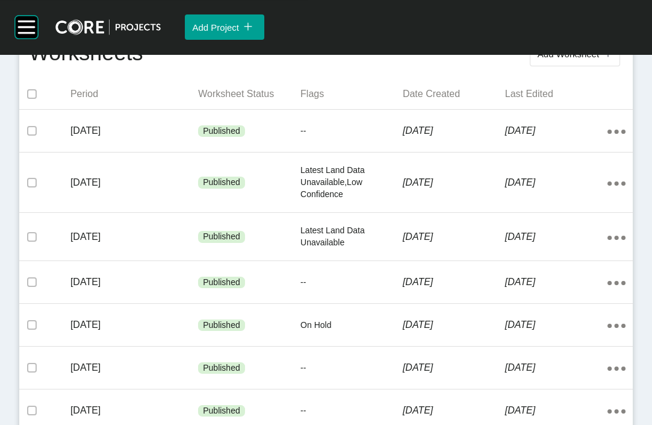
scroll to position [287, 0]
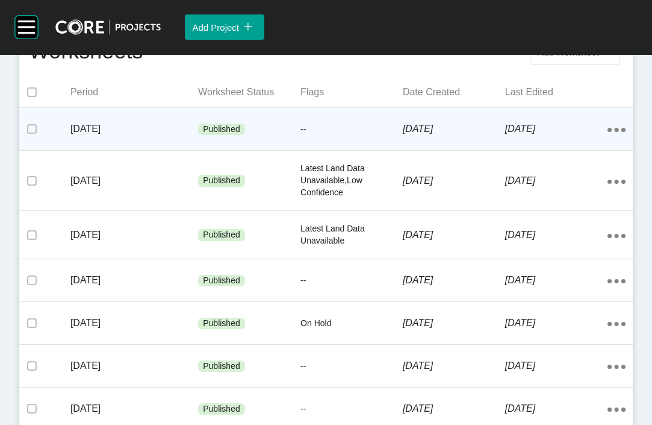
click at [443, 136] on p "[DATE]" at bounding box center [454, 128] width 102 height 13
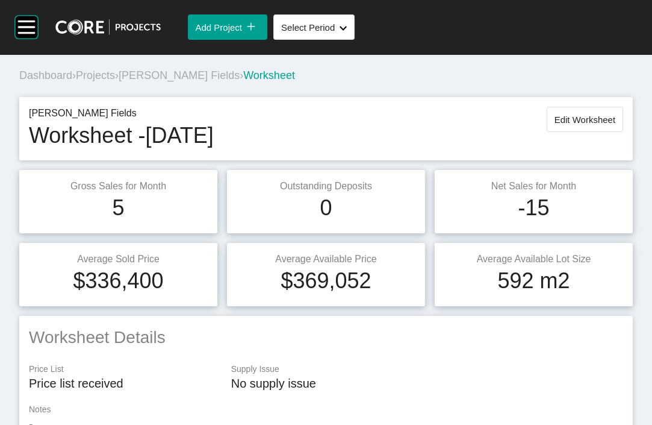
click at [597, 132] on button "Edit Worksheet" at bounding box center [585, 119] width 76 height 25
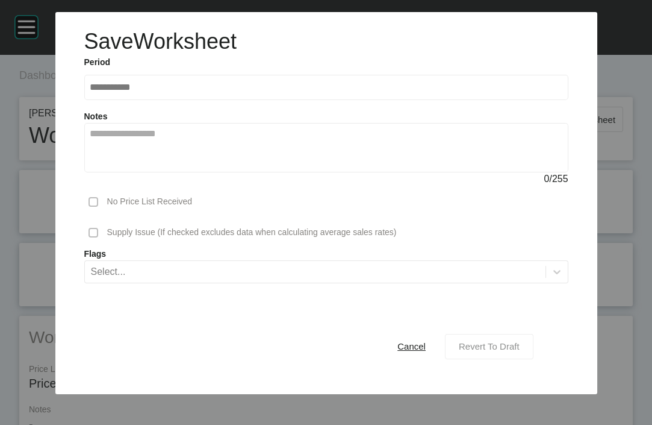
click at [503, 354] on div "Revert To Draft" at bounding box center [489, 346] width 67 height 16
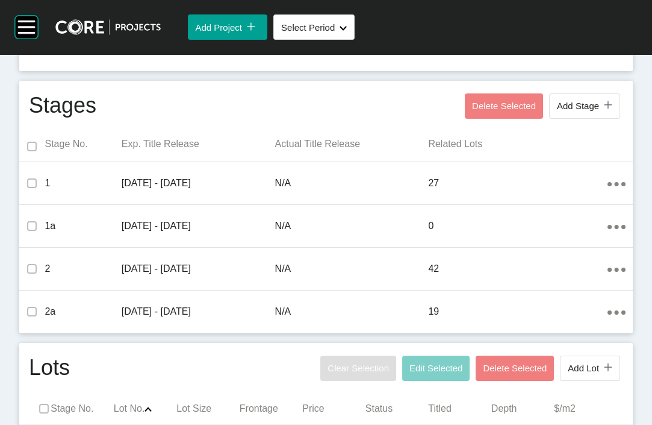
scroll to position [742, 0]
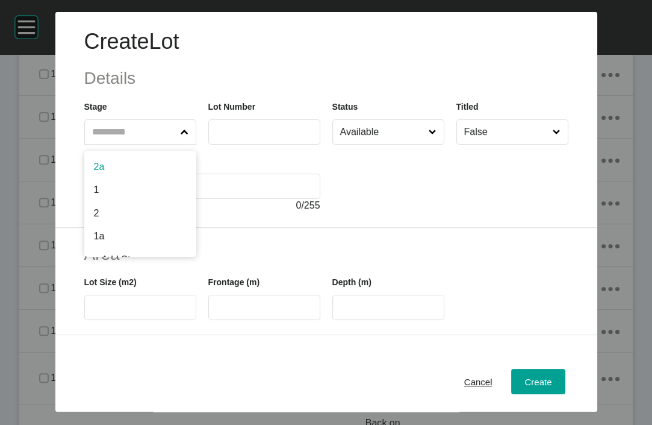
click at [178, 144] on span at bounding box center [184, 132] width 13 height 24
click at [148, 144] on input "text" at bounding box center [134, 132] width 89 height 24
drag, startPoint x: 46, startPoint y: 229, endPoint x: 52, endPoint y: 213, distance: 16.8
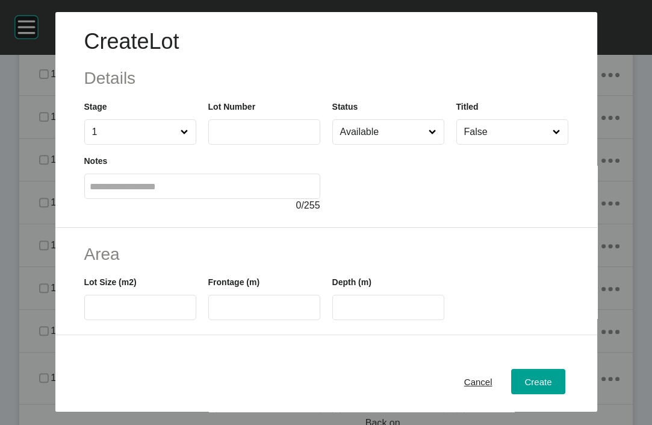
click at [268, 145] on label at bounding box center [264, 131] width 112 height 25
click at [272, 137] on input "text" at bounding box center [264, 131] width 101 height 10
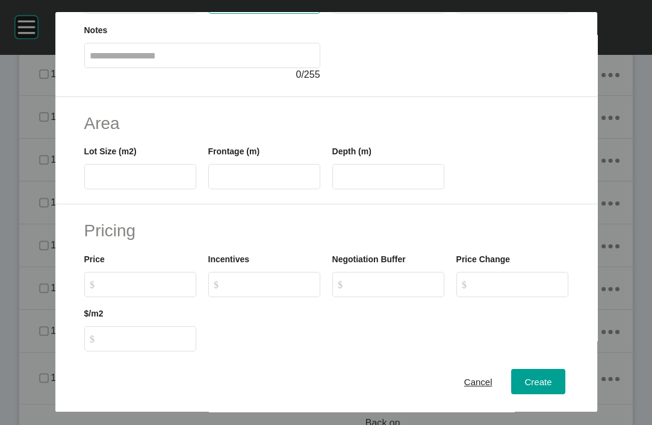
scroll to position [132, 0]
type input "***"
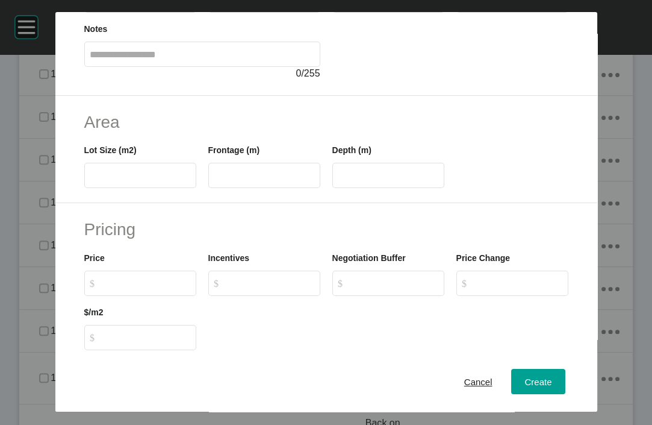
click at [164, 188] on label at bounding box center [140, 175] width 112 height 25
click at [164, 181] on input "text" at bounding box center [140, 175] width 101 height 10
click at [394, 12] on input "Available" at bounding box center [382, 0] width 89 height 24
type input "*"
click at [151, 188] on label at bounding box center [140, 175] width 112 height 25
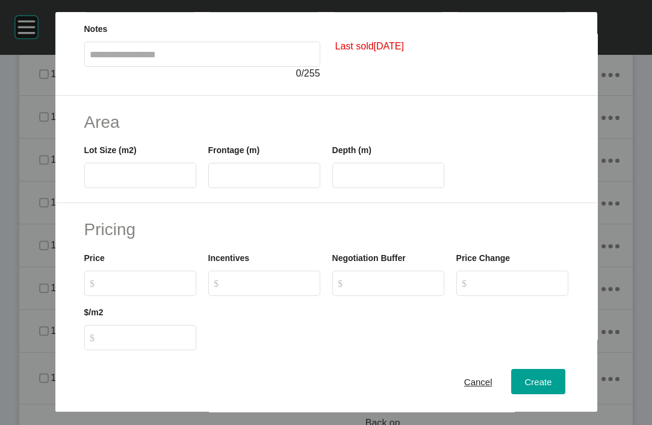
click at [151, 181] on input "text" at bounding box center [140, 175] width 101 height 10
type input "***"
click at [220, 181] on input "text" at bounding box center [264, 175] width 101 height 10
type input "****"
type input "**"
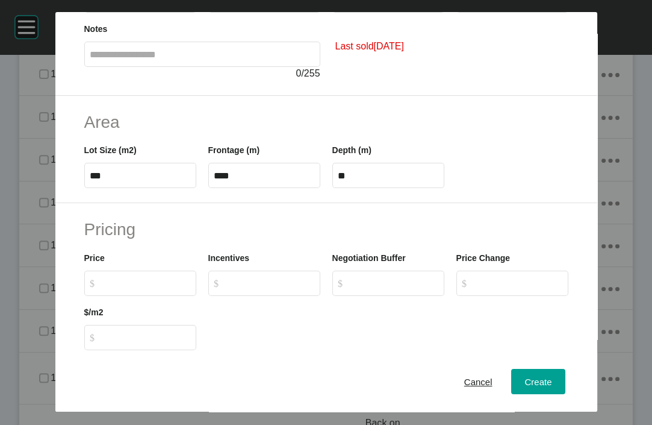
click at [376, 188] on label "**" at bounding box center [388, 175] width 112 height 25
click at [376, 181] on input "**" at bounding box center [388, 175] width 101 height 10
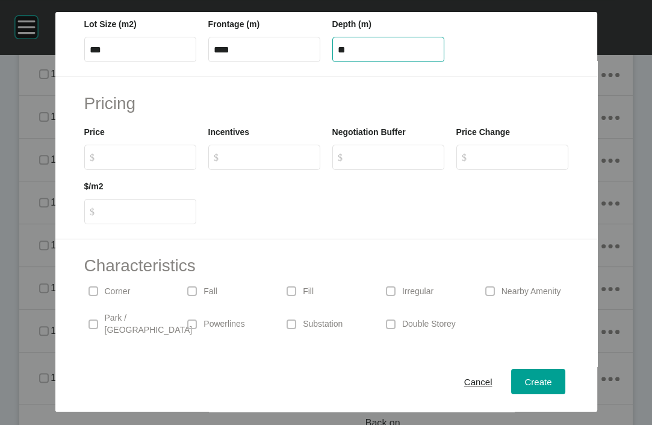
scroll to position [273, 0]
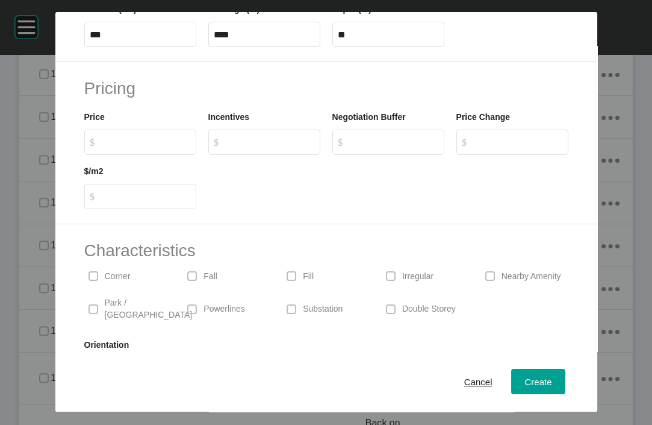
click at [131, 155] on label "$ Created with Sketch. $" at bounding box center [140, 141] width 112 height 25
click at [131, 147] on input "$ Created with Sketch. $" at bounding box center [146, 142] width 90 height 10
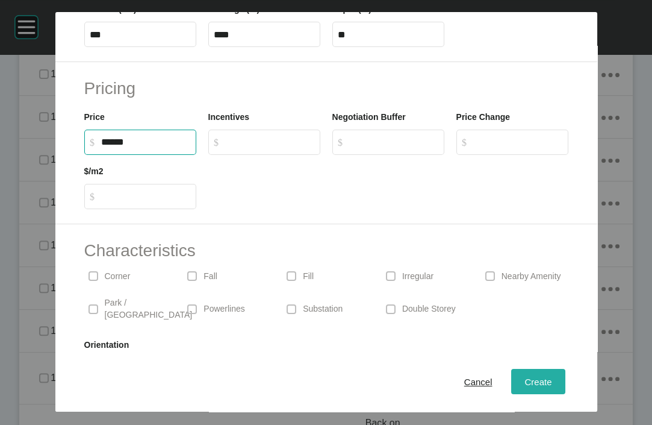
type input "*******"
type input "*"
type input "***"
click at [552, 376] on span "Create" at bounding box center [538, 381] width 27 height 10
type input "*"
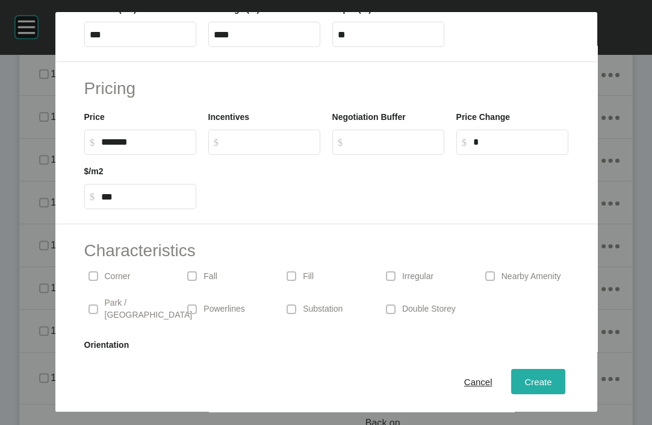
type input "*"
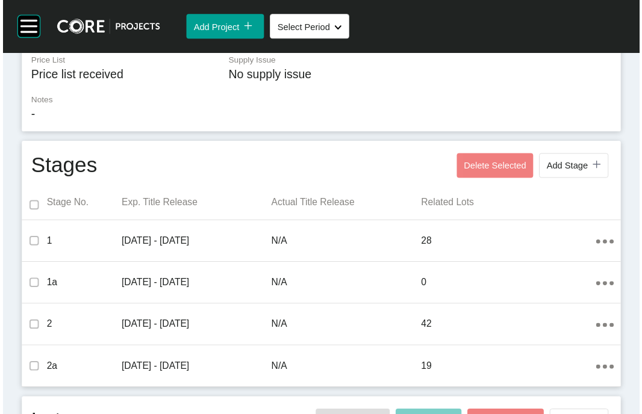
scroll to position [0, 0]
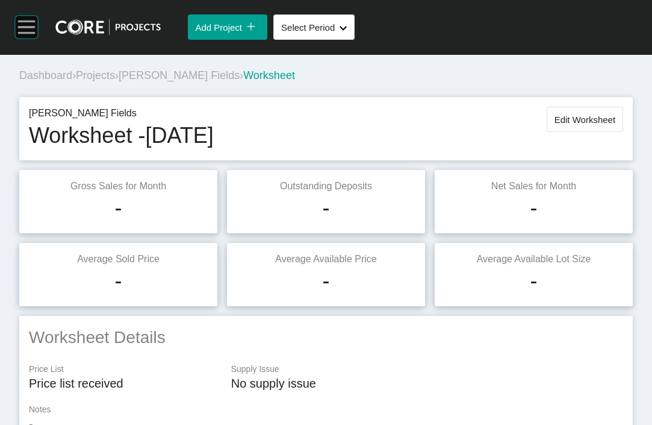
click at [23, 34] on rect at bounding box center [26, 27] width 23 height 23
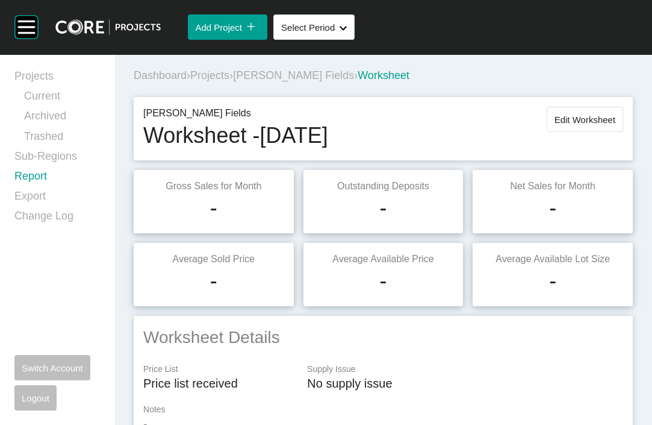
click at [40, 189] on link "Report" at bounding box center [57, 179] width 86 height 20
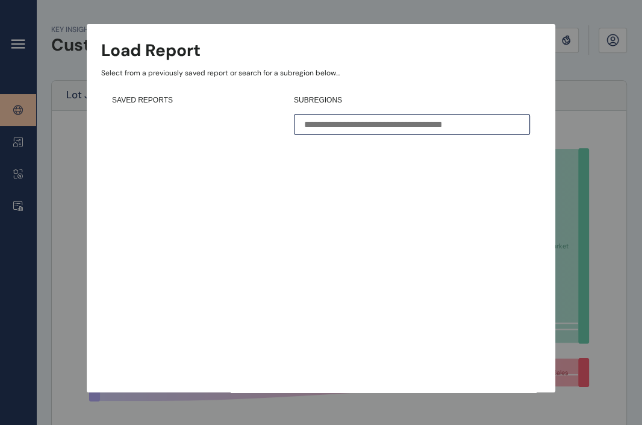
click at [410, 119] on input at bounding box center [412, 124] width 236 height 21
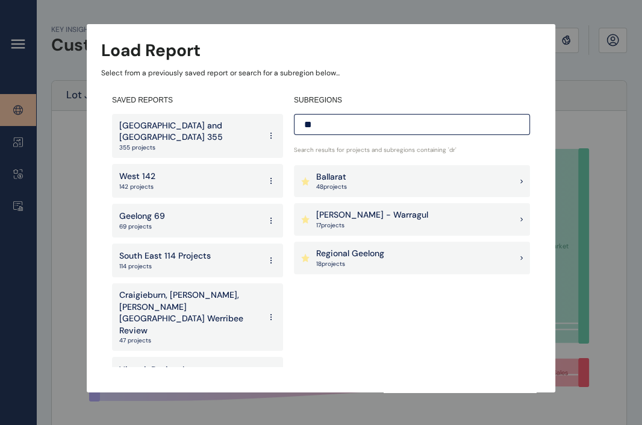
type input "**"
click at [361, 215] on p "[PERSON_NAME] - Warragul" at bounding box center [372, 215] width 112 height 12
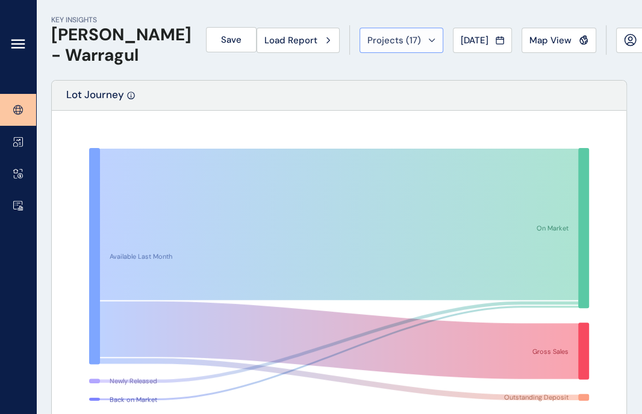
click at [387, 45] on div "Projects ( 17 )" at bounding box center [401, 40] width 68 height 12
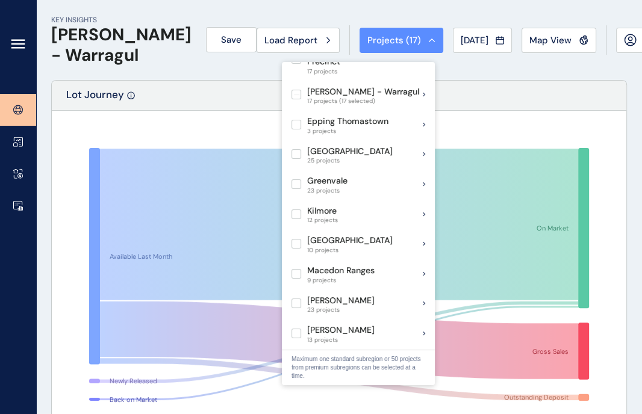
scroll to position [426, 0]
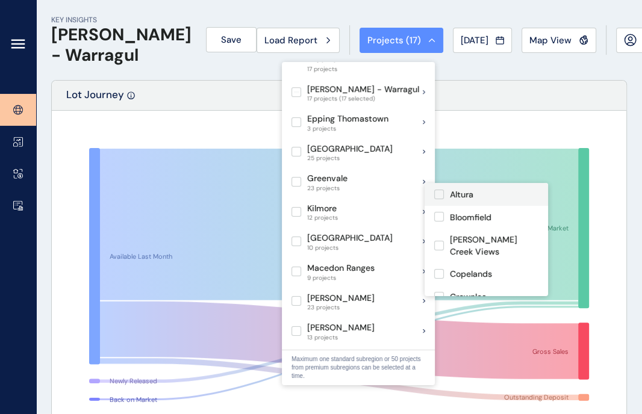
click at [436, 193] on label at bounding box center [439, 195] width 10 height 10
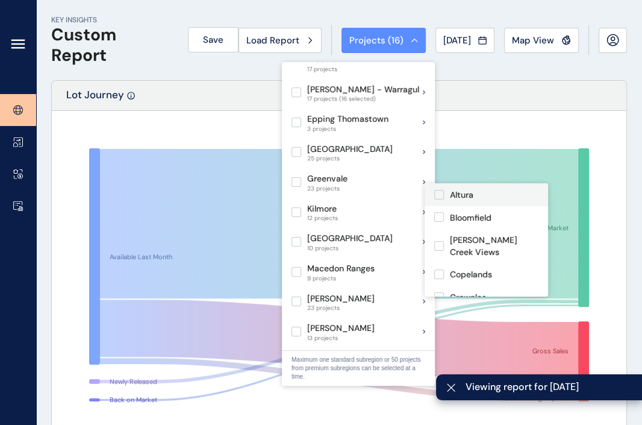
click at [436, 193] on label at bounding box center [439, 195] width 10 height 10
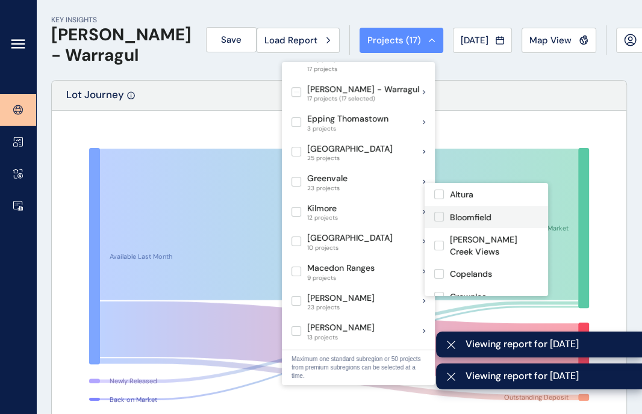
click at [440, 221] on label at bounding box center [439, 217] width 10 height 10
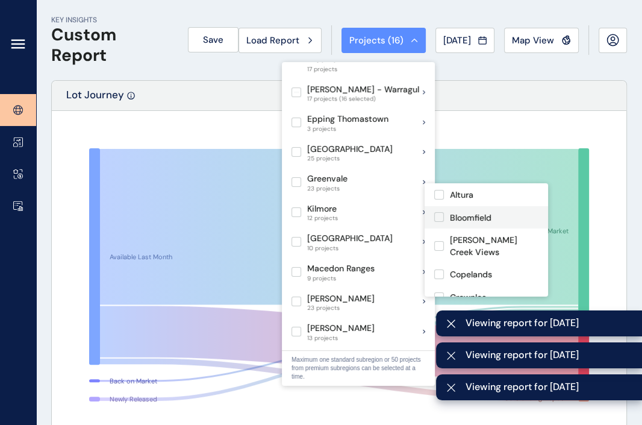
click at [440, 221] on label at bounding box center [439, 217] width 10 height 10
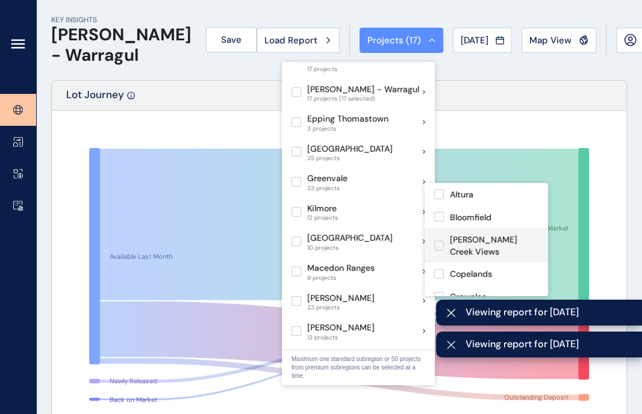
click at [443, 251] on label at bounding box center [439, 246] width 10 height 10
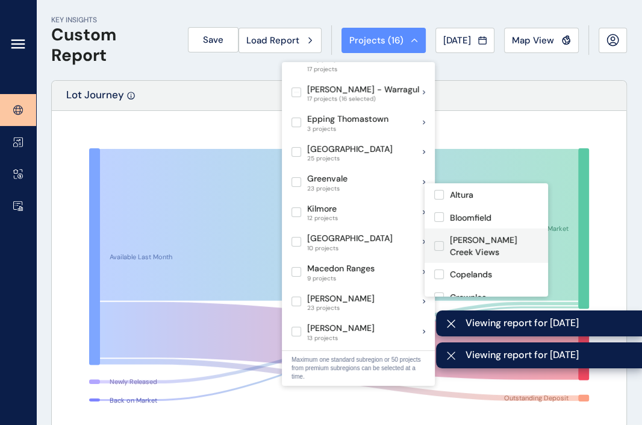
click at [443, 251] on label at bounding box center [439, 246] width 10 height 10
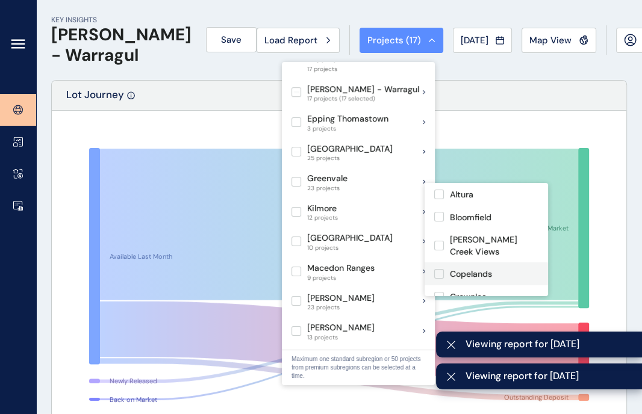
click at [438, 279] on label at bounding box center [439, 274] width 10 height 10
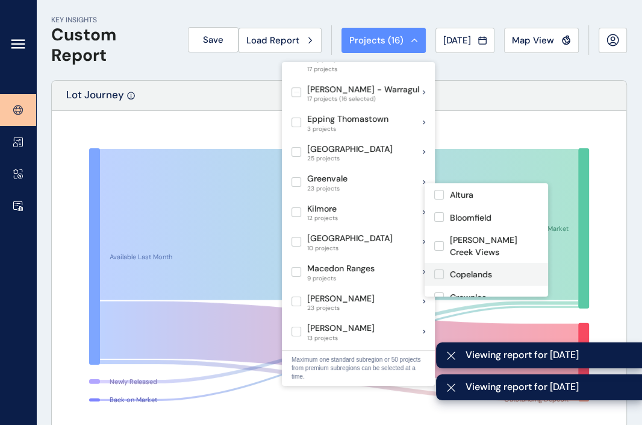
click at [438, 279] on label at bounding box center [439, 274] width 10 height 10
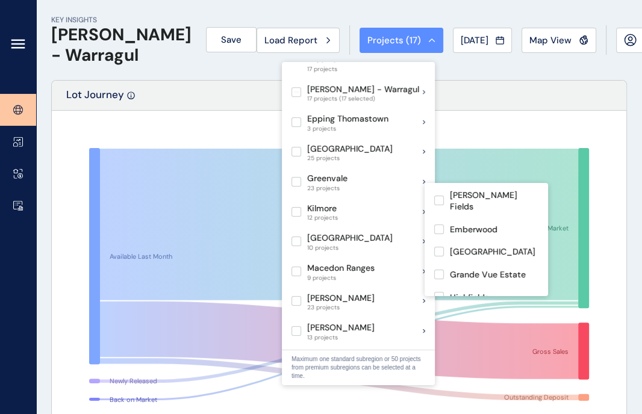
scroll to position [134, 0]
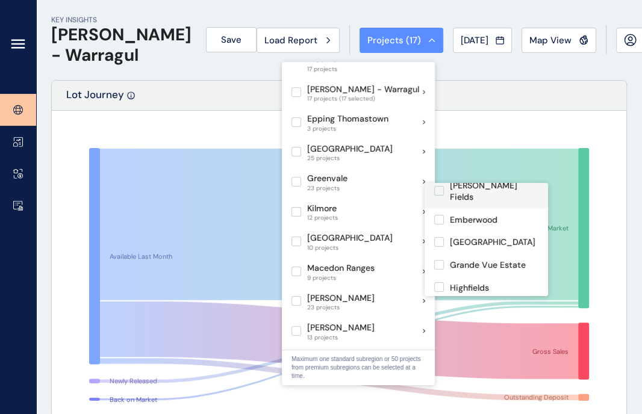
click at [439, 196] on label at bounding box center [439, 191] width 10 height 10
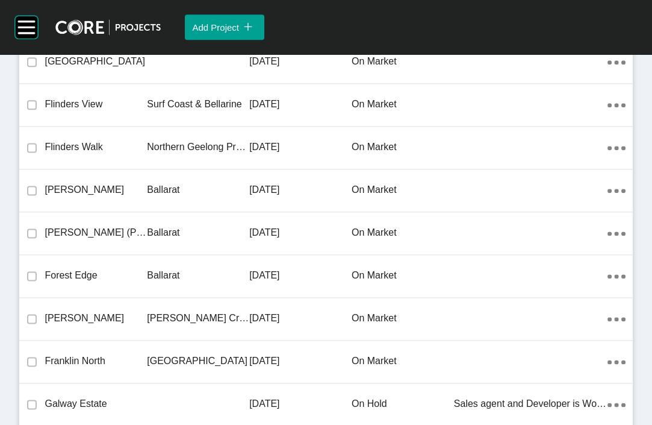
scroll to position [9370, 0]
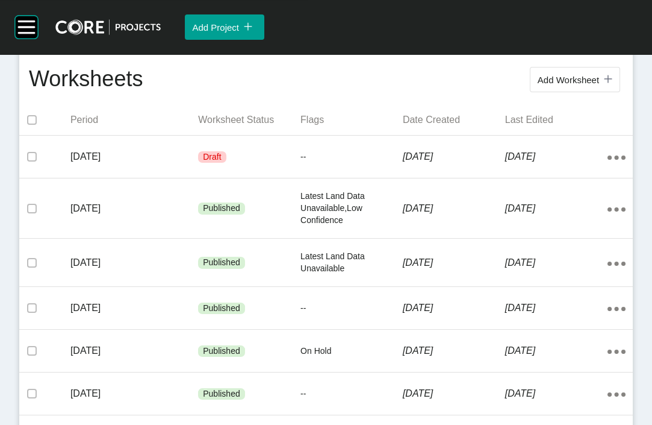
scroll to position [275, 0]
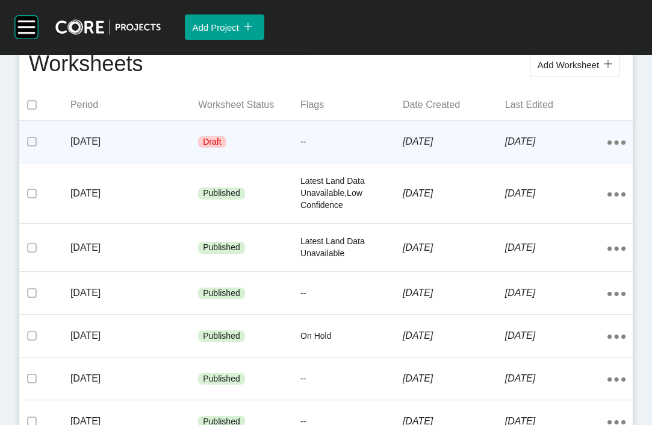
click at [510, 148] on p "[DATE]" at bounding box center [556, 141] width 102 height 13
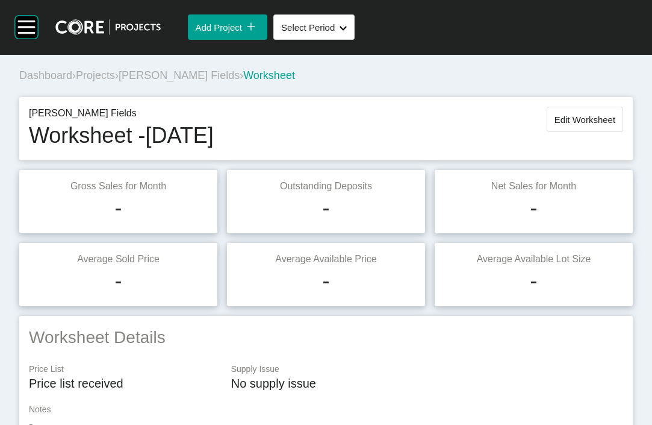
click at [575, 125] on span "Edit Worksheet" at bounding box center [585, 119] width 61 height 10
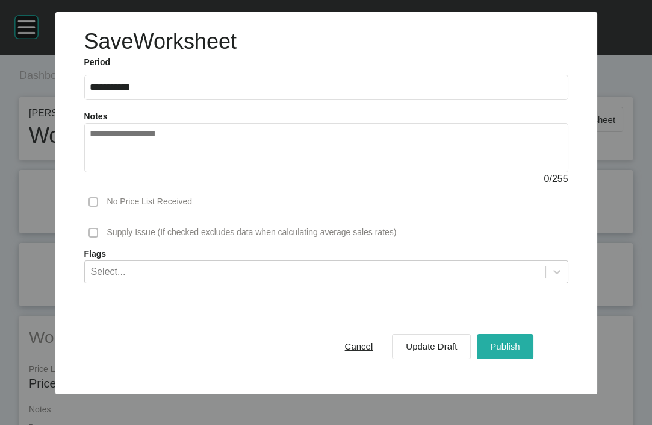
click at [516, 359] on button "Publish" at bounding box center [505, 346] width 56 height 25
